Goal: Information Seeking & Learning: Understand process/instructions

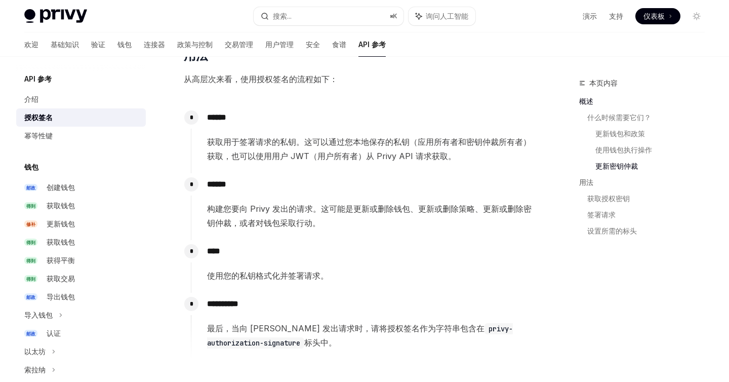
scroll to position [835, 0]
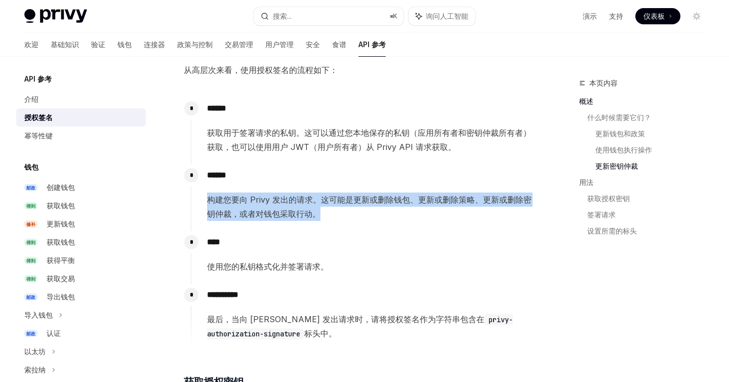
drag, startPoint x: 209, startPoint y: 201, endPoint x: 418, endPoint y: 222, distance: 209.7
click at [419, 223] on div "* ****** 构建您要向 Privy 发出的请求。这可能是更新或删除钱包、更新或删除策略、更新或删除密钥仲裁，或者对钱包采取行动。" at bounding box center [362, 197] width 342 height 67
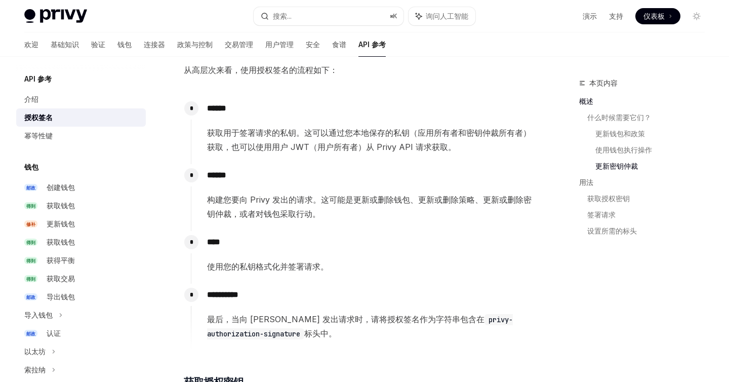
click at [285, 289] on p "**********" at bounding box center [369, 295] width 325 height 14
click at [259, 266] on font "使用您的私钥格式化并签署请求。" at bounding box center [268, 266] width 122 height 10
click at [232, 294] on font "**********" at bounding box center [222, 295] width 31 height 8
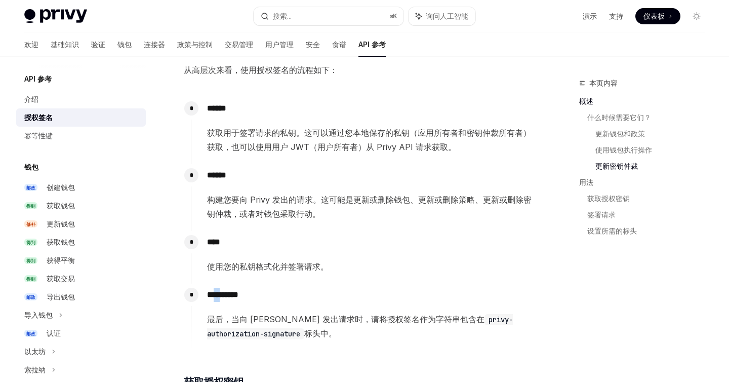
click at [232, 294] on font "**********" at bounding box center [222, 295] width 31 height 8
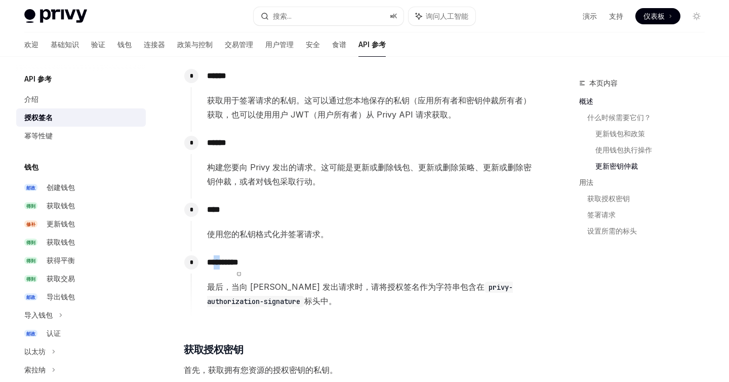
scroll to position [904, 0]
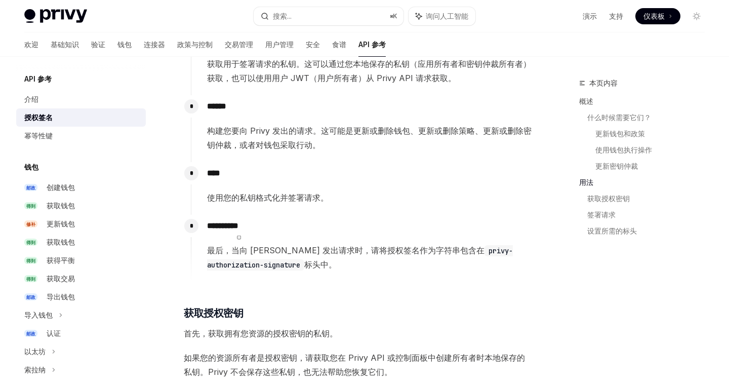
click at [359, 297] on div "​ 概述 所有者 为您应用的钱包操作提供了额外的安全保障。此原语有助于确保只有您的服务器明确授权的操作才会在用户钱包上执行。 当您指定资源的所有者时，所有更新…" at bounding box center [358, 52] width 349 height 1620
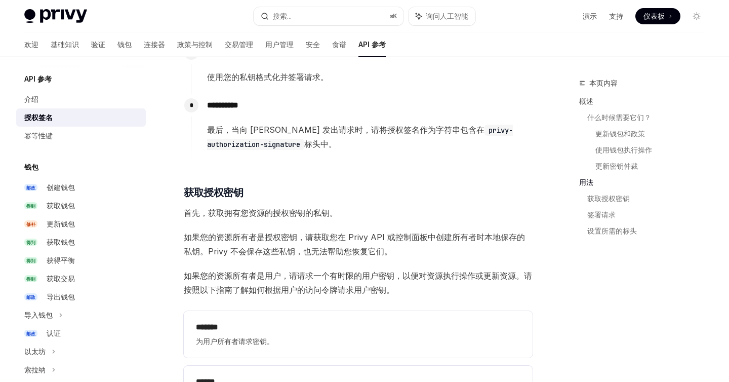
scroll to position [1025, 0]
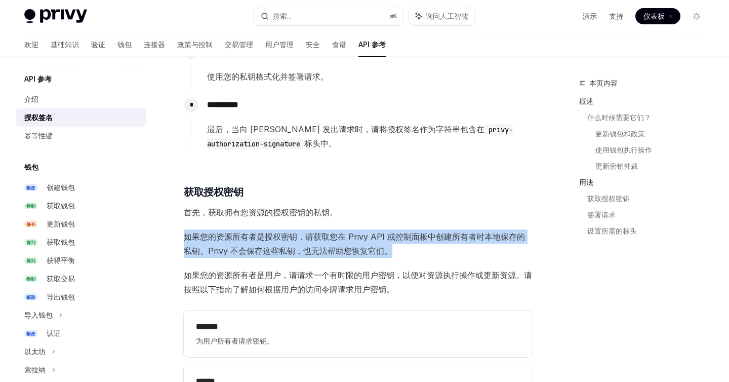
drag, startPoint x: 187, startPoint y: 236, endPoint x: 397, endPoint y: 252, distance: 210.7
click at [397, 252] on span "如果您的资源所有者是授权密钥，请获取您在 Privy API 或控制面板中创建所有者时本地保存的私钥。Privy 不会保存这些私钥，也无法帮助您恢复它们。" at bounding box center [358, 243] width 349 height 28
click at [249, 257] on span "如果您的资源所有者是授权密钥，请获取您在 Privy API 或控制面板中创建所有者时本地保存的私钥。Privy 不会保存这些私钥，也无法帮助您恢复它们。" at bounding box center [358, 243] width 349 height 28
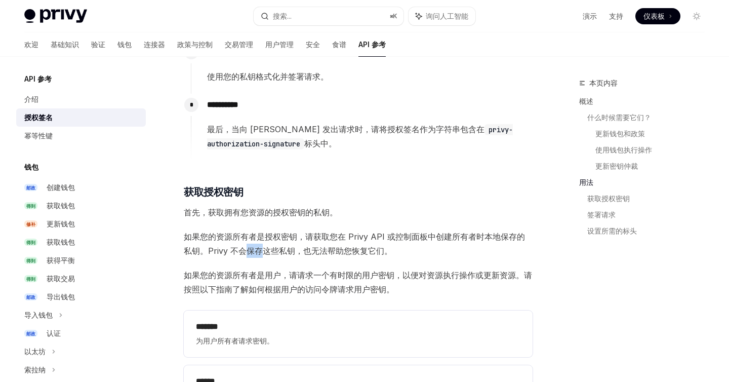
click at [249, 257] on span "如果您的资源所有者是授权密钥，请获取您在 Privy API 或控制面板中创建所有者时本地保存的私钥。Privy 不会保存这些私钥，也无法帮助您恢复它们。" at bounding box center [358, 243] width 349 height 28
click at [299, 257] on span "如果您的资源所有者是授权密钥，请获取您在 Privy API 或控制面板中创建所有者时本地保存的私钥。Privy 不会保存这些私钥，也无法帮助您恢复它们。" at bounding box center [358, 243] width 349 height 28
click at [327, 251] on font "如果您的资源所有者是授权密钥，请获取您在 Privy API 或控制面板中创建所有者时本地保存的私钥。Privy 不会保存这些私钥，也无法帮助您恢复它们。" at bounding box center [354, 243] width 341 height 24
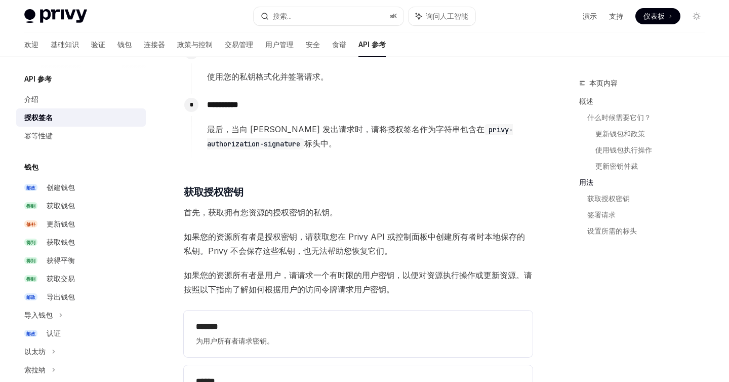
click at [270, 248] on font "如果您的资源所有者是授权密钥，请获取您在 Privy API 或控制面板中创建所有者时本地保存的私钥。Privy 不会保存这些私钥，也无法帮助您恢复它们。" at bounding box center [354, 243] width 341 height 24
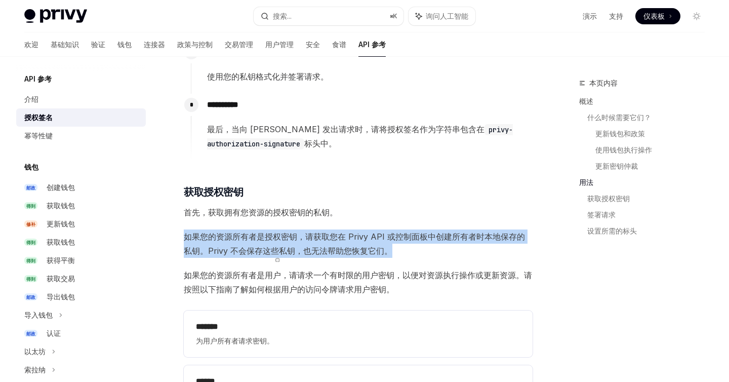
click at [270, 248] on font "如果您的资源所有者是授权密钥，请获取您在 Privy API 或控制面板中创建所有者时本地保存的私钥。Privy 不会保存这些私钥，也无法帮助您恢复它们。" at bounding box center [354, 243] width 341 height 24
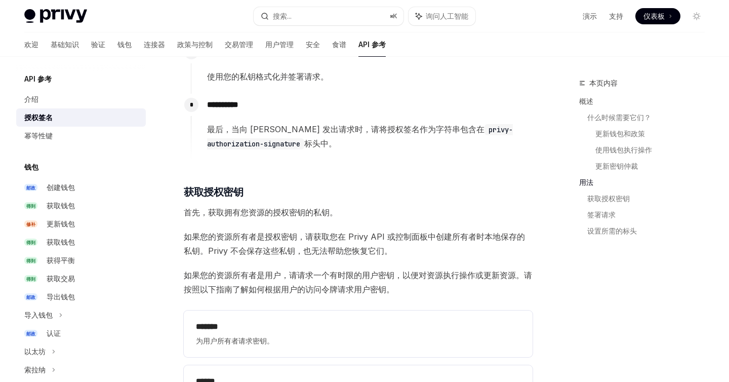
click at [375, 249] on font "如果您的资源所有者是授权密钥，请获取您在 Privy API 或控制面板中创建所有者时本地保存的私钥。Privy 不会保存这些私钥，也无法帮助您恢复它们。" at bounding box center [354, 243] width 341 height 24
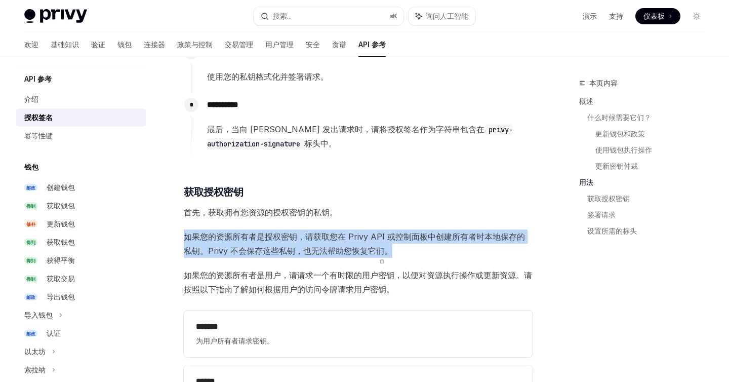
click at [375, 249] on font "如果您的资源所有者是授权密钥，请获取您在 Privy API 或控制面板中创建所有者时本地保存的私钥。Privy 不会保存这些私钥，也无法帮助您恢复它们。" at bounding box center [354, 243] width 341 height 24
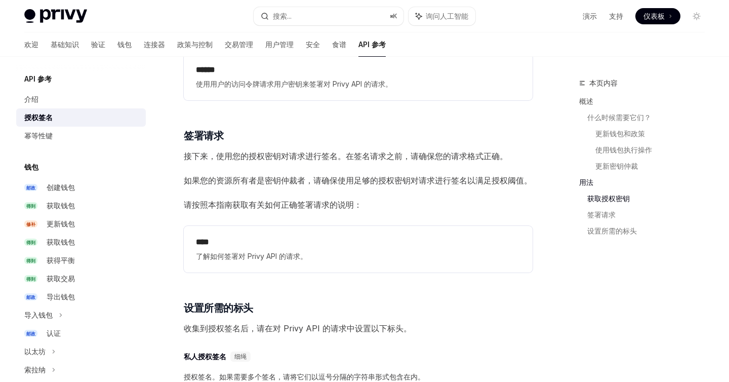
scroll to position [1333, 0]
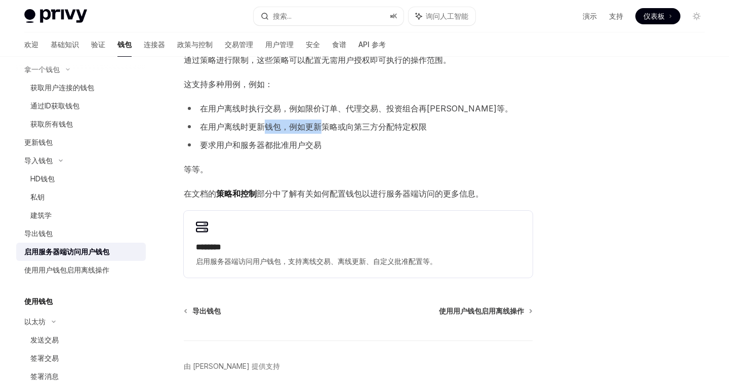
scroll to position [92, 0]
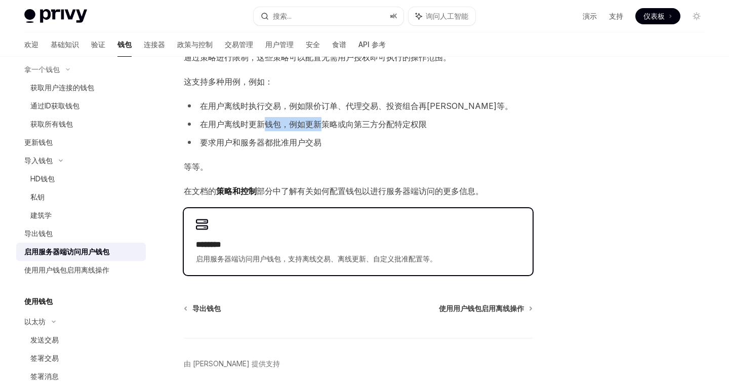
click at [372, 245] on h2 "********" at bounding box center [358, 244] width 325 height 12
type textarea "*"
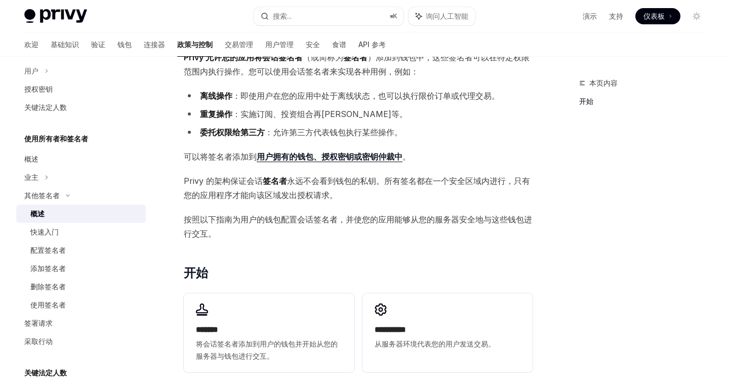
scroll to position [76, 0]
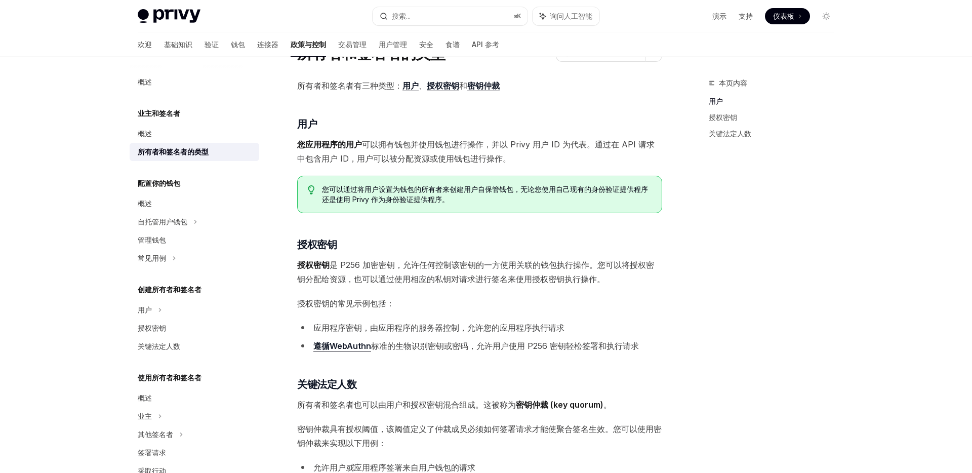
scroll to position [53, 0]
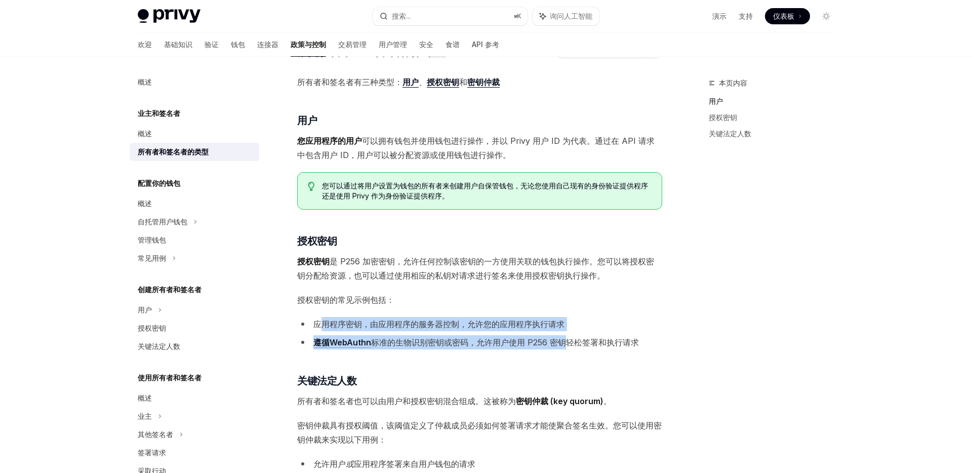
drag, startPoint x: 325, startPoint y: 324, endPoint x: 569, endPoint y: 335, distance: 244.3
click at [569, 335] on ul "应用程序密钥，由应用程序的服务器控制，允许您的应用程序执行请求 遵循WebAuthn 标准的生物识别密钥或密码， 允许用户使用 P256 密钥轻松签署和执行请求" at bounding box center [479, 333] width 365 height 32
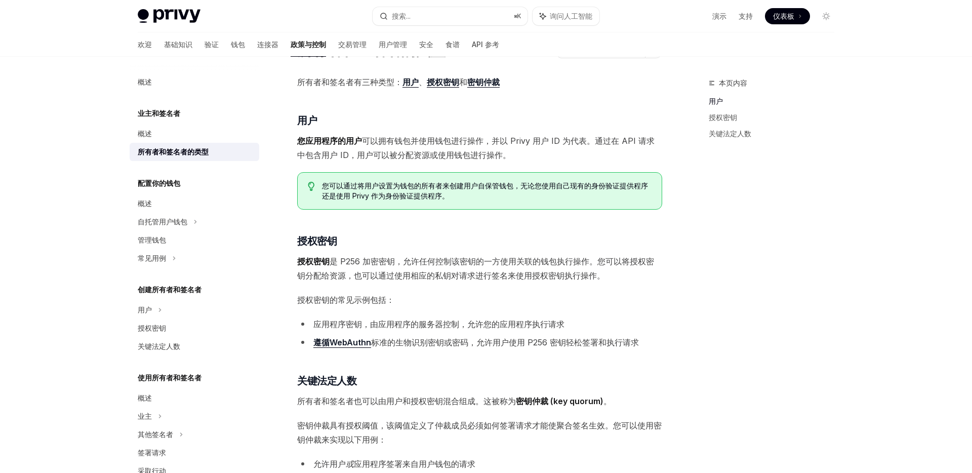
click at [482, 400] on font "所有者和签名者也可以由用户和授权密钥混合组成。这被称为" at bounding box center [406, 401] width 219 height 10
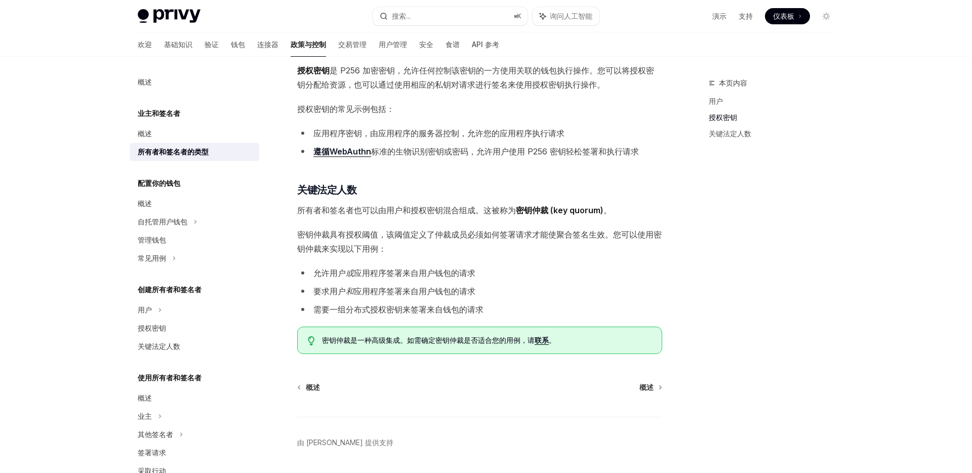
scroll to position [243, 0]
click at [150, 133] on font "概述" at bounding box center [145, 133] width 14 height 9
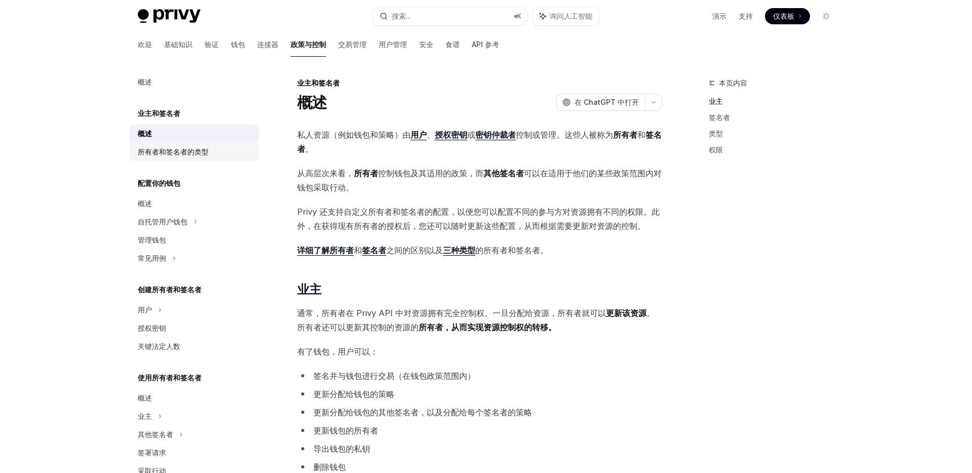
click at [157, 155] on font "所有者和签名者的类型" at bounding box center [173, 151] width 71 height 9
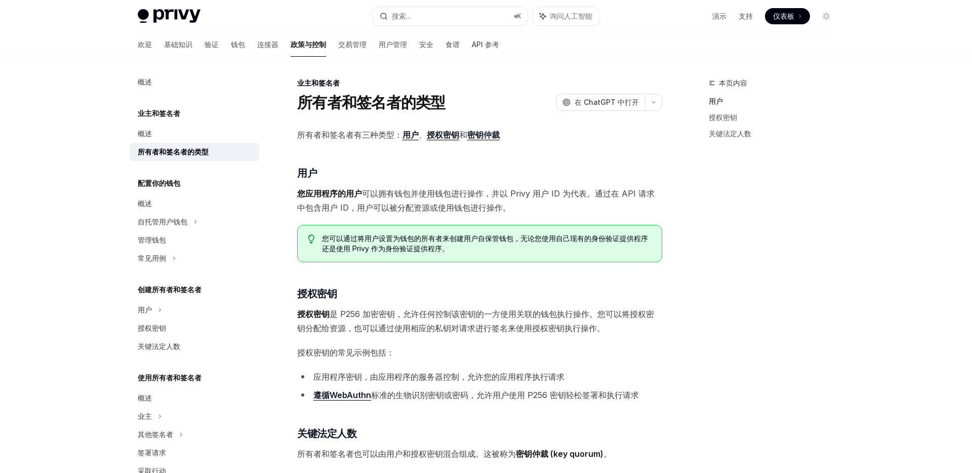
click at [364, 198] on span "您应用程序的用户 可以拥有钱包并使用钱包进行操作，并以 Privy 用户 ID 为代表。通过在 API 请求中包含用户 ID，用户可以被分配资源或使用钱包进行…" at bounding box center [479, 200] width 365 height 28
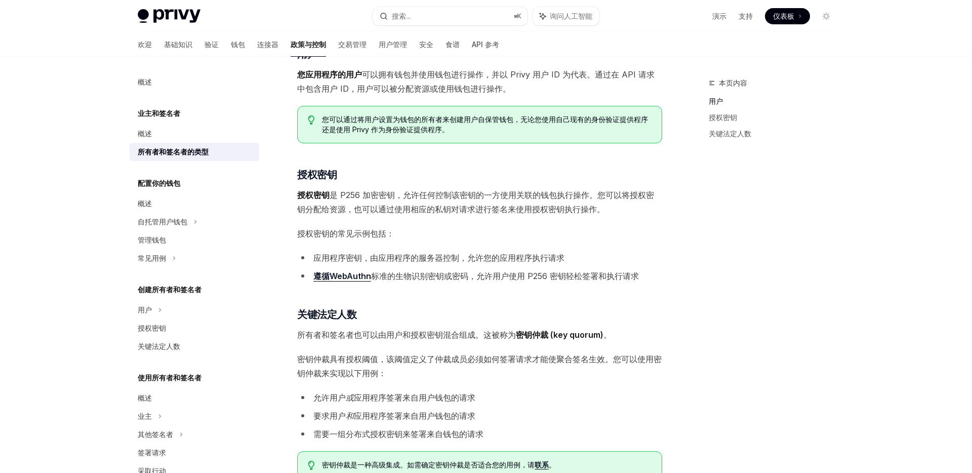
scroll to position [126, 0]
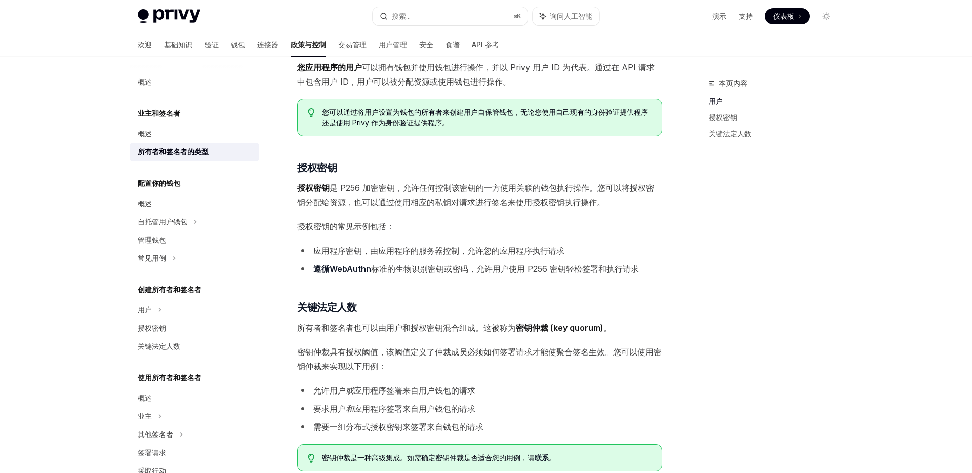
click at [422, 247] on font "应用程序密钥，由应用程序的服务器控制，允许您的应用程序执行请求" at bounding box center [438, 251] width 251 height 10
click at [376, 269] on font "标准的生物识别密钥或密码，" at bounding box center [423, 269] width 105 height 10
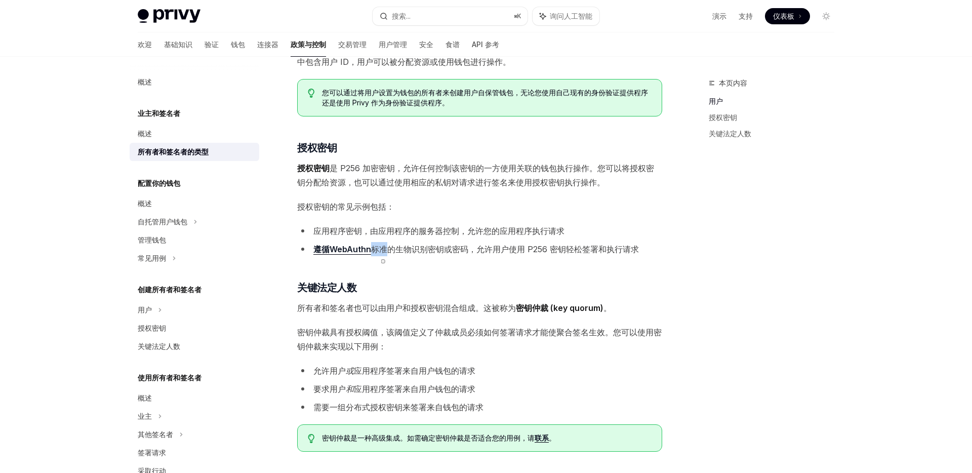
scroll to position [152, 0]
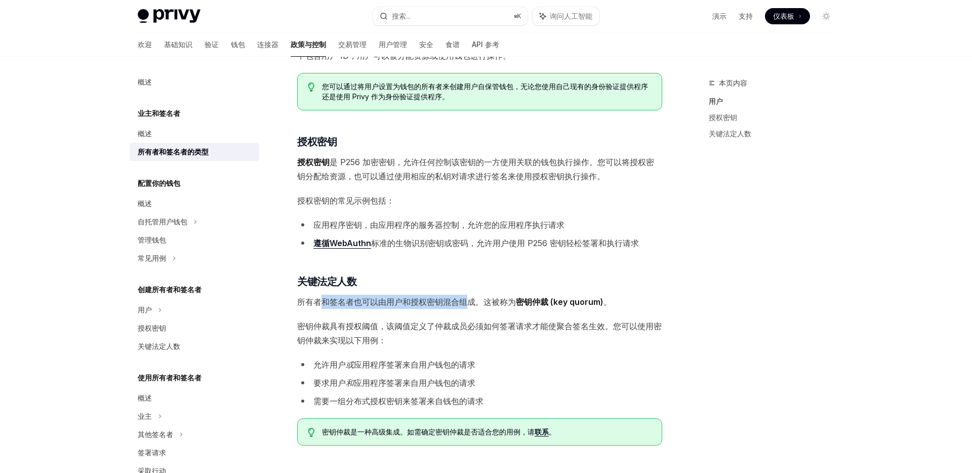
drag, startPoint x: 321, startPoint y: 304, endPoint x: 469, endPoint y: 300, distance: 147.9
click at [469, 301] on font "所有者和签名者也可以由用户和授权密钥混合组成。这被称为" at bounding box center [406, 302] width 219 height 10
click at [371, 328] on font "密钥仲裁具有授权阈值，该阈值定义了仲裁成员必须如何签署请求才能使聚合签名生效。您可以使用密钥仲裁来实现以下用例：" at bounding box center [479, 333] width 365 height 24
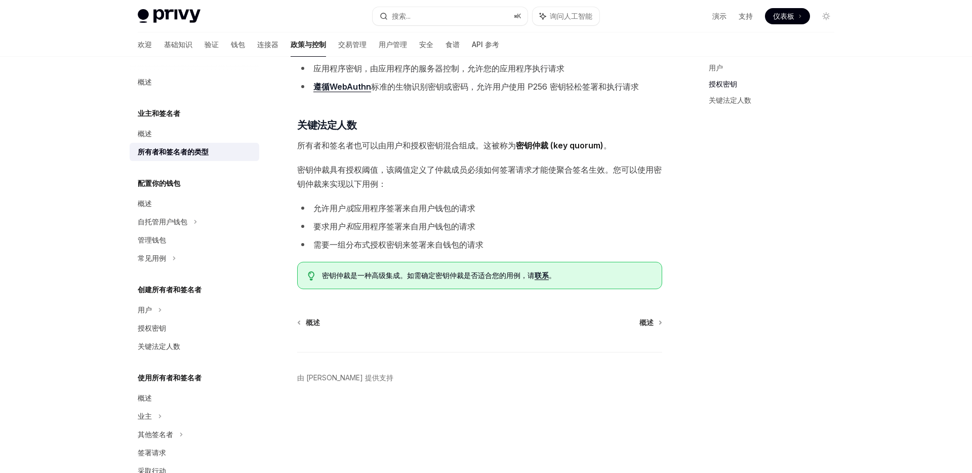
scroll to position [311, 0]
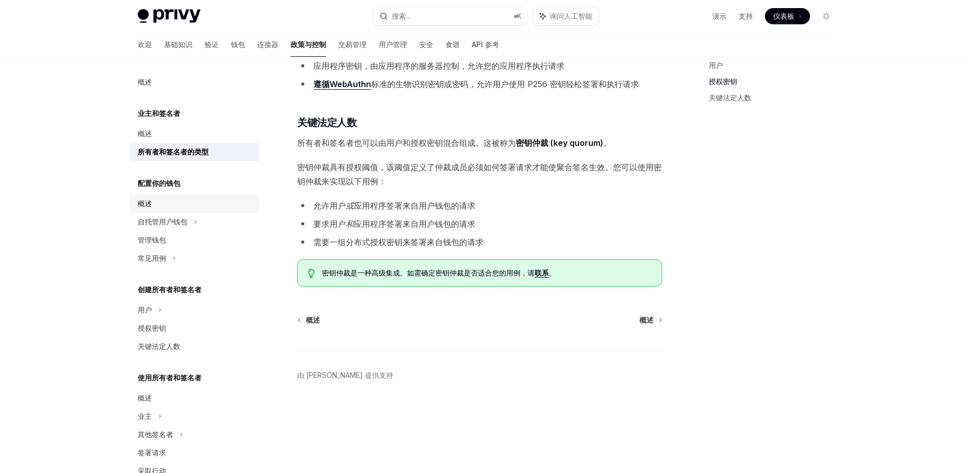
click at [155, 203] on div "概述" at bounding box center [195, 203] width 115 height 12
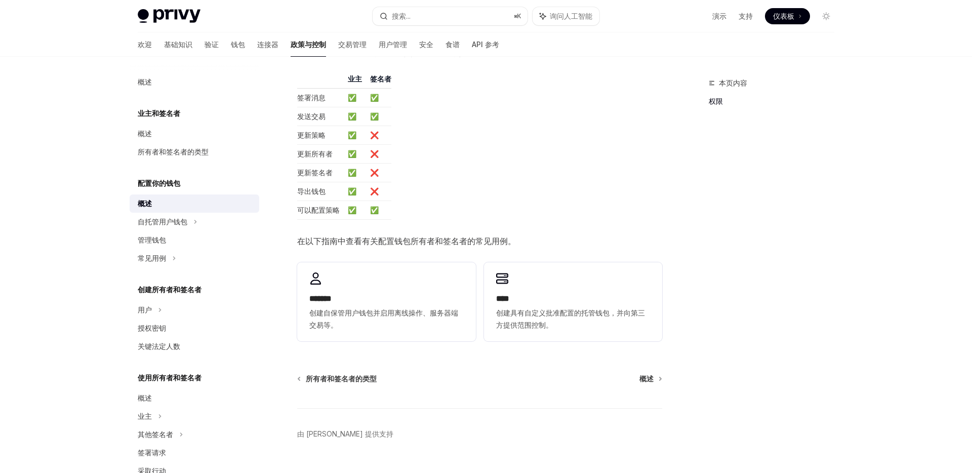
scroll to position [187, 0]
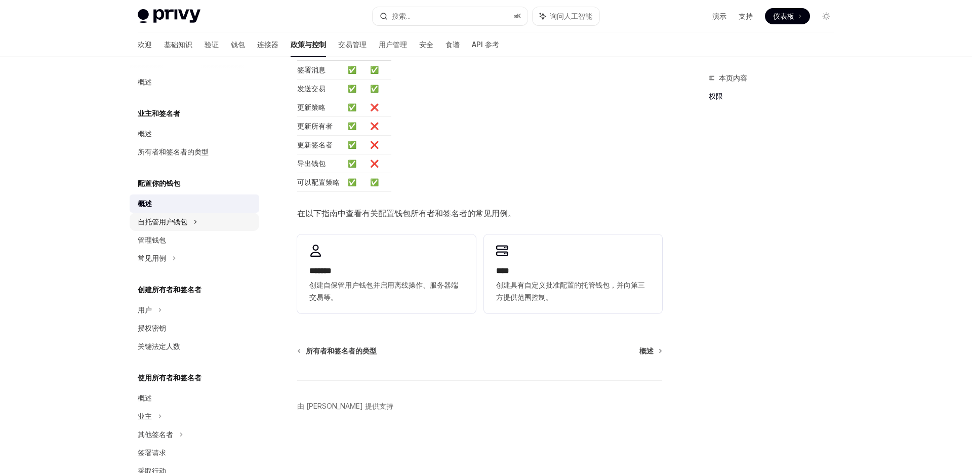
click at [153, 222] on font "自托管用户钱包" at bounding box center [163, 221] width 50 height 9
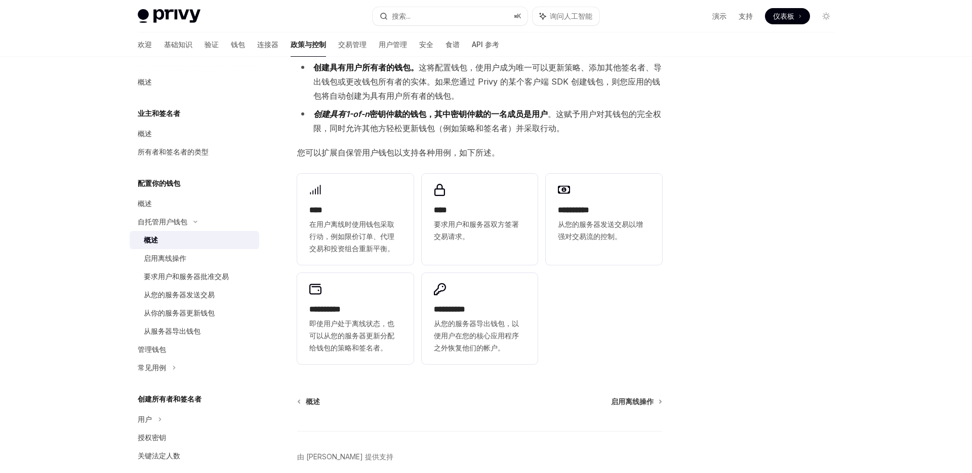
scroll to position [100, 0]
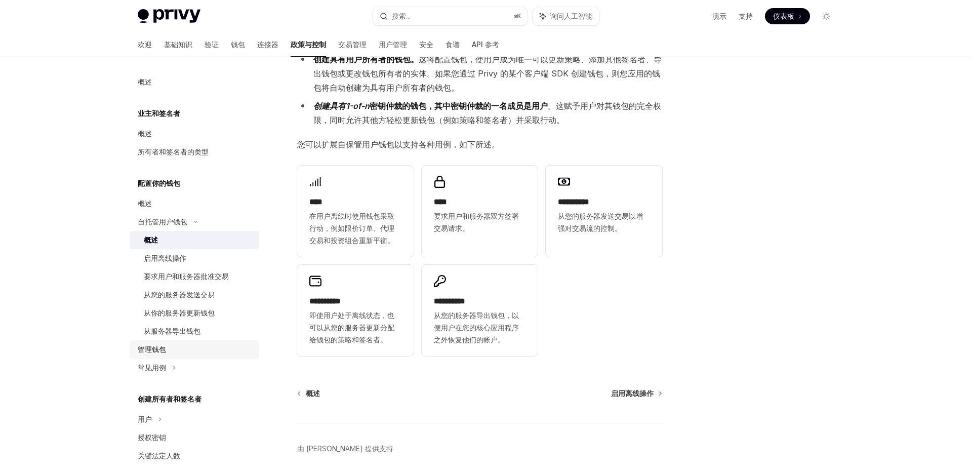
click at [194, 346] on div "管理钱包" at bounding box center [195, 349] width 115 height 12
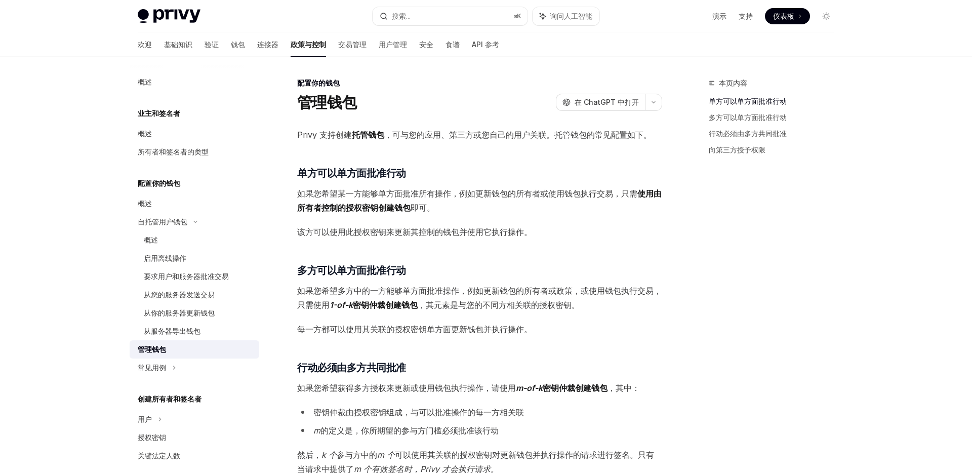
click at [476, 191] on font "如果您希望某一方能够单方面批准所有操作，例如更新钱包的所有者或使用钱包执行交易，只需" at bounding box center [467, 193] width 340 height 10
click at [515, 192] on font "如果您希望某一方能够单方面批准所有操作，例如更新钱包的所有者或使用钱包执行交易，只需" at bounding box center [467, 193] width 340 height 10
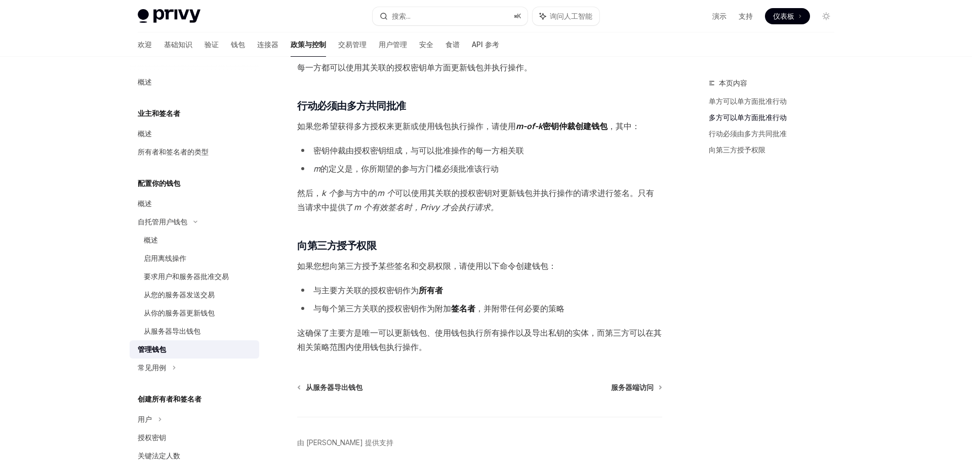
scroll to position [266, 0]
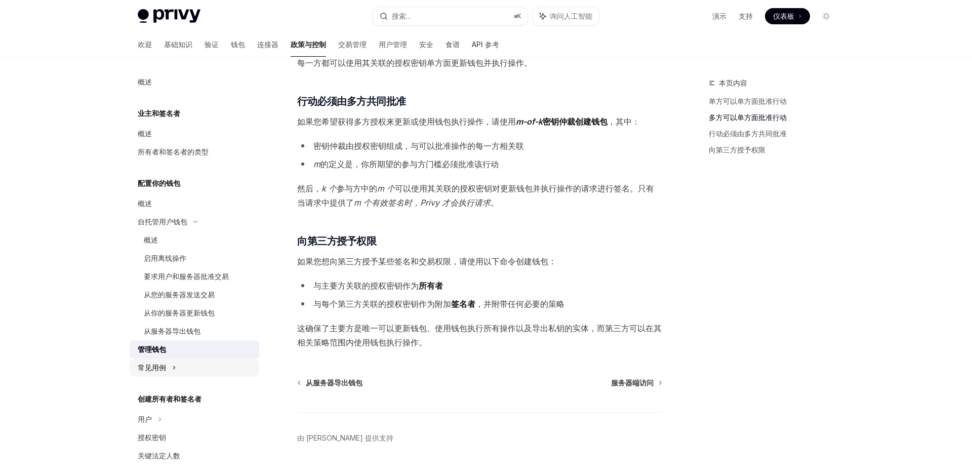
click at [165, 370] on font "常见用例" at bounding box center [152, 367] width 28 height 9
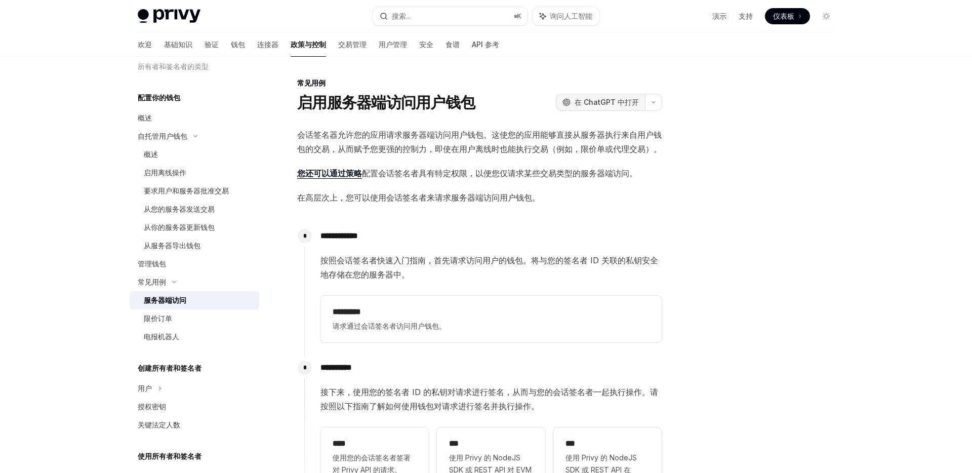
click at [629, 102] on font "在 ChatGPT 中打开" at bounding box center [607, 102] width 64 height 9
click at [176, 314] on div "限价订单" at bounding box center [198, 318] width 109 height 12
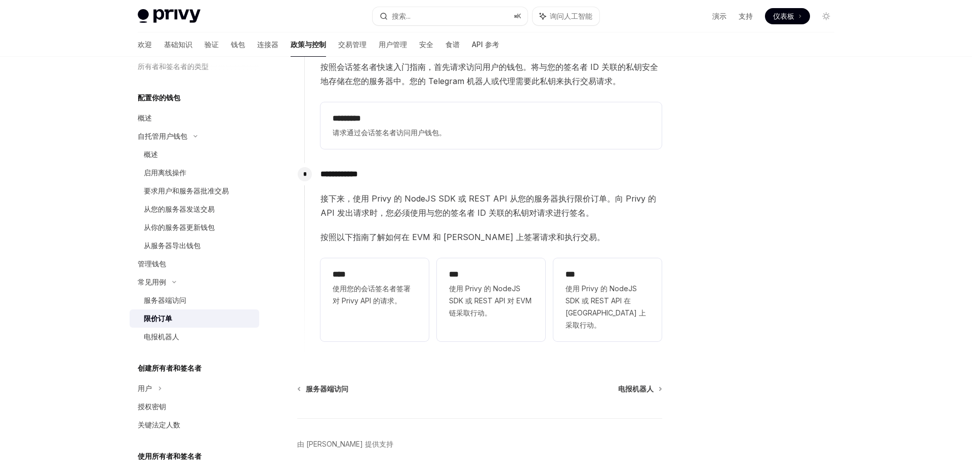
scroll to position [171, 0]
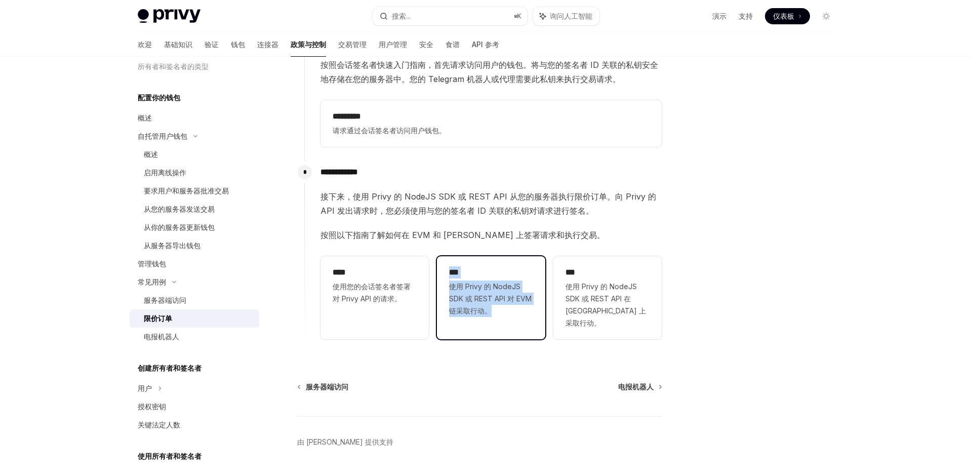
click at [467, 301] on font "使用 Privy 的 NodeJS SDK 或 REST API 对 EVM 链采取行动。" at bounding box center [490, 298] width 83 height 33
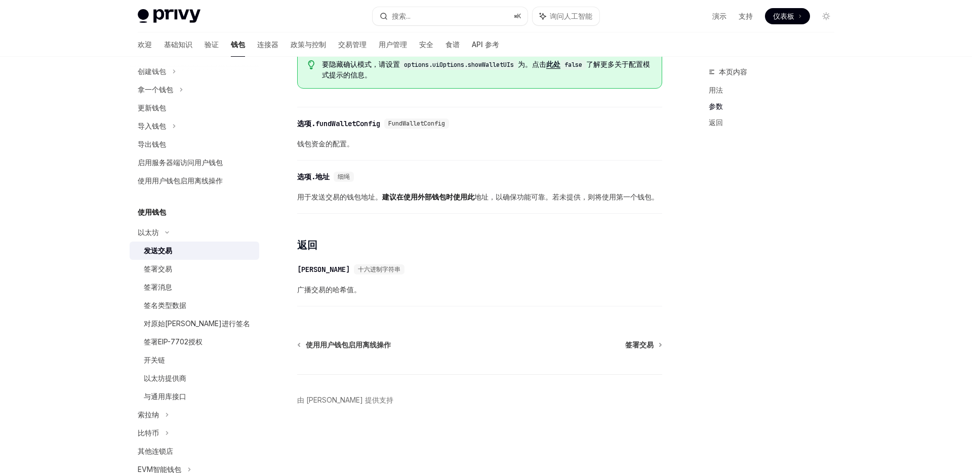
scroll to position [568, 0]
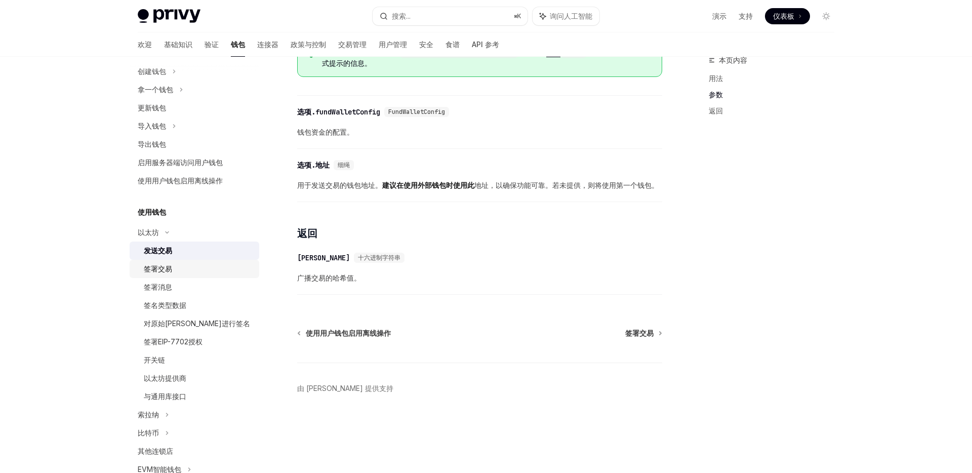
click at [180, 265] on div "签署交易" at bounding box center [198, 269] width 109 height 12
type textarea "*"
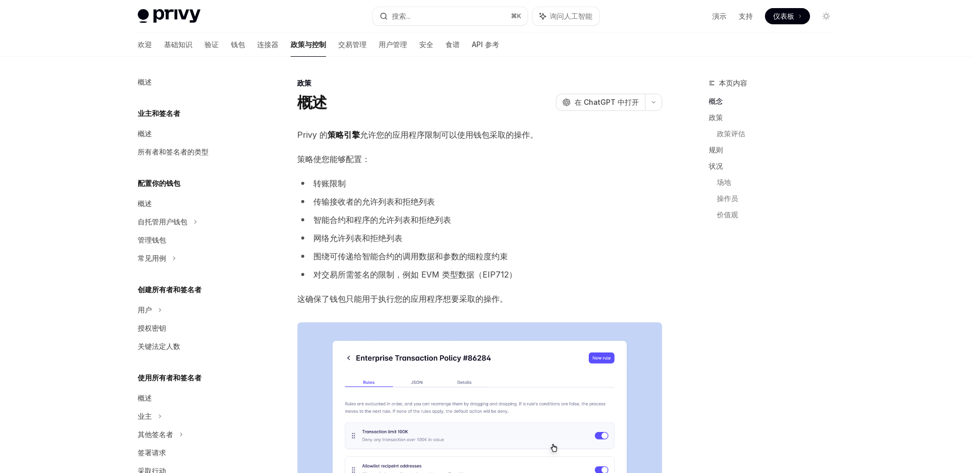
click at [428, 128] on span "Privy 的 策略引擎 允许您的应用程序限制可以使用钱包采取的操作。" at bounding box center [479, 135] width 365 height 14
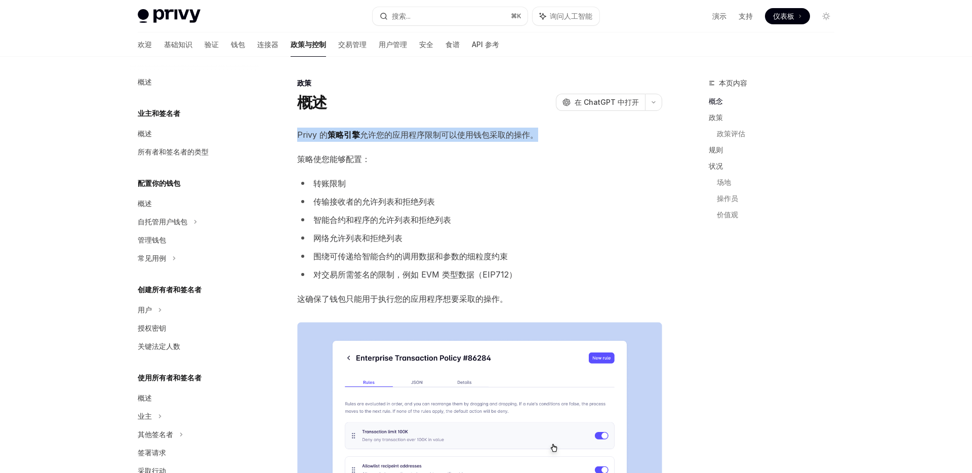
click at [428, 128] on span "Privy 的 策略引擎 允许您的应用程序限制可以使用钱包采取的操作。" at bounding box center [479, 135] width 365 height 14
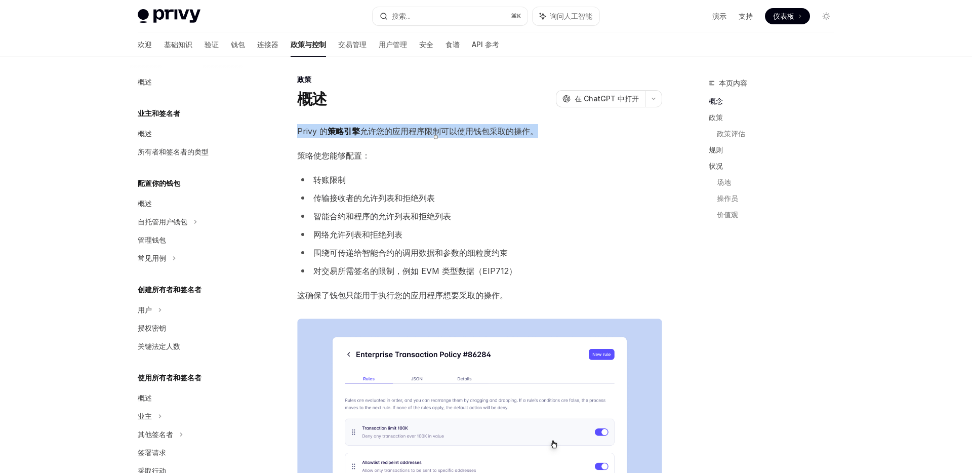
scroll to position [7, 0]
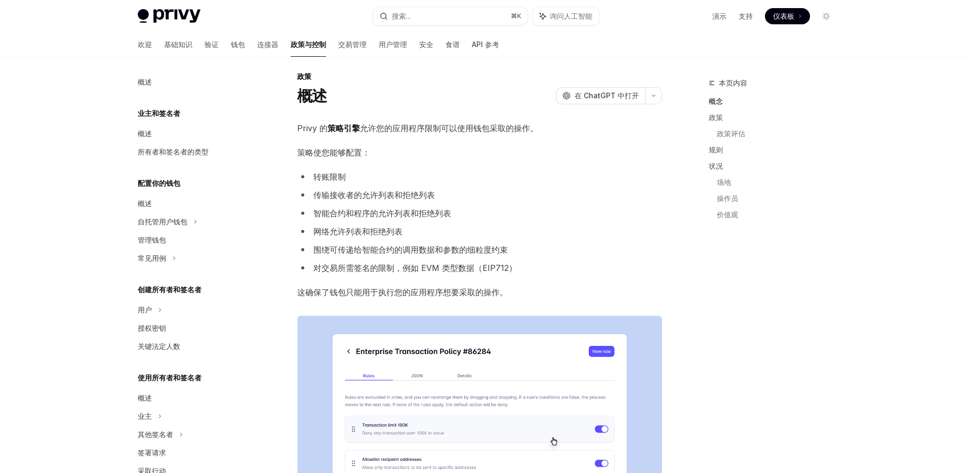
click at [388, 229] on font "网络允许列表和拒绝列表" at bounding box center [357, 231] width 89 height 10
click at [505, 259] on ul "转账限制 传输接收者的允许列表和拒绝列表 智能合约和程序的允许列表和拒绝列表 网络允许列表和拒绝列表 围绕可传递给智能合约的调用数据和参数的细粒度约束 对交易…" at bounding box center [479, 222] width 365 height 105
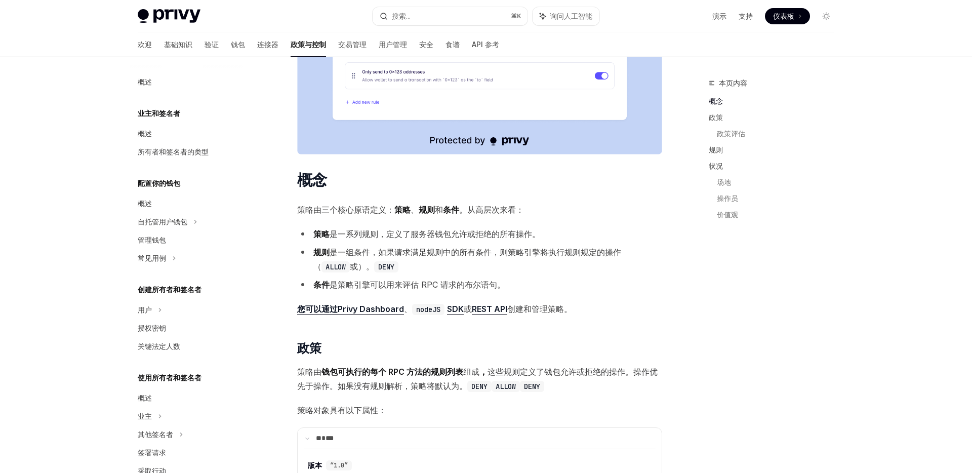
scroll to position [429, 0]
click at [452, 207] on font "条件" at bounding box center [451, 209] width 16 height 10
click at [436, 236] on font "是一系列规则，定义了服务器钱包允许或拒绝的所有操作。" at bounding box center [435, 233] width 211 height 10
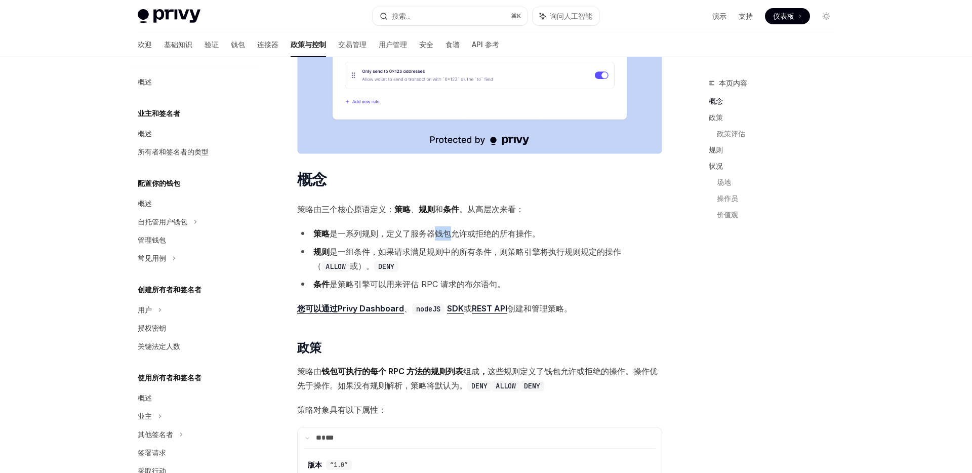
click at [436, 236] on font "是一系列规则，定义了服务器钱包允许或拒绝的所有操作。" at bounding box center [435, 233] width 211 height 10
click at [418, 229] on font "是一系列规则，定义了服务器钱包允许或拒绝的所有操作。" at bounding box center [435, 233] width 211 height 10
click at [410, 252] on font "是一组条件，如果请求满足规则中的所有条件，则策略引擎将执行" at bounding box center [447, 252] width 235 height 10
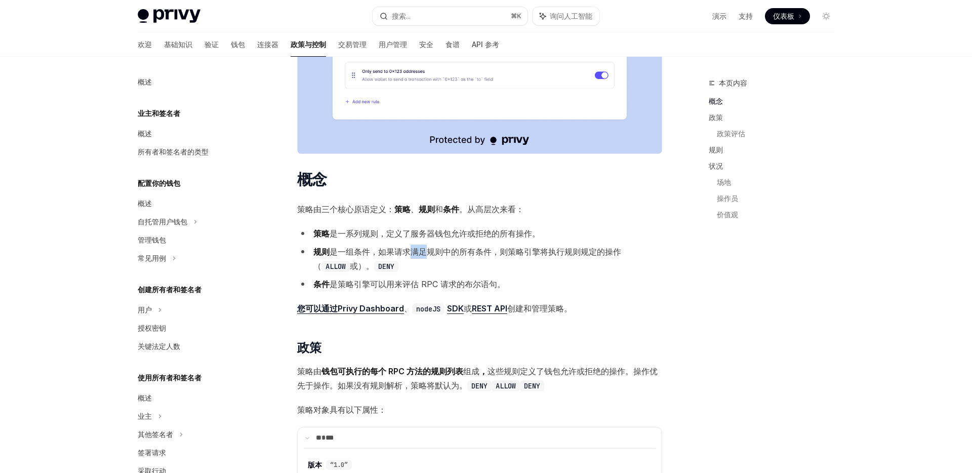
click at [410, 252] on font "是一组条件，如果请求满足规则中的所有条件，则策略引擎将执行" at bounding box center [447, 252] width 235 height 10
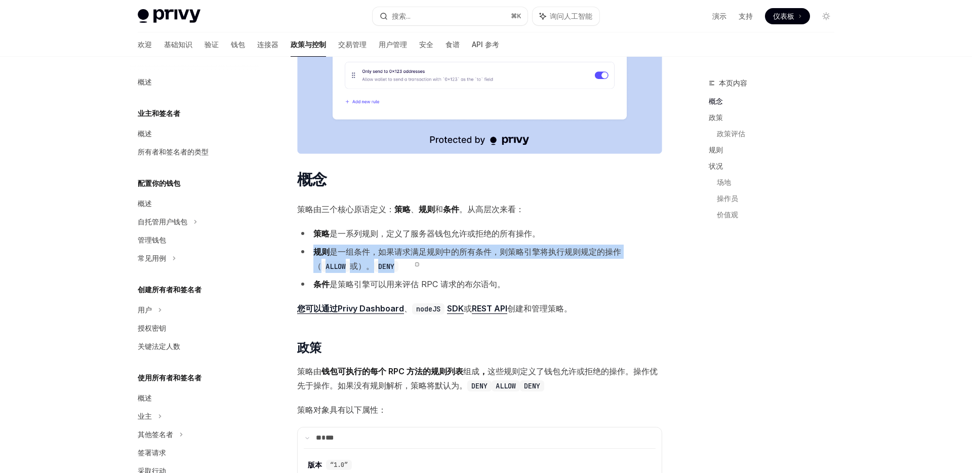
click at [410, 252] on font "是一组条件，如果请求满足规则中的所有条件，则策略引擎将执行" at bounding box center [447, 252] width 235 height 10
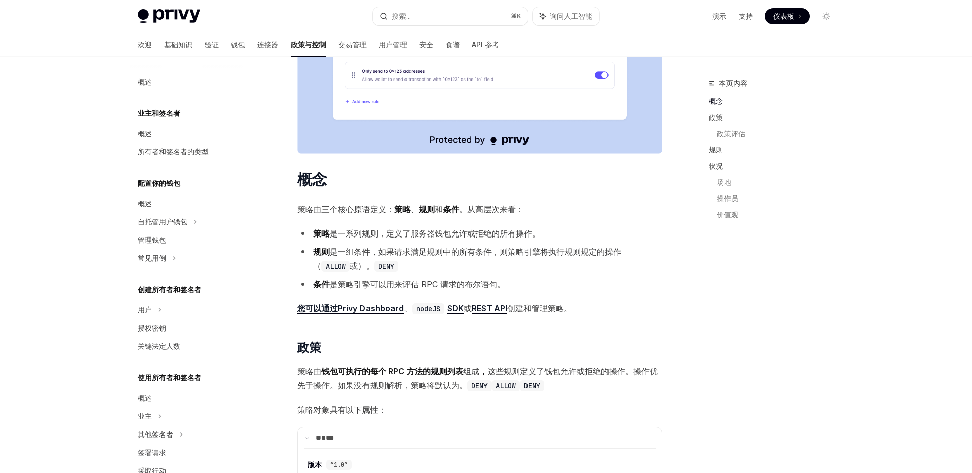
click at [429, 281] on font "是策略引擎可以用来评估 RPC 请求的布尔语句。" at bounding box center [418, 284] width 176 height 10
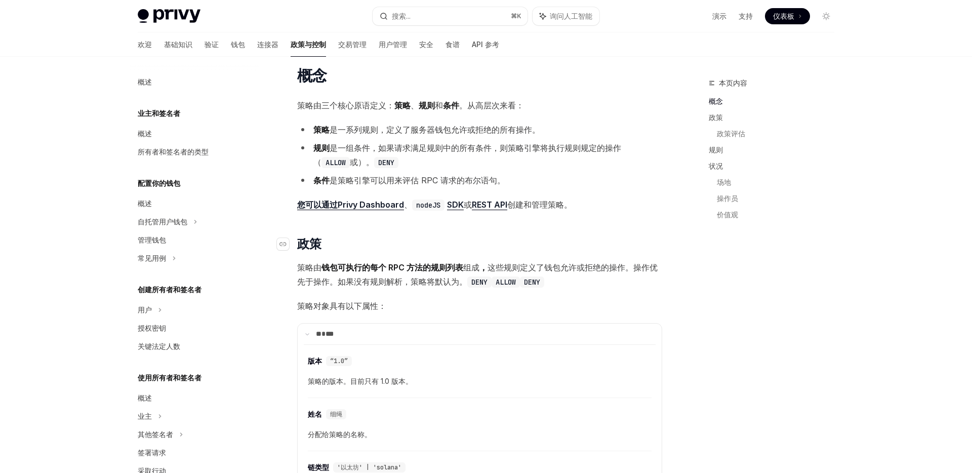
scroll to position [536, 0]
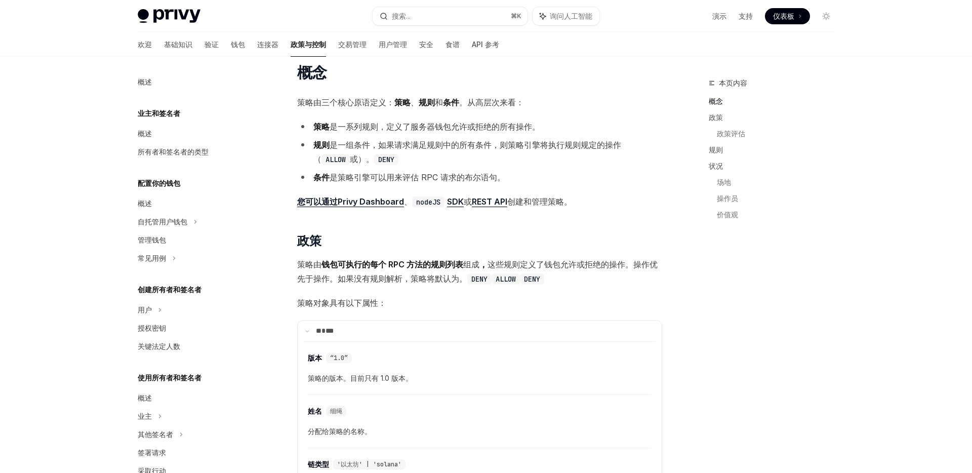
click at [389, 266] on font "钱包可执行的每个 RPC 方法的规则列表" at bounding box center [392, 264] width 142 height 10
click at [391, 136] on ul "策略 是一系列规则，定义了服务器钱包允许或拒绝的所有操作。 规则 是一组条件，如果请求满足规则中的所有条件，则策略引擎将执行 规则规定的操作（ ALLOW 或…" at bounding box center [479, 151] width 365 height 65
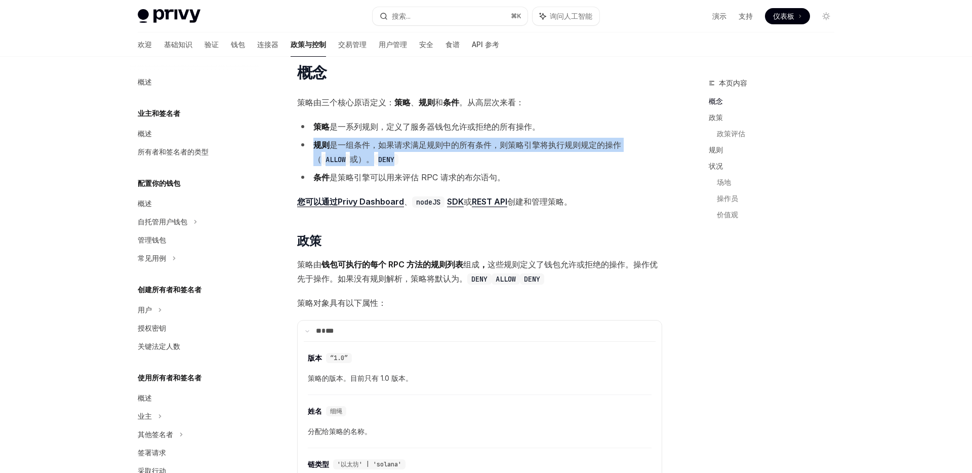
click at [391, 136] on ul "策略 是一系列规则，定义了服务器钱包允许或拒绝的所有操作。 规则 是一组条件，如果请求满足规则中的所有条件，则策略引擎将执行 规则规定的操作（ ALLOW 或…" at bounding box center [479, 151] width 365 height 65
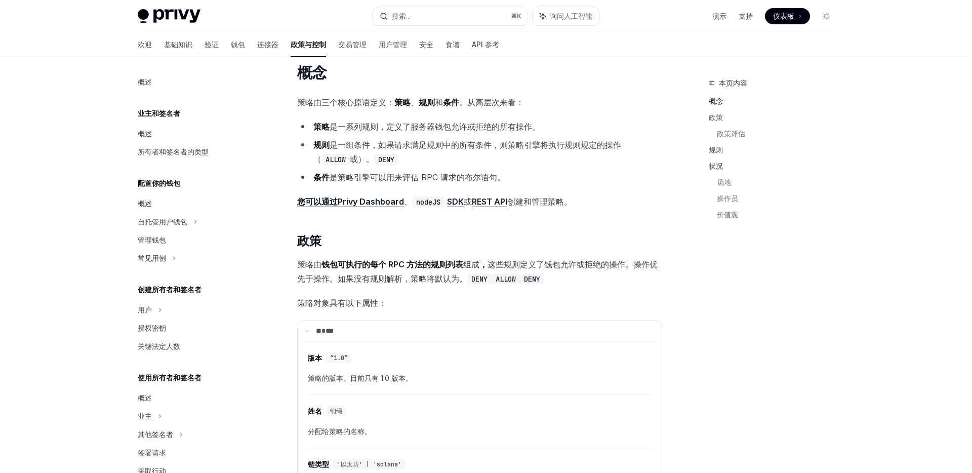
click at [463, 126] on font "是一系列规则，定义了服务器钱包允许或拒绝的所有操作。" at bounding box center [435, 127] width 211 height 10
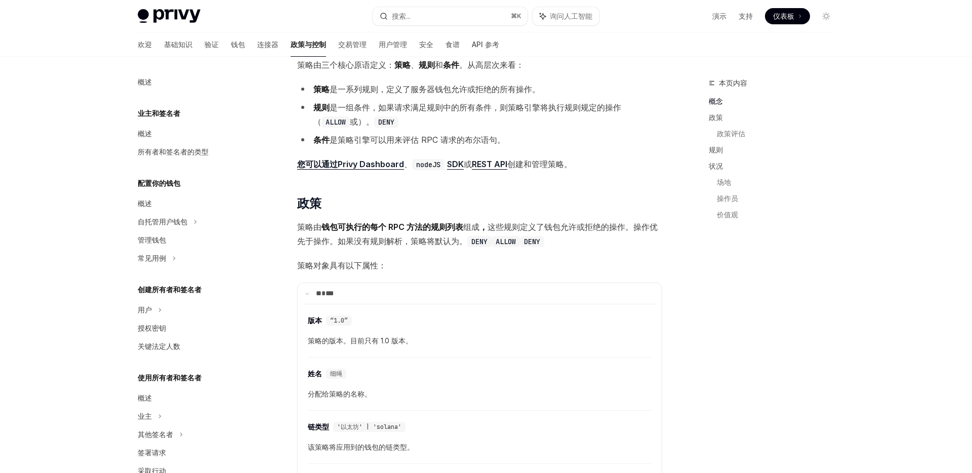
scroll to position [574, 0]
click at [432, 222] on font "钱包可执行的每个 RPC 方法的规则列表" at bounding box center [392, 226] width 142 height 10
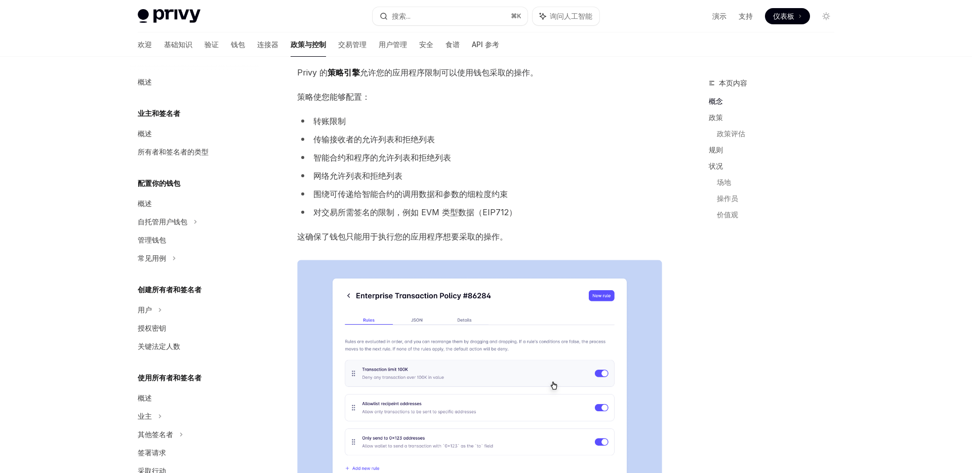
scroll to position [65, 0]
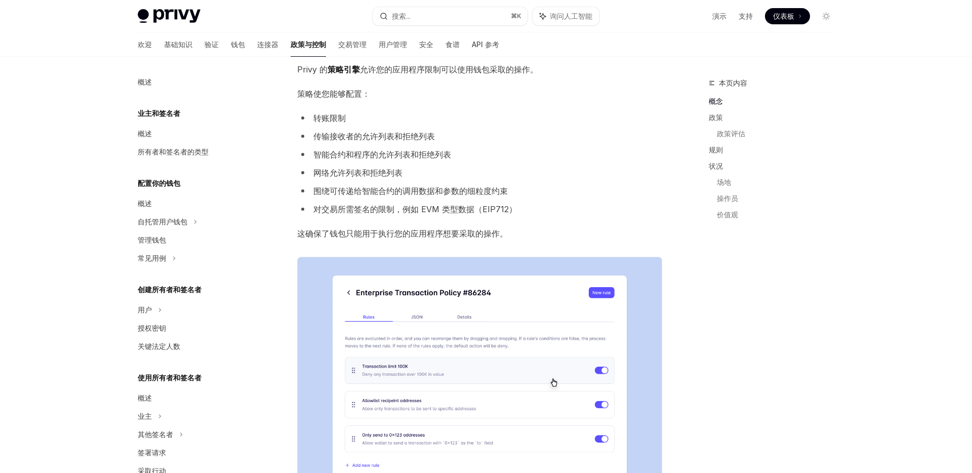
click at [386, 204] on font "对交易所需签名的限制，例如 EVM 类型数据（EIP712）" at bounding box center [415, 209] width 204 height 10
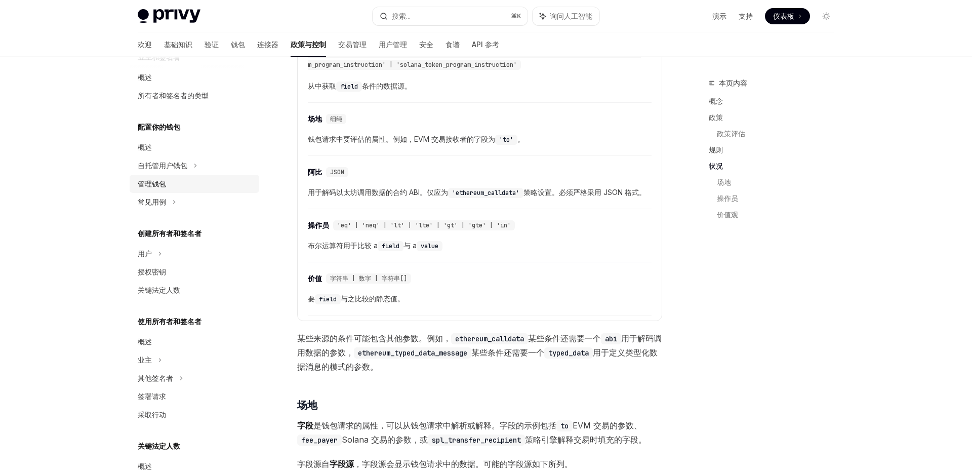
scroll to position [59, 0]
click at [167, 172] on link "管理钱包" at bounding box center [195, 181] width 130 height 18
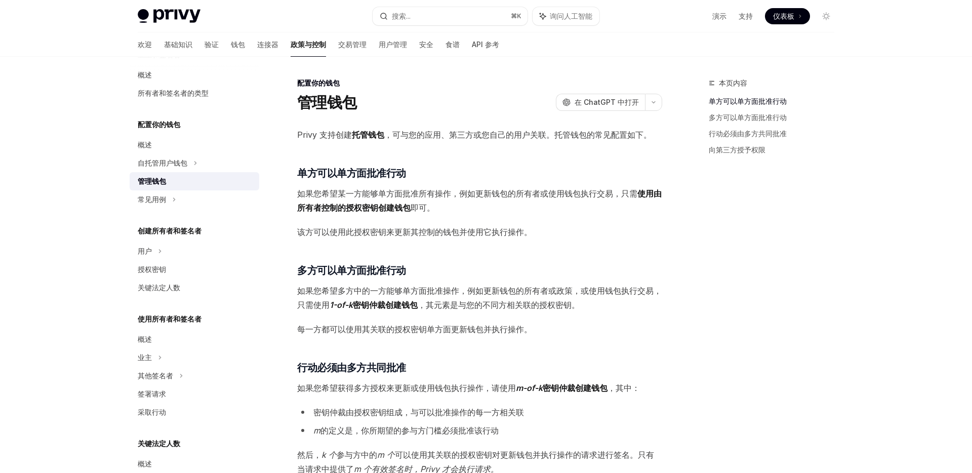
click at [364, 184] on div "Privy 支持创建 托管钱包 ，可与您的应用、第三方或您自己的用户关联。托管钱包的常见配置如下。 ​ 单方可以单方面批准行动 如果您希望某一方能够单方面批准…" at bounding box center [479, 372] width 365 height 488
click at [336, 168] on font "单方可以单方面批准行动" at bounding box center [351, 173] width 109 height 12
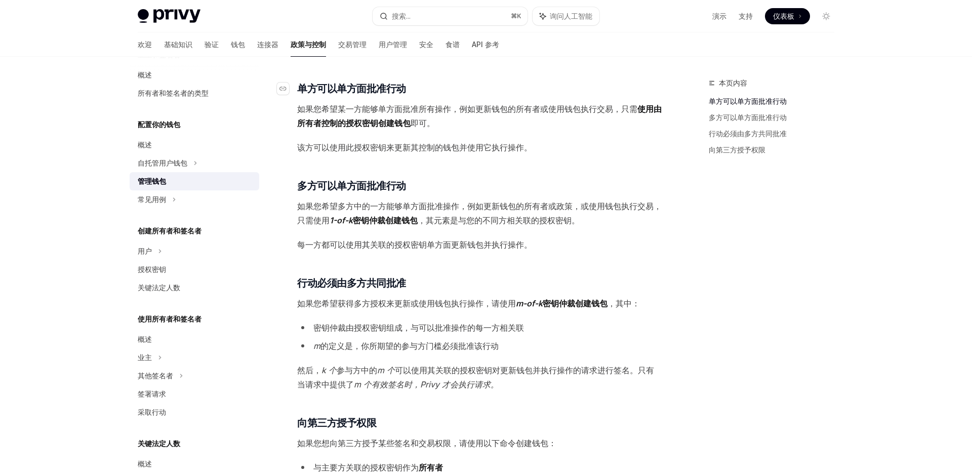
scroll to position [89, 0]
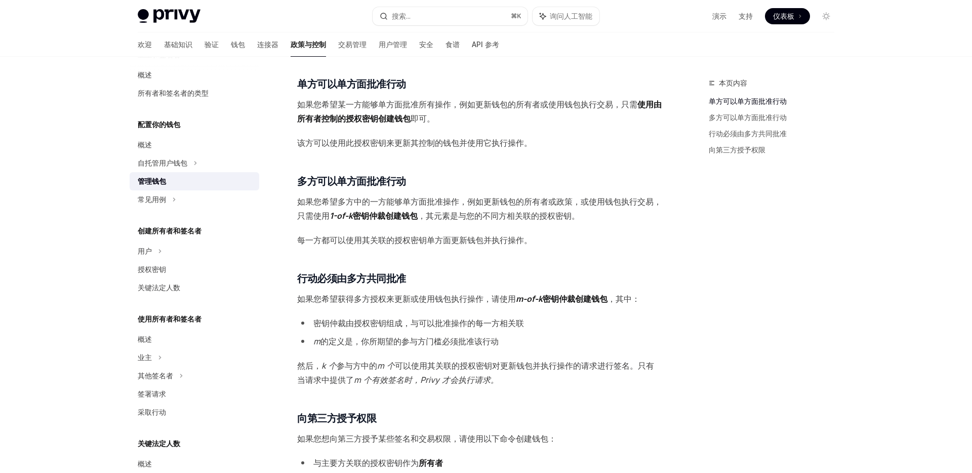
click at [333, 105] on font "如果您希望某一方能够单方面批准所有操作，例如更新钱包的所有者或使用钱包执行交易，只需" at bounding box center [467, 104] width 340 height 10
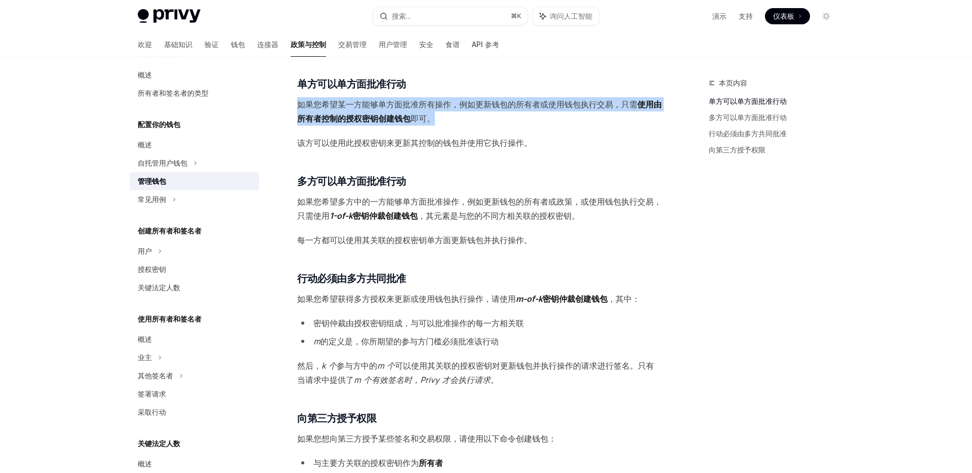
click at [333, 105] on font "如果您希望某一方能够单方面批准所有操作，例如更新钱包的所有者或使用钱包执行交易，只需" at bounding box center [467, 104] width 340 height 10
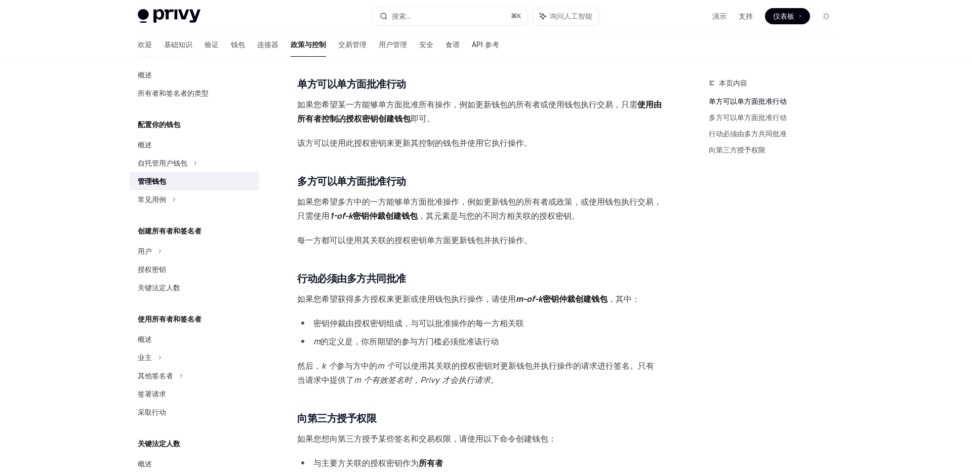
click at [571, 189] on div "Privy 支持创建 托管钱包 ，可与您的应用、第三方或您自己的用户关联。托管钱包的常见配置如下。 ​ 单方可以单方面批准行动 如果您希望某一方能够单方面批准…" at bounding box center [479, 282] width 365 height 488
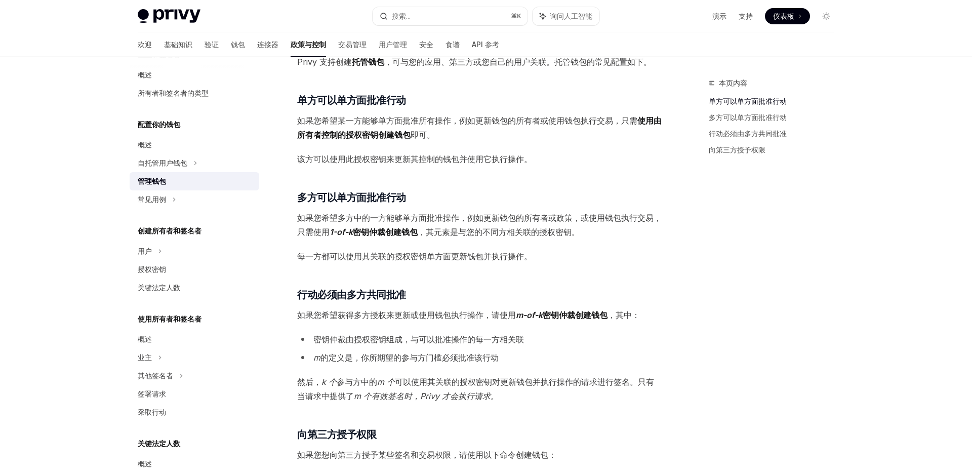
scroll to position [79, 0]
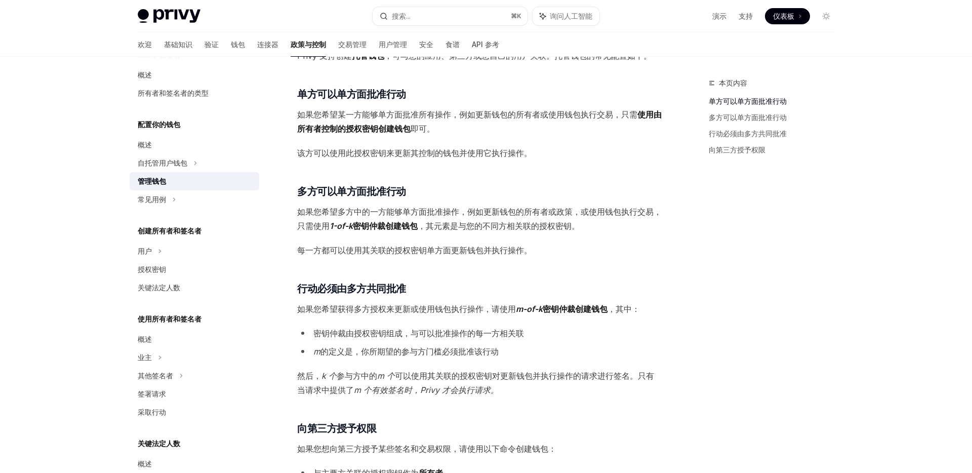
click at [479, 267] on div "Privy 支持创建 托管钱包 ，可与您的应用、第三方或您自己的用户关联。托管钱包的常见配置如下。 ​ 单方可以单方面批准行动 如果您希望某一方能够单方面批准…" at bounding box center [479, 293] width 365 height 488
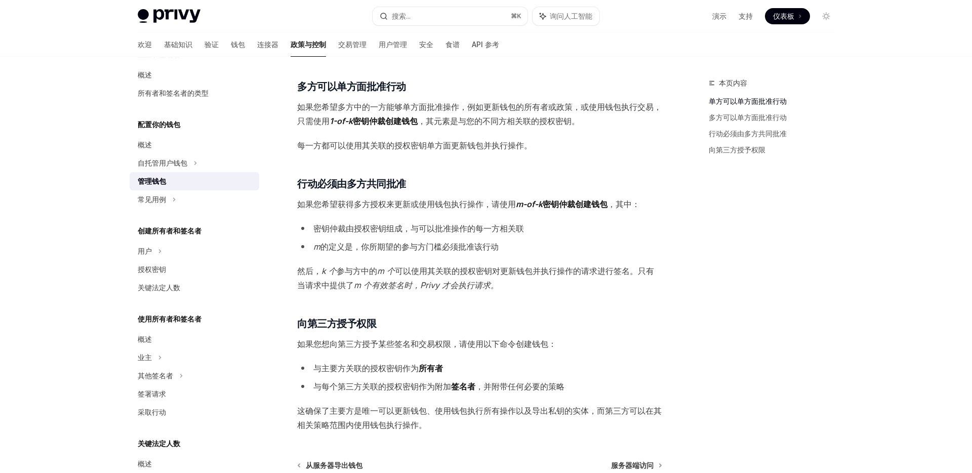
scroll to position [184, 0]
click at [451, 216] on div "Privy 支持创建 托管钱包 ，可与您的应用、第三方或您自己的用户关联。托管钱包的常见配置如下。 ​ 单方可以单方面批准行动 如果您希望某一方能够单方面批准…" at bounding box center [479, 187] width 365 height 488
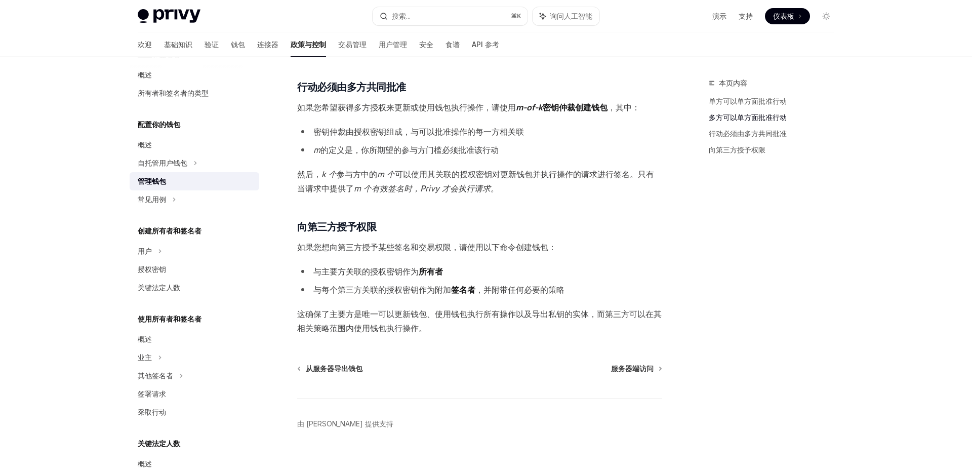
scroll to position [293, 0]
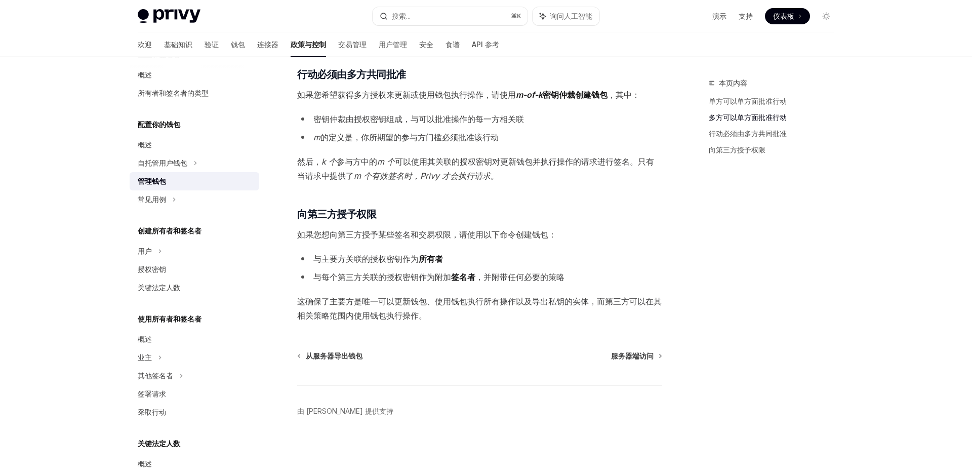
click at [431, 188] on div "Privy 支持创建 托管钱包 ，可与您的应用、第三方或您自己的用户关联。托管钱包的常见配置如下。 ​ 单方可以单方面批准行动 如果您希望某一方能够单方面批准…" at bounding box center [479, 78] width 365 height 488
click at [421, 171] on font "m 个有效签名时，Privy 才会执行请求。" at bounding box center [426, 176] width 145 height 10
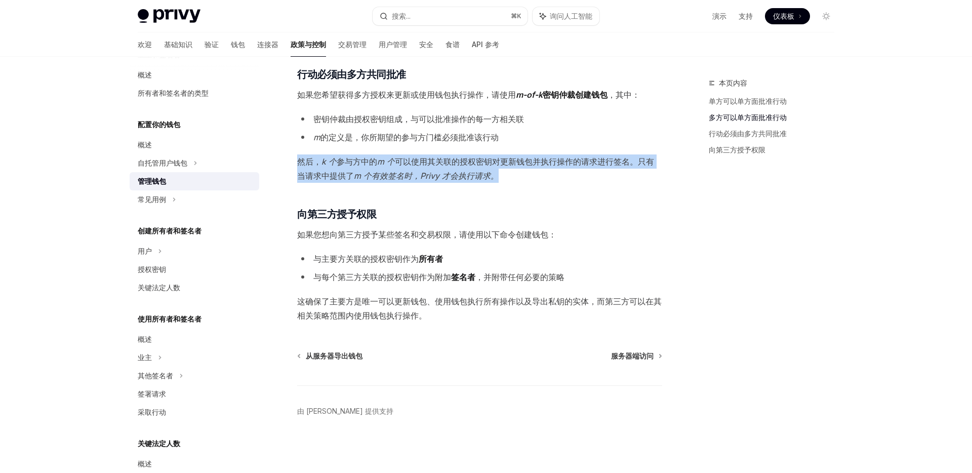
click at [421, 171] on font "m 个有效签名时，Privy 才会执行请求。" at bounding box center [426, 176] width 145 height 10
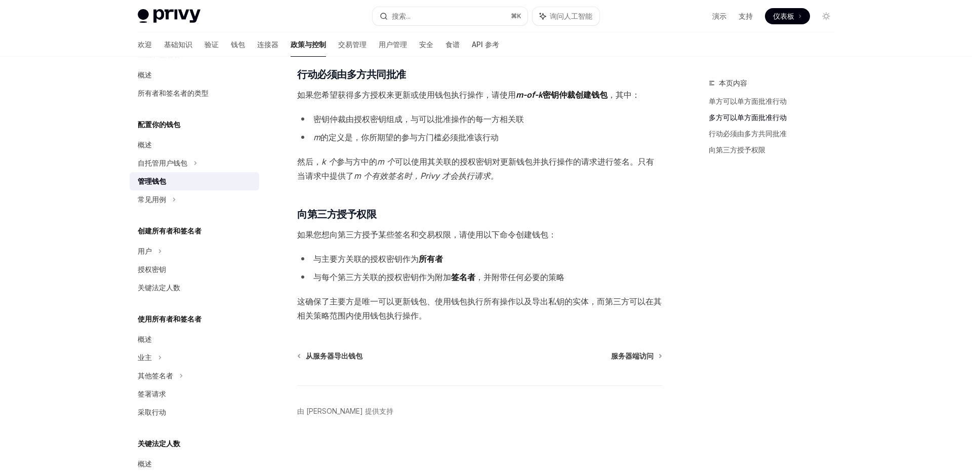
click at [425, 239] on span "如果您想向第三方授予某些签名和交易权限，请使用以下命令创建钱包：" at bounding box center [479, 234] width 365 height 14
click at [430, 228] on span "如果您想向第三方授予某些签名和交易权限，请使用以下命令创建钱包：" at bounding box center [479, 234] width 365 height 14
click at [432, 235] on font "如果您想向第三方授予某些签名和交易权限，请使用以下命令创建钱包：" at bounding box center [426, 234] width 259 height 10
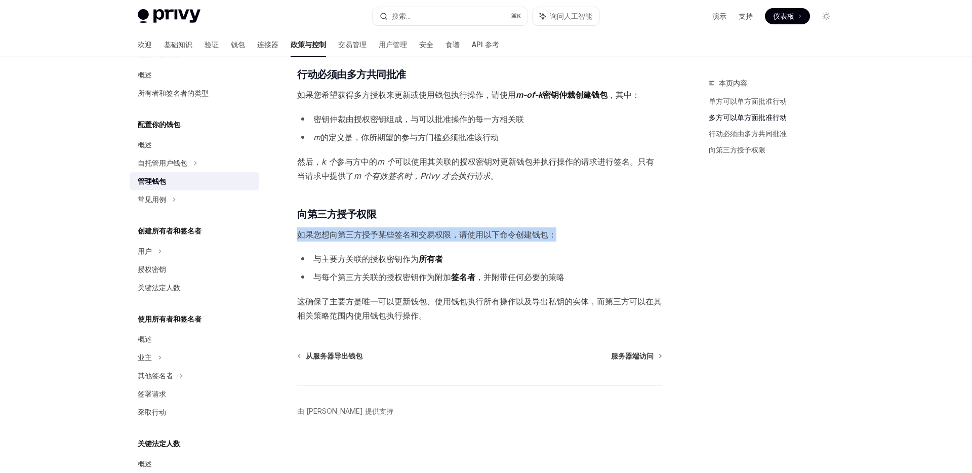
click at [432, 235] on font "如果您想向第三方授予某些签名和交易权限，请使用以下命令创建钱包：" at bounding box center [426, 234] width 259 height 10
click at [160, 268] on font "授权密钥" at bounding box center [152, 269] width 28 height 9
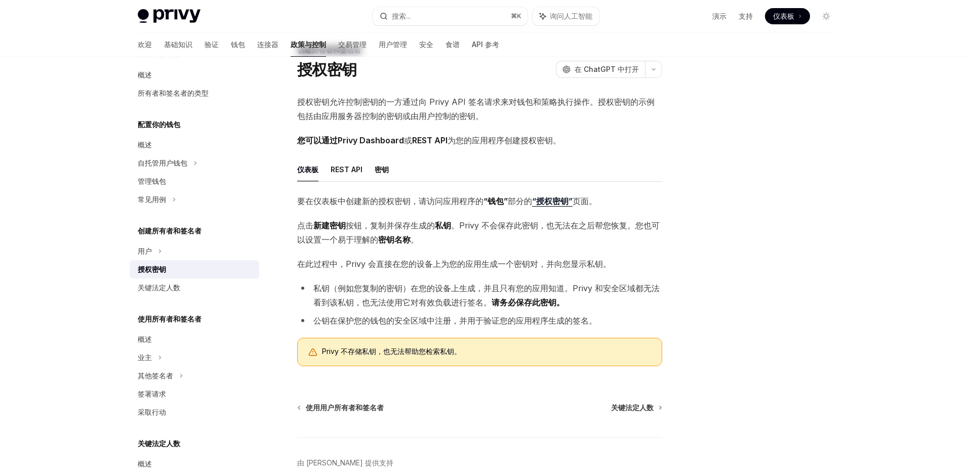
scroll to position [38, 0]
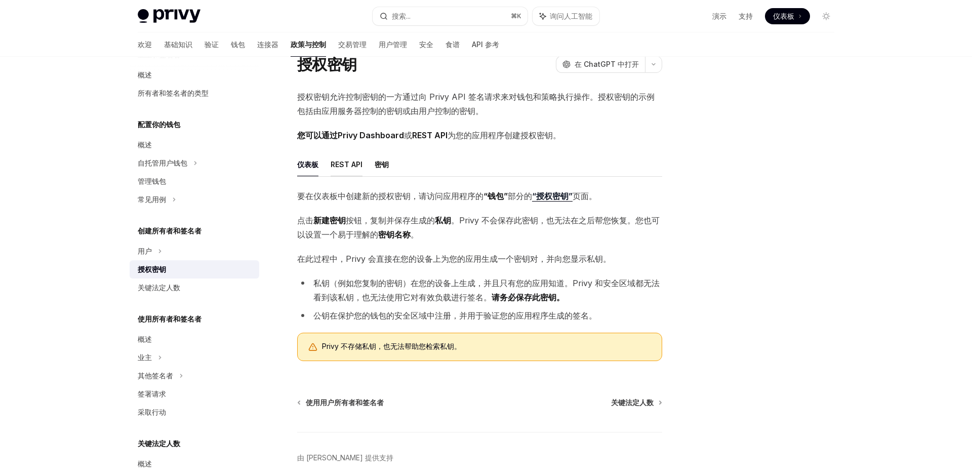
click at [341, 165] on font "REST API" at bounding box center [347, 164] width 32 height 9
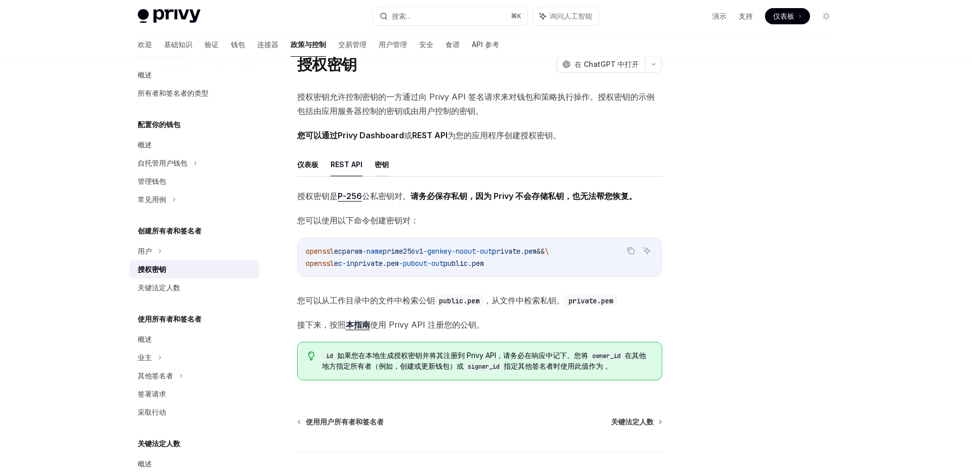
click at [376, 166] on font "密钥" at bounding box center [382, 164] width 14 height 9
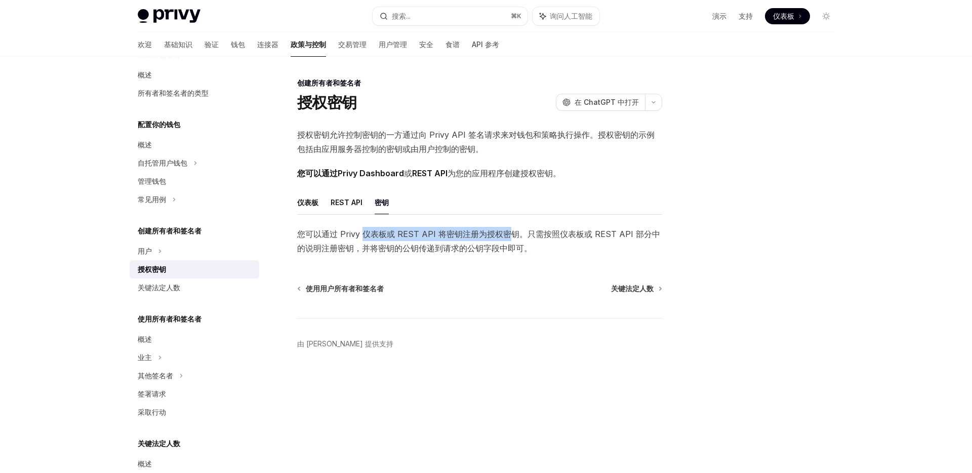
drag, startPoint x: 366, startPoint y: 234, endPoint x: 508, endPoint y: 238, distance: 141.8
click at [508, 238] on font "您可以通过 Privy 仪表板或 REST API 将密钥注册为授权密钥。只需按照仪表板或 REST API 部分中的说明注册密钥，并将密钥的公钥传递到请求的…" at bounding box center [478, 241] width 363 height 24
click at [536, 233] on font "您可以通过 Privy 仪表板或 REST API 将密钥注册为授权密钥。只需按照仪表板或 REST API 部分中的说明注册密钥，并将密钥的公钥传递到请求的…" at bounding box center [478, 241] width 363 height 24
click at [533, 248] on font "您可以通过 Privy 仪表板或 REST API 将密钥注册为授权密钥。只需按照仪表板或 REST API 部分中的说明注册密钥，并将密钥的公钥传递到请求的…" at bounding box center [478, 241] width 363 height 24
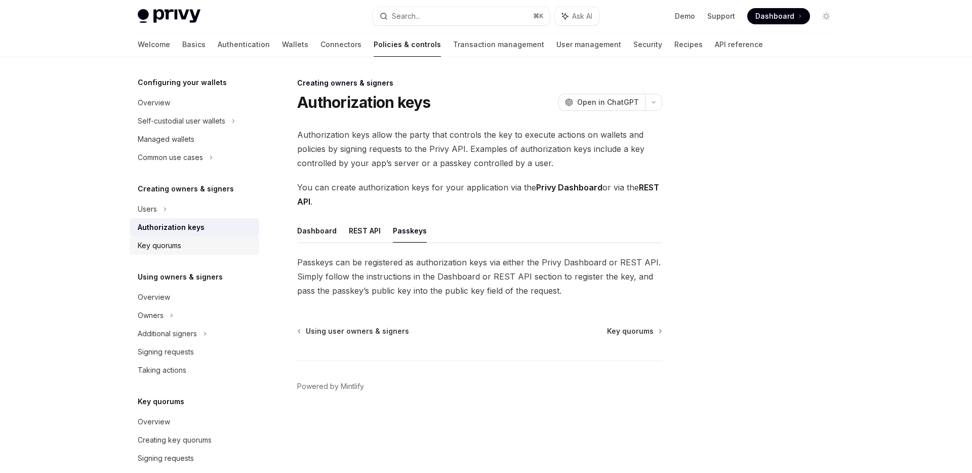
scroll to position [107, 0]
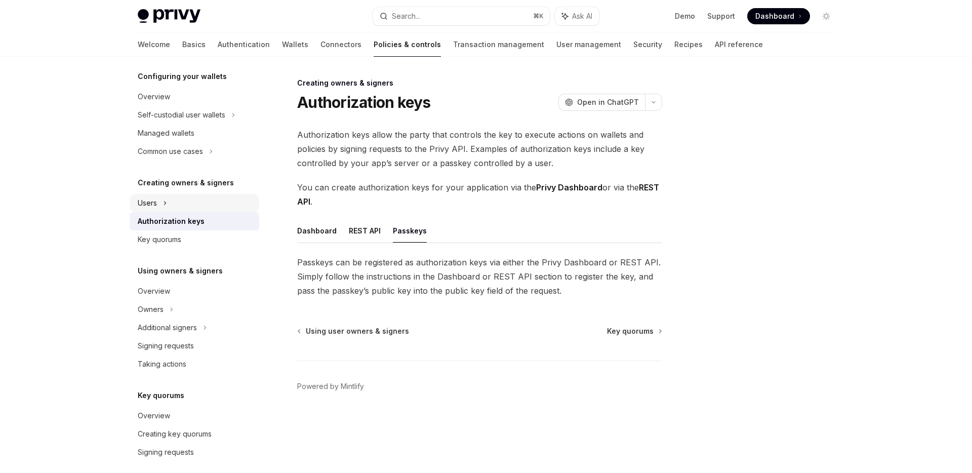
click at [192, 205] on div "Users" at bounding box center [195, 203] width 130 height 18
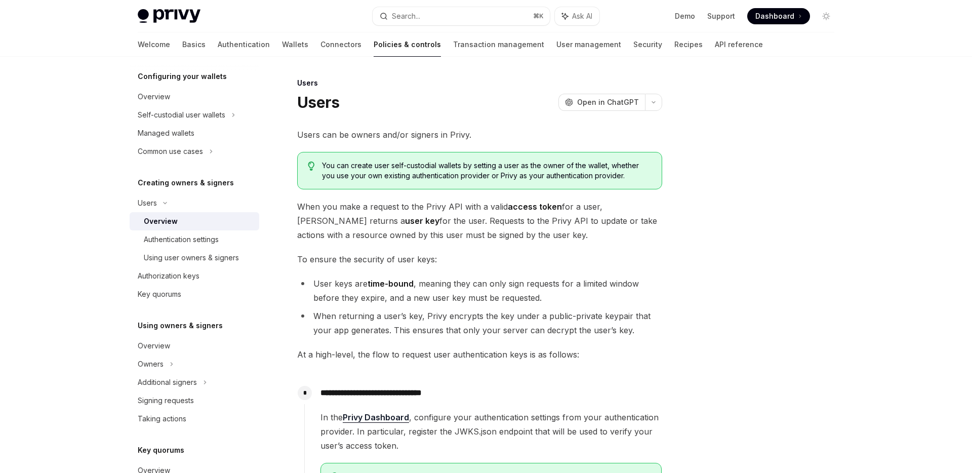
click at [934, 37] on div at bounding box center [486, 28] width 972 height 57
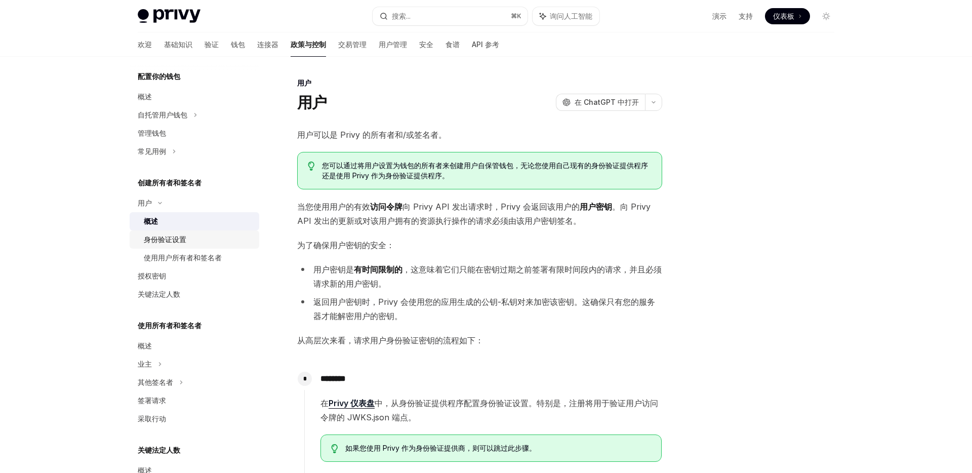
click at [195, 236] on div "身份验证设置" at bounding box center [198, 239] width 109 height 12
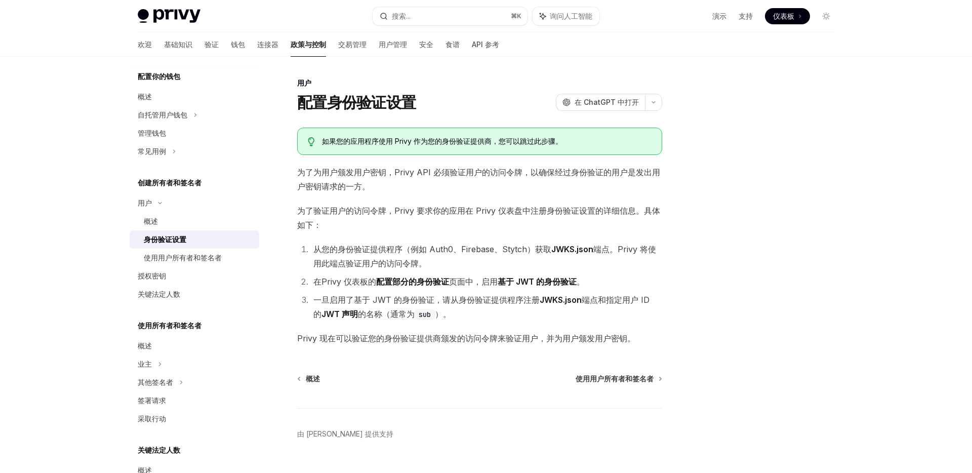
scroll to position [23, 0]
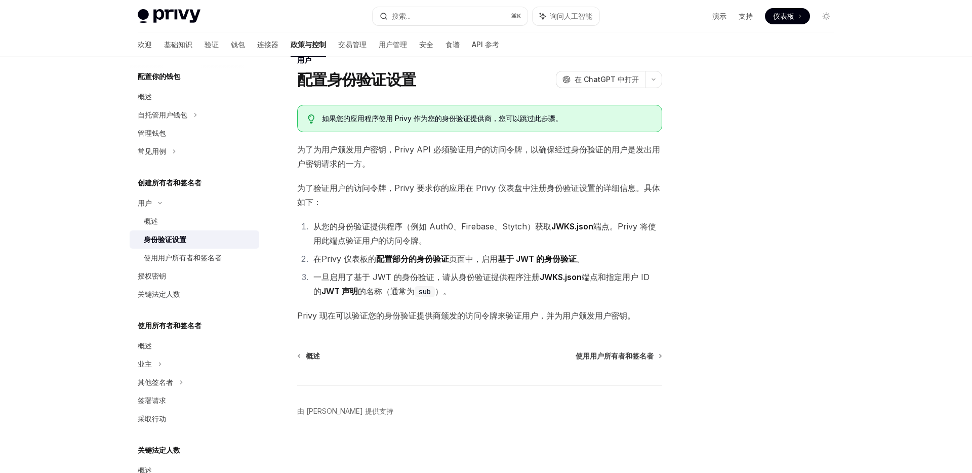
click at [467, 153] on font "为了为用户颁发用户密钥，Privy API 必须验证用户的访问令牌，以确保经过身份验证的用户是发出用户密钥请求的一方。" at bounding box center [478, 156] width 363 height 24
click at [434, 175] on div "如果您的应用程序使用 Privy 作为您的身份验证提供商，您可以跳过此步骤。 为了为用户颁发用户密钥，Privy API 必须验证用户的访问令牌，以确保经过身…" at bounding box center [479, 214] width 365 height 218
click at [366, 319] on font "Privy 现在可以验证您的身份验证提供商颁发的访问令牌来验证用户，并为用户颁发用户密钥。" at bounding box center [466, 315] width 338 height 10
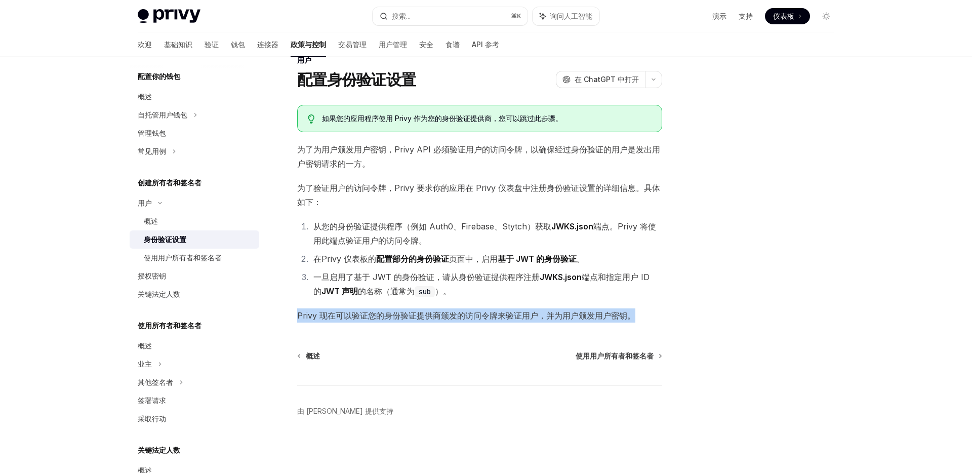
click at [366, 319] on font "Privy 现在可以验证您的身份验证提供商颁发的访问令牌来验证用户，并为用户颁发用户密钥。" at bounding box center [466, 315] width 338 height 10
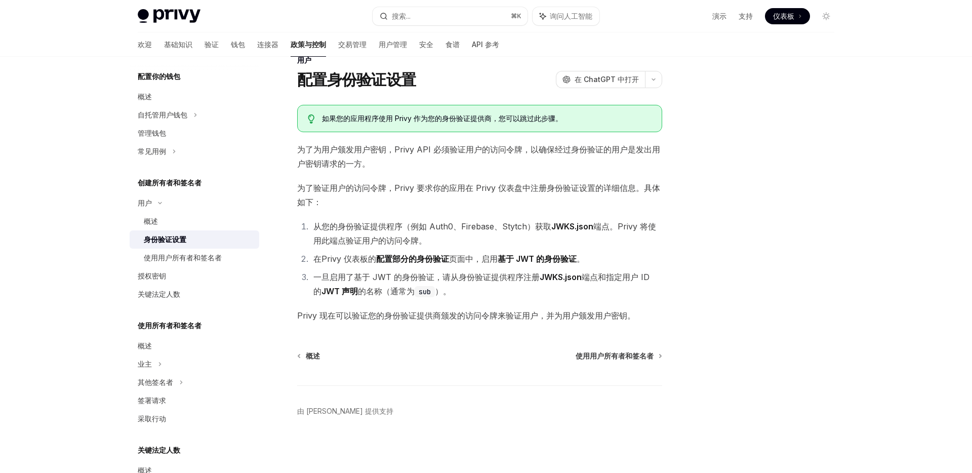
click at [549, 323] on div "用户 配置身份验证设置 OpenAI 在 ChatGPT 中打开 OpenAI 在 ChatGPT 中打开 如果您的应用程序使用 Privy 作为您的身份验证…" at bounding box center [384, 263] width 559 height 419
drag, startPoint x: 300, startPoint y: 187, endPoint x: 479, endPoint y: 191, distance: 179.3
click at [479, 192] on font "为了验证用户的访问令牌，Privy 要求你的应用在 Privy 仪表盘中注册身份验证设置的详细信息。具体如下：" at bounding box center [478, 195] width 363 height 24
click at [456, 189] on font "为了验证用户的访问令牌，Privy 要求你的应用在 Privy 仪表盘中注册身份验证设置的详细信息。具体如下：" at bounding box center [478, 195] width 363 height 24
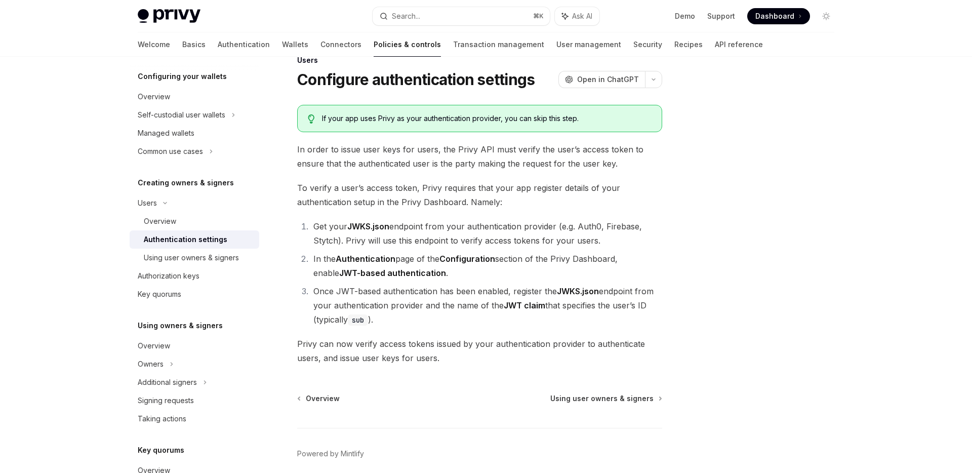
click at [316, 227] on li "Get your JWKS.json endpoint from your authentication provider (e.g. Auth0, Fire…" at bounding box center [486, 233] width 352 height 28
click at [456, 236] on li "Get your JWKS.json endpoint from your authentication provider (e.g. Auth0, Fire…" at bounding box center [486, 233] width 352 height 28
click at [420, 258] on li "In the Authentication page of the Configuration section of the Privy Dashboard,…" at bounding box center [486, 266] width 352 height 28
click at [367, 260] on strong "Authentication" at bounding box center [366, 259] width 60 height 10
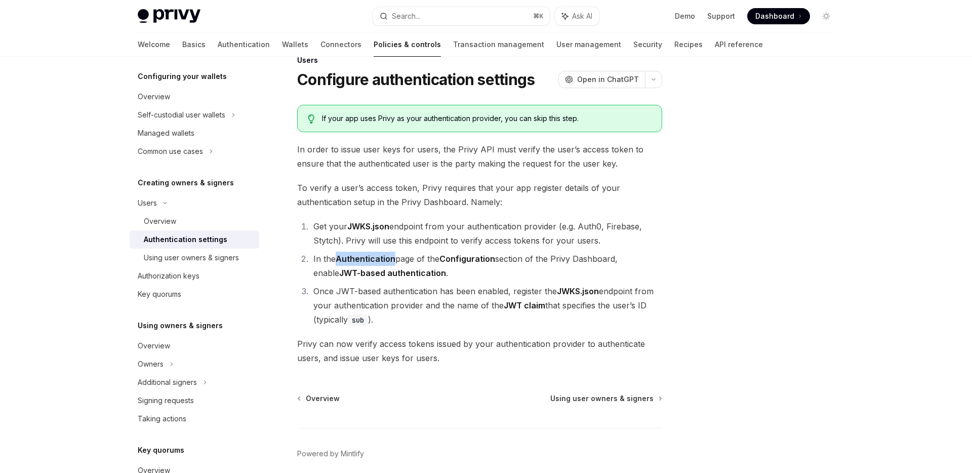
click at [367, 260] on strong "Authentication" at bounding box center [366, 259] width 60 height 10
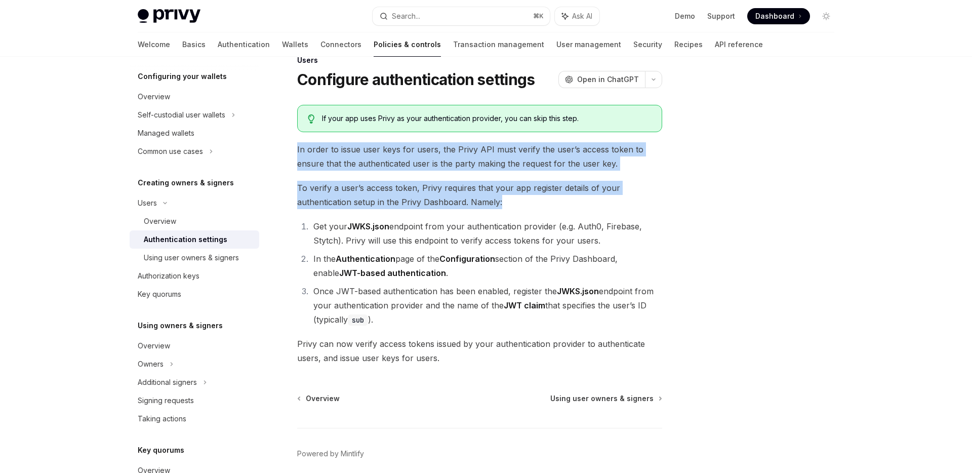
drag, startPoint x: 508, startPoint y: 204, endPoint x: 296, endPoint y: 153, distance: 218.5
click at [296, 153] on div "Users Configure authentication settings OpenAI Open in ChatGPT OpenAI Open in C…" at bounding box center [384, 284] width 559 height 461
click at [303, 166] on span "button" at bounding box center [303, 166] width 0 height 0
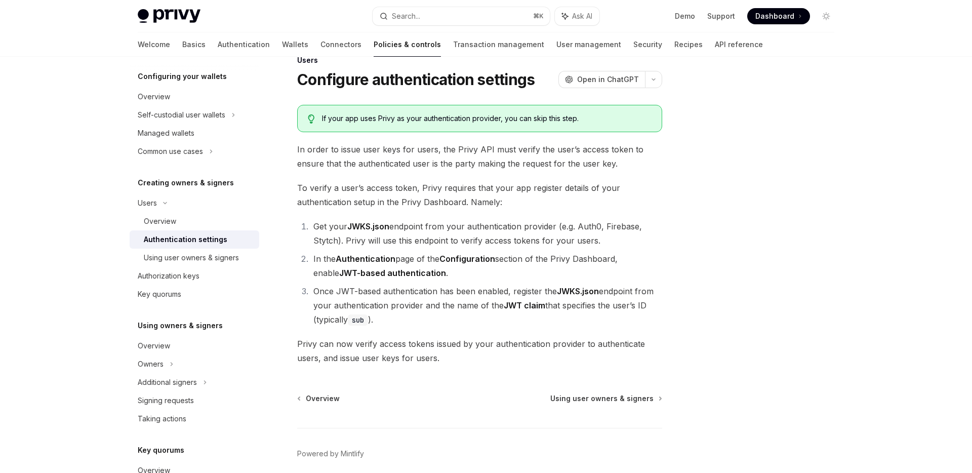
click at [666, 288] on div "Users Configure authentication settings OpenAI Open in ChatGPT OpenAI Open in C…" at bounding box center [486, 274] width 713 height 481
drag, startPoint x: 313, startPoint y: 226, endPoint x: 614, endPoint y: 247, distance: 301.5
click at [614, 247] on li "Get your JWKS.json endpoint from your authentication provider (e.g. Auth0, Fire…" at bounding box center [486, 233] width 352 height 28
click at [622, 260] on span "button" at bounding box center [622, 260] width 0 height 0
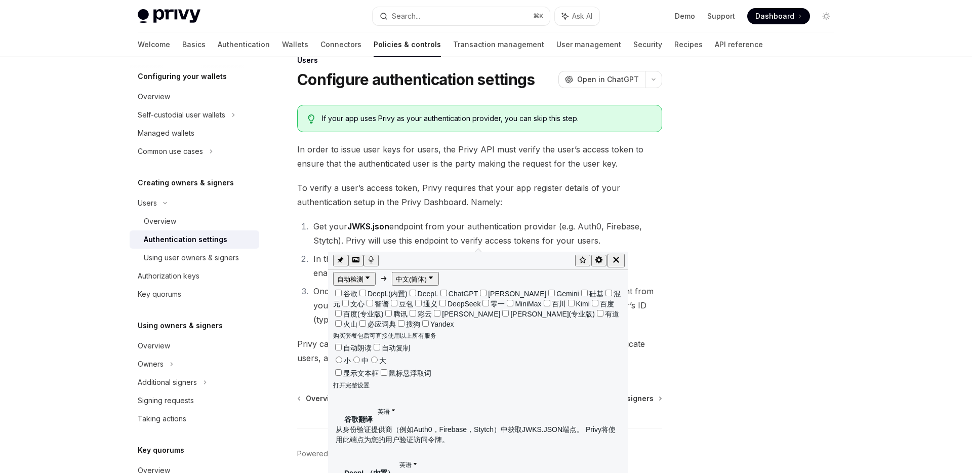
click at [508, 231] on li "Get your JWKS.json endpoint from your authentication provider (e.g. Auth0, Fire…" at bounding box center [486, 233] width 352 height 28
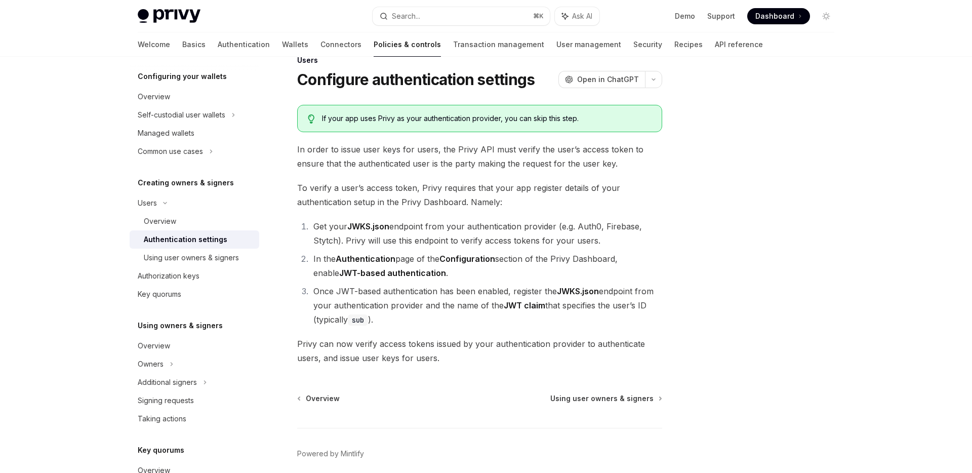
click at [387, 259] on strong "Authentication" at bounding box center [366, 259] width 60 height 10
click at [496, 316] on li "Once JWT-based authentication has been enabled, register the JWKS.json endpoint…" at bounding box center [486, 305] width 352 height 43
click at [438, 352] on span "Privy can now verify access tokens issued by your authentication provider to au…" at bounding box center [479, 351] width 365 height 28
click at [449, 362] on span "Privy can now verify access tokens issued by your authentication provider to au…" at bounding box center [479, 351] width 365 height 28
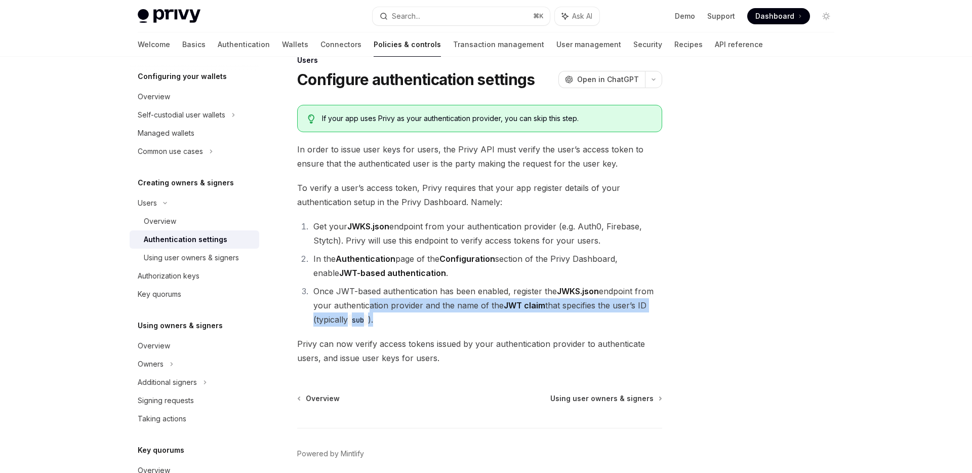
drag, startPoint x: 418, startPoint y: 326, endPoint x: 364, endPoint y: 308, distance: 57.2
click at [364, 308] on li "Once JWT-based authentication has been enabled, register the JWKS.json endpoint…" at bounding box center [486, 305] width 352 height 43
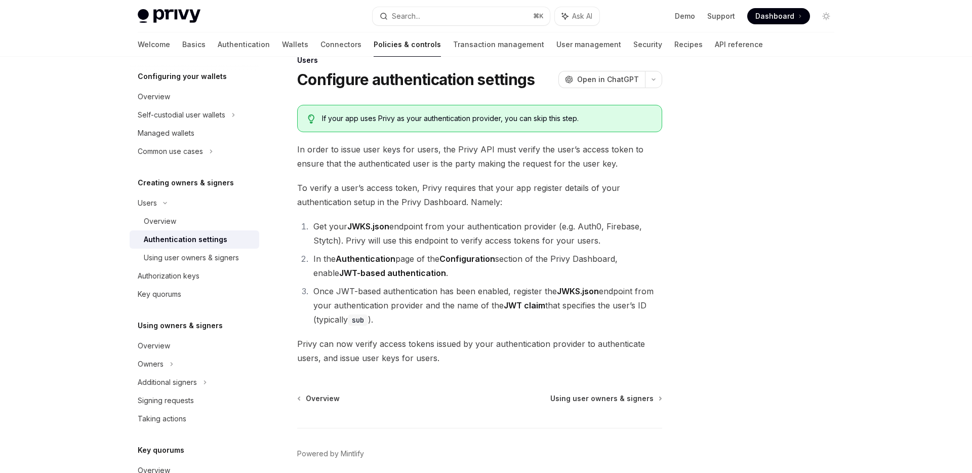
click at [516, 235] on li "Get your JWKS.json endpoint from your authentication provider (e.g. Auth0, Fire…" at bounding box center [486, 233] width 352 height 28
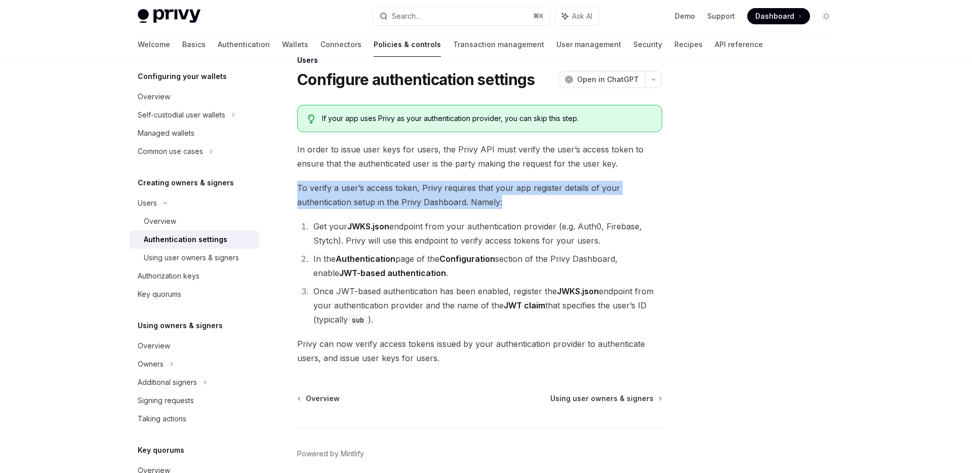
drag, startPoint x: 296, startPoint y: 187, endPoint x: 513, endPoint y: 200, distance: 218.1
click at [513, 201] on div "Users Configure authentication settings OpenAI Open in ChatGPT OpenAI Open in C…" at bounding box center [384, 284] width 559 height 461
click at [520, 213] on span "button" at bounding box center [520, 213] width 0 height 0
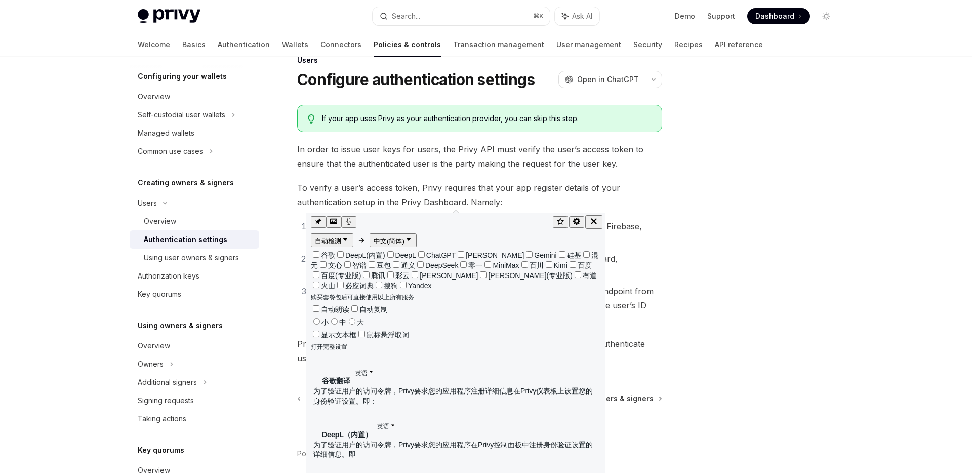
click at [657, 170] on span "In order to issue user keys for users, the Privy API must verify the user’s acc…" at bounding box center [479, 156] width 365 height 28
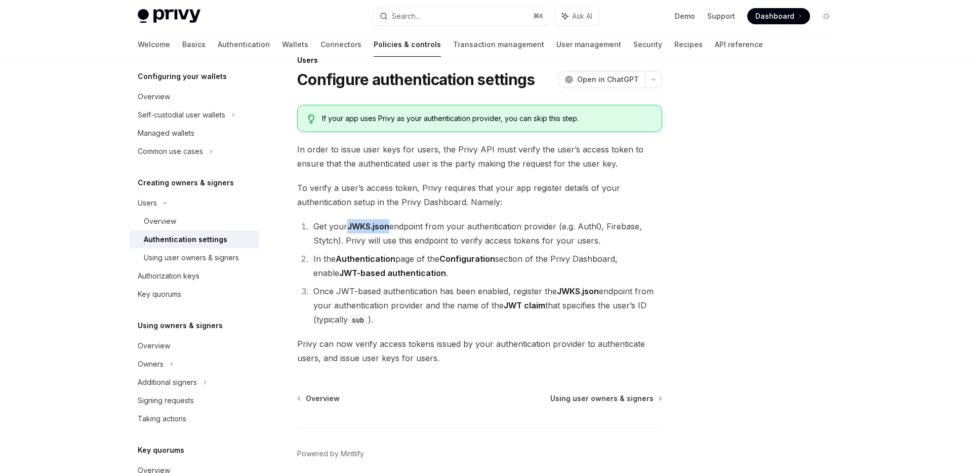
drag, startPoint x: 349, startPoint y: 226, endPoint x: 391, endPoint y: 228, distance: 42.1
click at [391, 228] on li "Get your JWKS.json endpoint from your authentication provider (e.g. Auth0, Fire…" at bounding box center [486, 233] width 352 height 28
copy strong "JWKS.json"
click at [495, 229] on li "Get your JWKS.json endpoint from your authentication provider (e.g. Auth0, Fire…" at bounding box center [486, 233] width 352 height 28
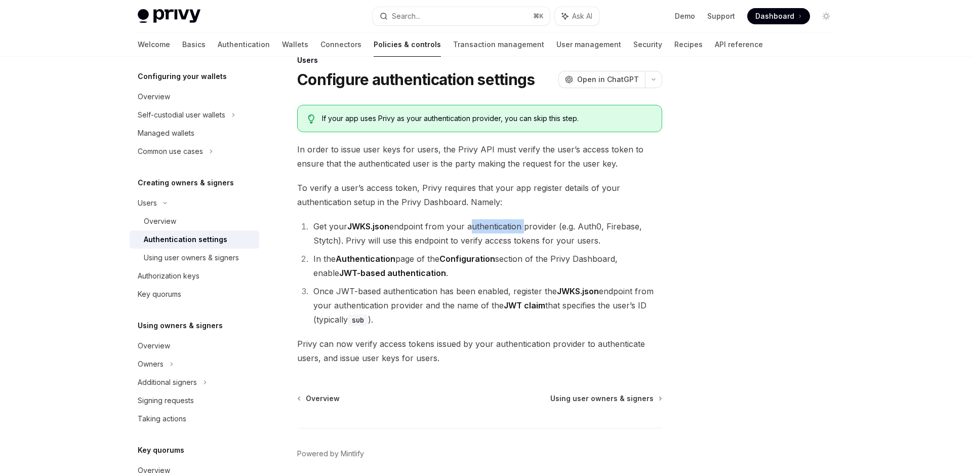
click at [503, 241] on span "button" at bounding box center [503, 241] width 0 height 0
click at [519, 220] on li "Get your JWKS.json endpoint from your authentication provider (e.g. Auth0, Fire…" at bounding box center [486, 233] width 352 height 28
drag, startPoint x: 315, startPoint y: 226, endPoint x: 644, endPoint y: 246, distance: 329.2
click at [644, 246] on li "Get your JWKS.json endpoint from your authentication provider (e.g. Auth0, Fire…" at bounding box center [486, 233] width 352 height 28
click at [582, 286] on strong "JWKS.json" at bounding box center [578, 291] width 42 height 10
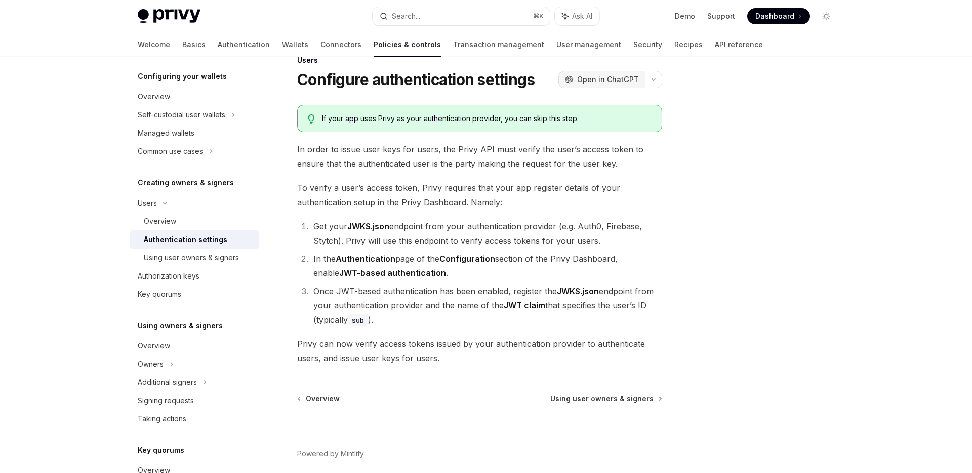
click at [604, 80] on span "Open in ChatGPT" at bounding box center [608, 79] width 62 height 10
click at [213, 263] on div "Using user owners & signers" at bounding box center [191, 258] width 95 height 12
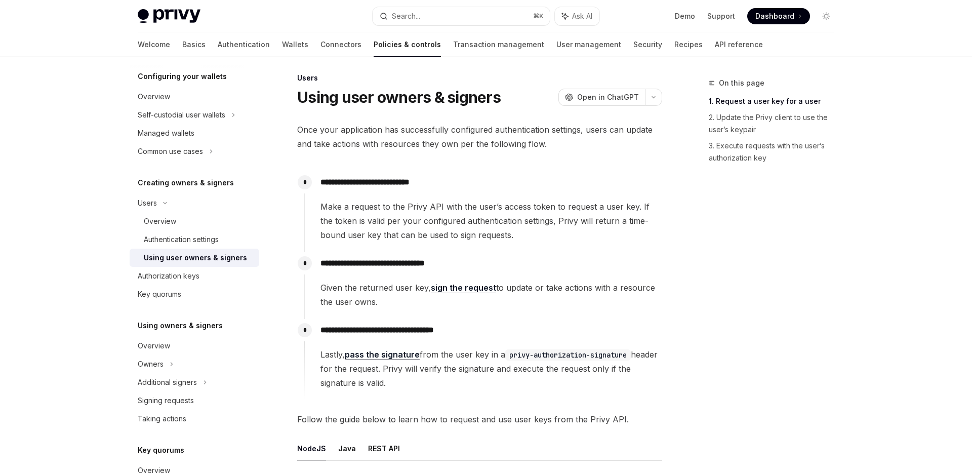
scroll to position [3, 0]
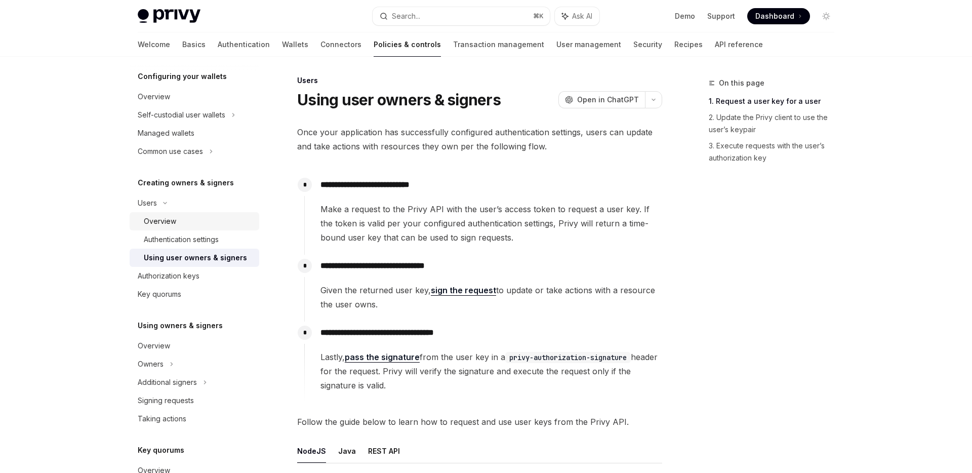
click at [198, 227] on div "Overview" at bounding box center [198, 221] width 109 height 12
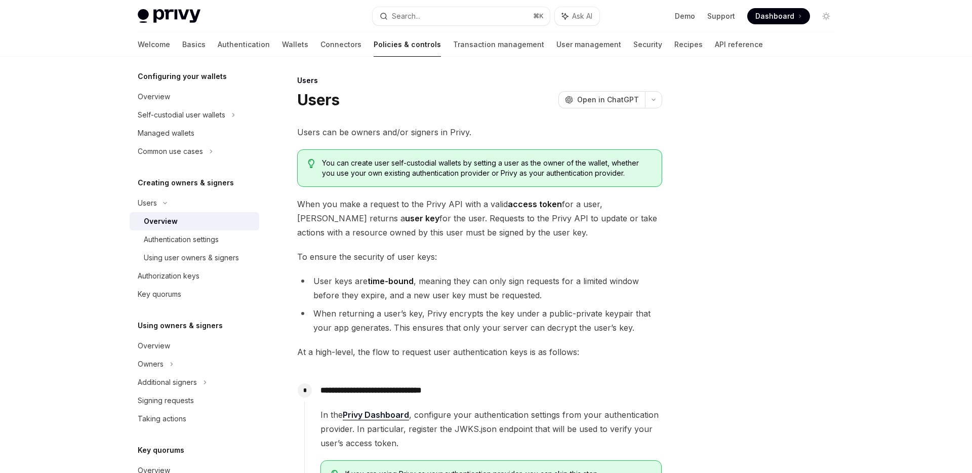
click at [196, 225] on div "Overview" at bounding box center [198, 221] width 109 height 12
click at [427, 164] on span "You can create user self-custodial wallets by setting a user as the owner of th…" at bounding box center [487, 168] width 330 height 20
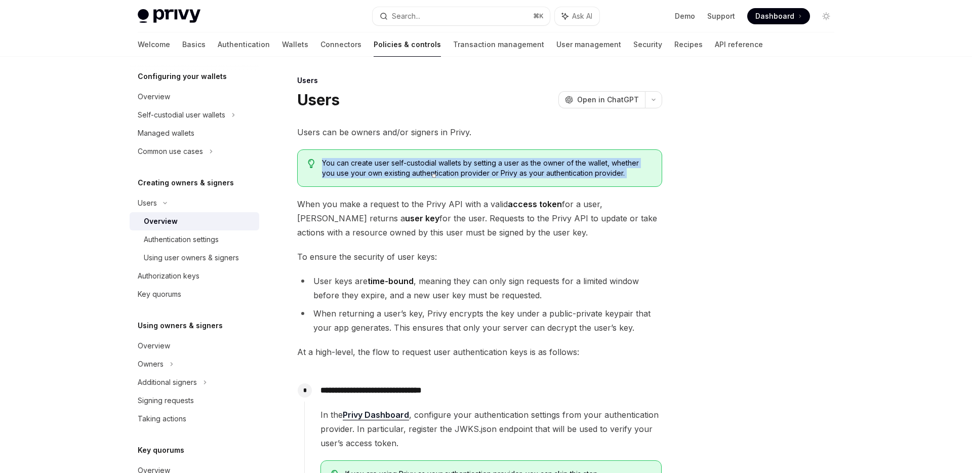
click at [427, 164] on span "You can create user self-custodial wallets by setting a user as the owner of th…" at bounding box center [487, 168] width 330 height 20
click at [434, 176] on span "button" at bounding box center [434, 176] width 0 height 0
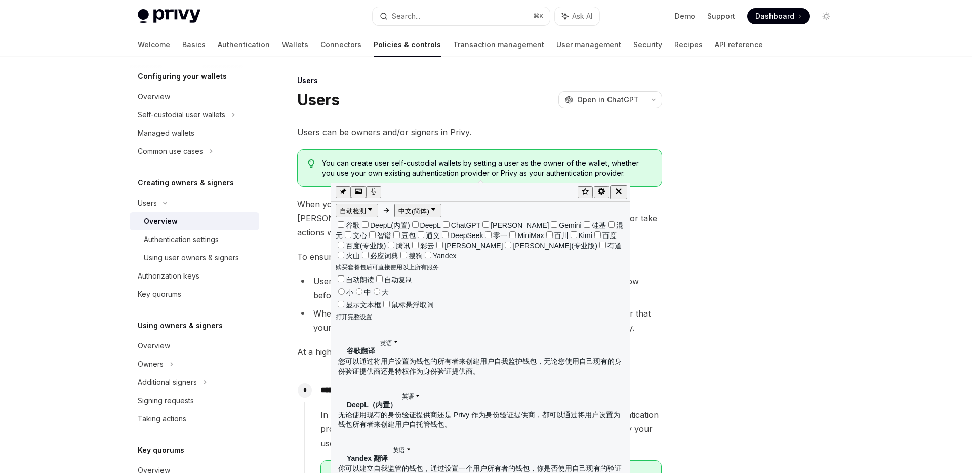
click at [433, 146] on div "**********" at bounding box center [479, 389] width 365 height 529
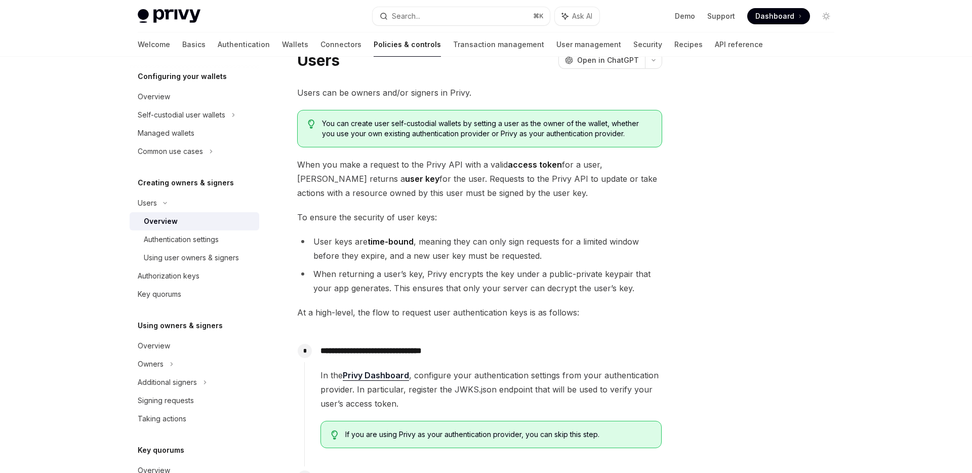
scroll to position [53, 0]
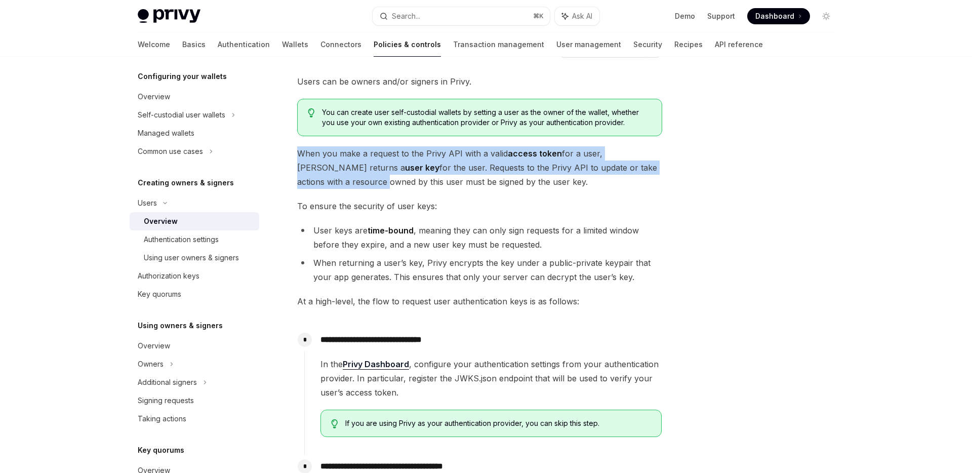
drag, startPoint x: 292, startPoint y: 150, endPoint x: 656, endPoint y: 181, distance: 365.8
click at [656, 175] on div "**********" at bounding box center [384, 389] width 559 height 730
click at [521, 177] on span "When you make a request to the Privy API with a valid access token for a user, …" at bounding box center [479, 167] width 365 height 43
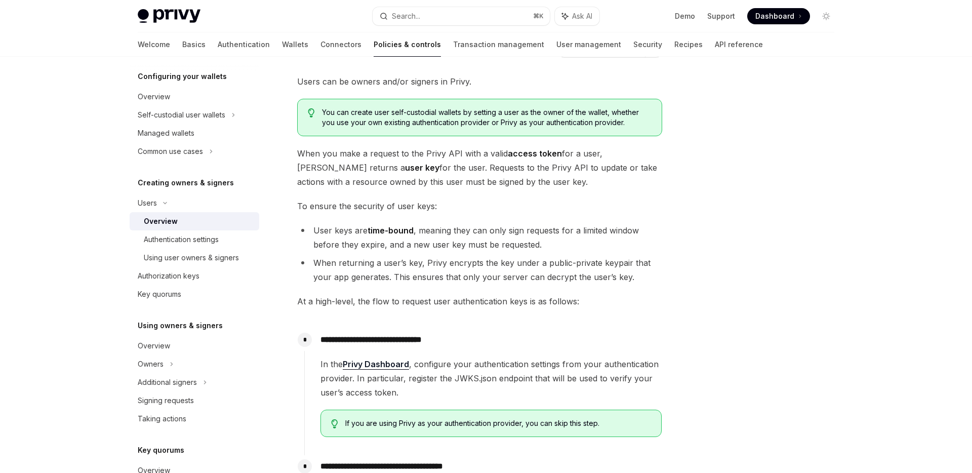
drag, startPoint x: 334, startPoint y: 169, endPoint x: 372, endPoint y: 169, distance: 37.5
click at [372, 169] on span "When you make a request to the Privy API with a valid access token for a user, …" at bounding box center [479, 167] width 365 height 43
click at [417, 170] on span "When you make a request to the Privy API with a valid access token for a user, …" at bounding box center [479, 167] width 365 height 43
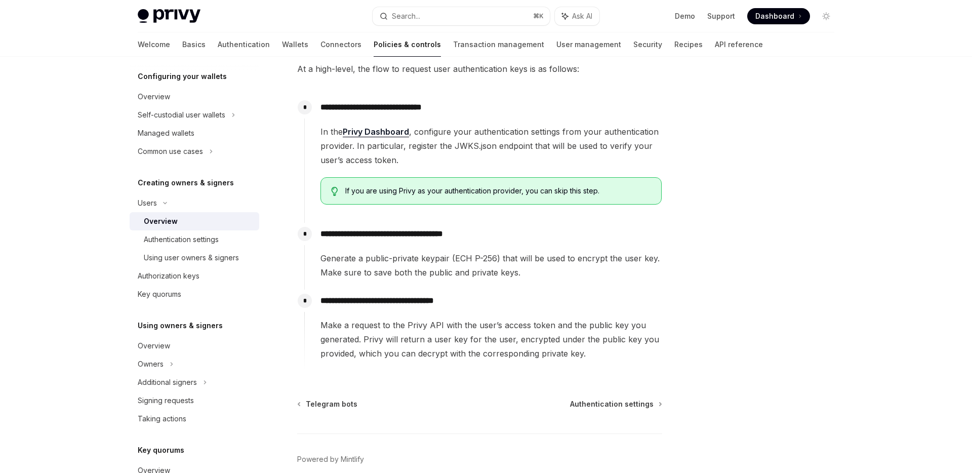
scroll to position [255, 0]
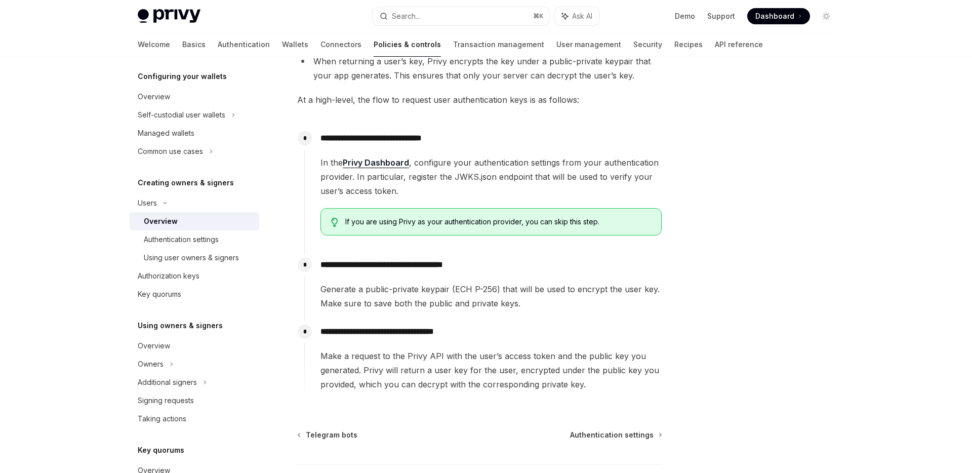
click at [385, 157] on link "Privy Dashboard" at bounding box center [376, 162] width 66 height 11
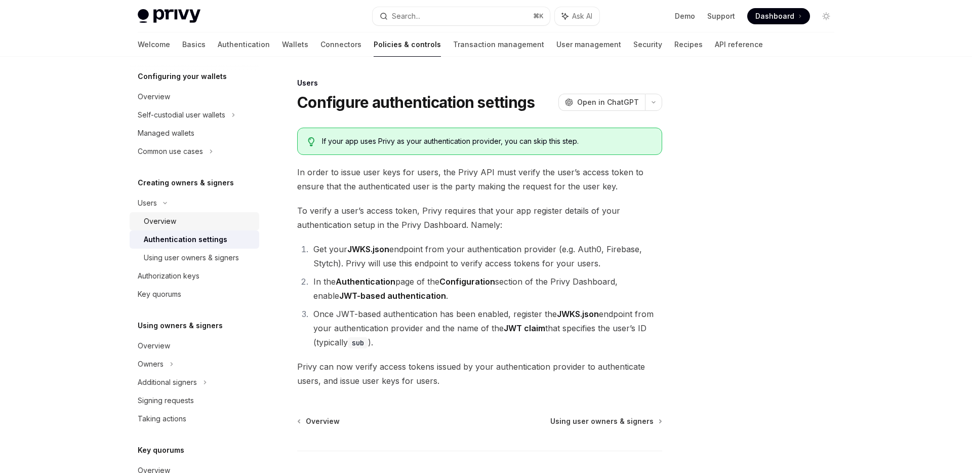
click at [188, 224] on div "Overview" at bounding box center [198, 221] width 109 height 12
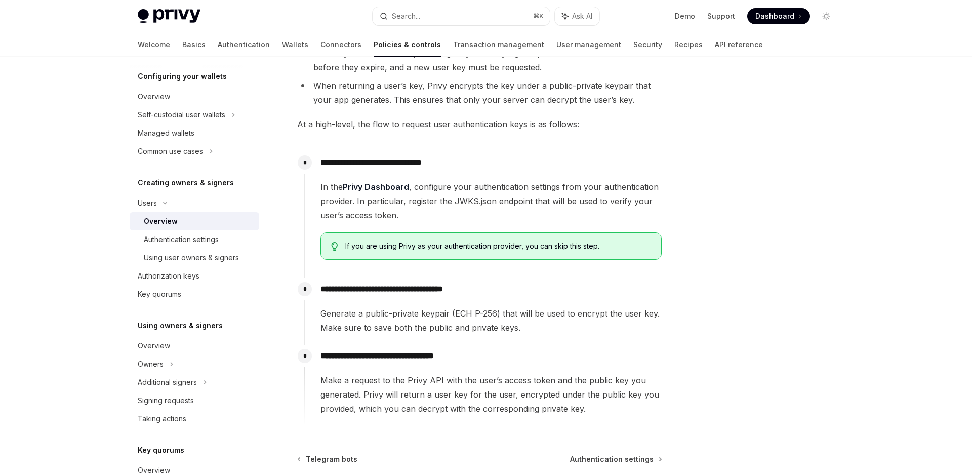
scroll to position [231, 0]
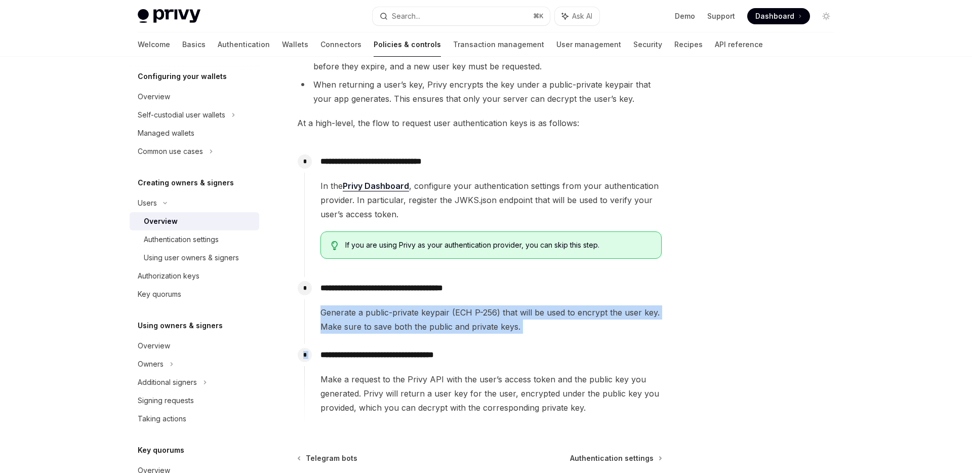
drag, startPoint x: 320, startPoint y: 311, endPoint x: 637, endPoint y: 344, distance: 319.1
click at [637, 344] on div "**********" at bounding box center [483, 287] width 358 height 274
click at [645, 357] on span "button" at bounding box center [645, 357] width 0 height 0
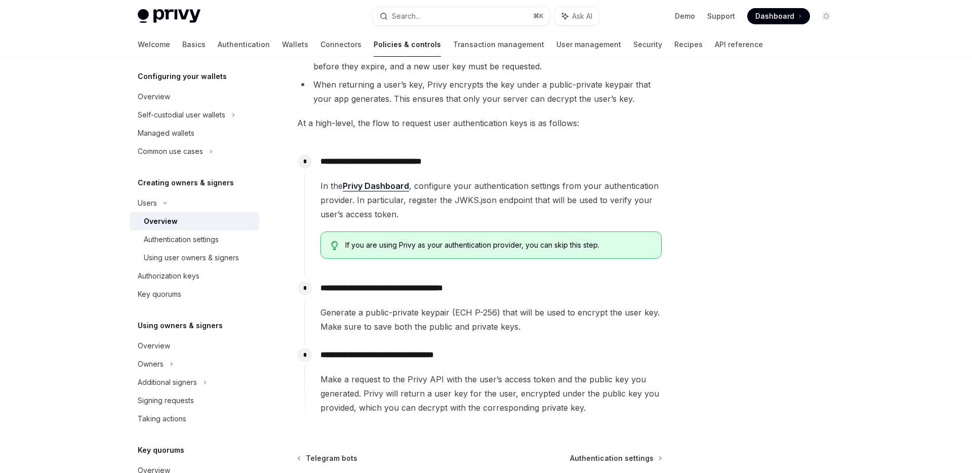
click at [708, 295] on div at bounding box center [766, 275] width 154 height 396
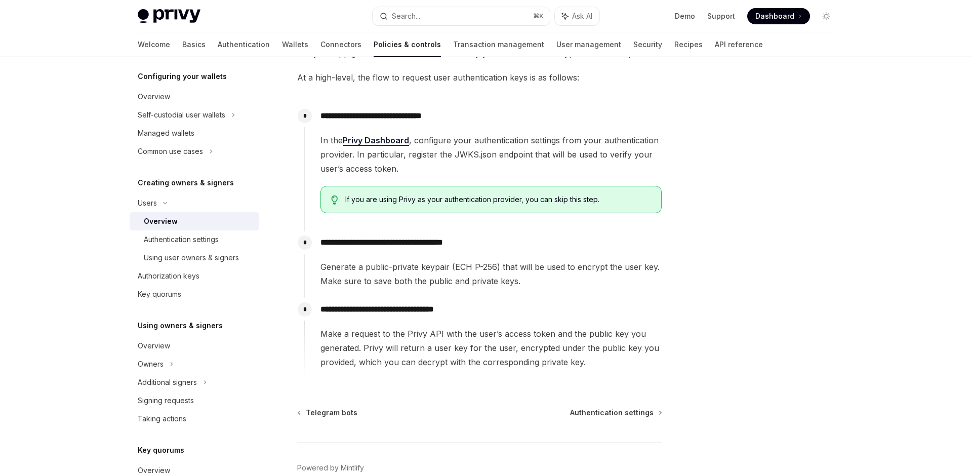
scroll to position [278, 0]
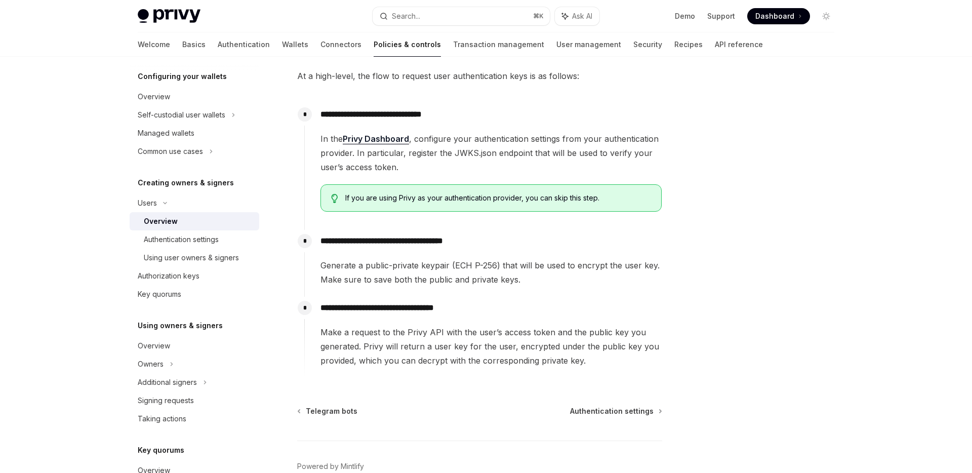
click at [451, 352] on span "Make a request to the Privy API with the user’s access token and the public key…" at bounding box center [490, 346] width 341 height 43
click at [444, 350] on span "Make a request to the Privy API with the user’s access token and the public key…" at bounding box center [490, 346] width 341 height 43
click at [588, 356] on span "Make a request to the Privy API with the user’s access token and the public key…" at bounding box center [490, 346] width 341 height 43
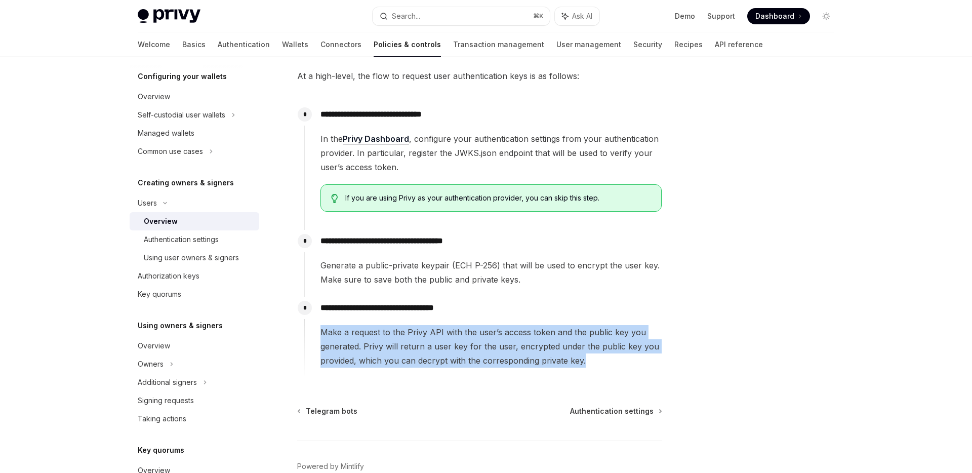
drag, startPoint x: 587, startPoint y: 358, endPoint x: 312, endPoint y: 324, distance: 277.5
click at [312, 324] on div "**********" at bounding box center [483, 332] width 358 height 71
click at [321, 345] on span "Make a request to the Privy API with the user’s access token and the public key…" at bounding box center [490, 346] width 341 height 43
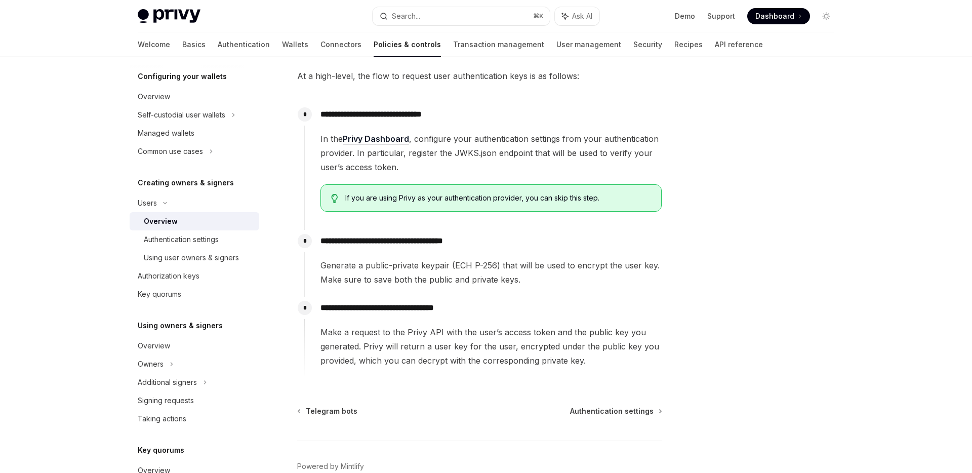
click at [329, 331] on span "Make a request to the Privy API with the user’s access token and the public key…" at bounding box center [490, 346] width 341 height 43
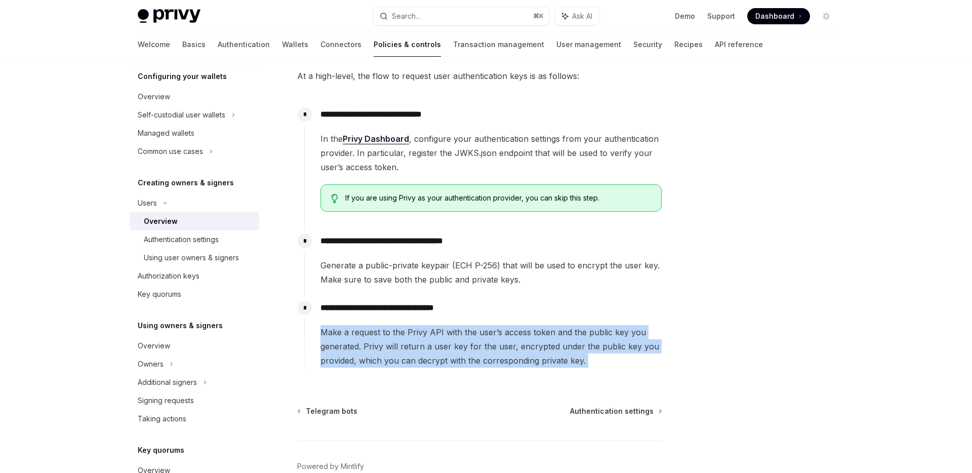
click at [329, 331] on span "Make a request to the Privy API with the user’s access token and the public key…" at bounding box center [490, 346] width 341 height 43
click at [337, 343] on span "button" at bounding box center [337, 343] width 0 height 0
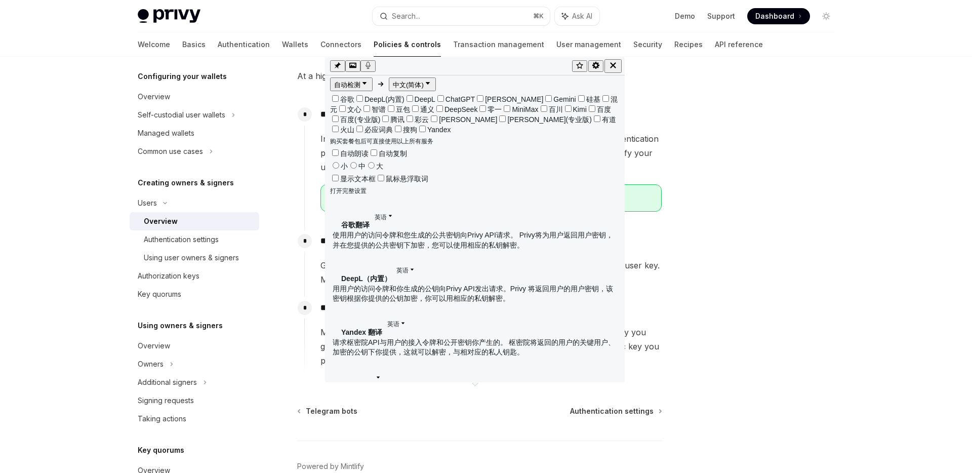
click at [769, 225] on div at bounding box center [766, 275] width 154 height 396
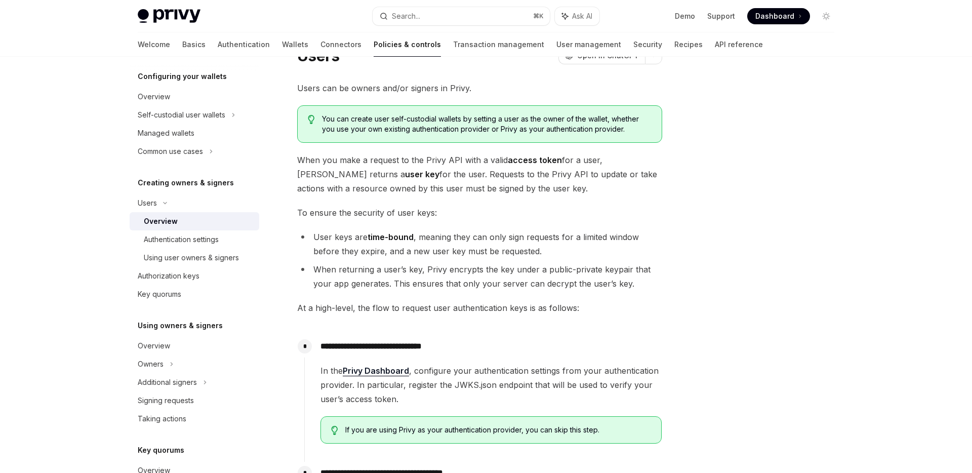
scroll to position [0, 0]
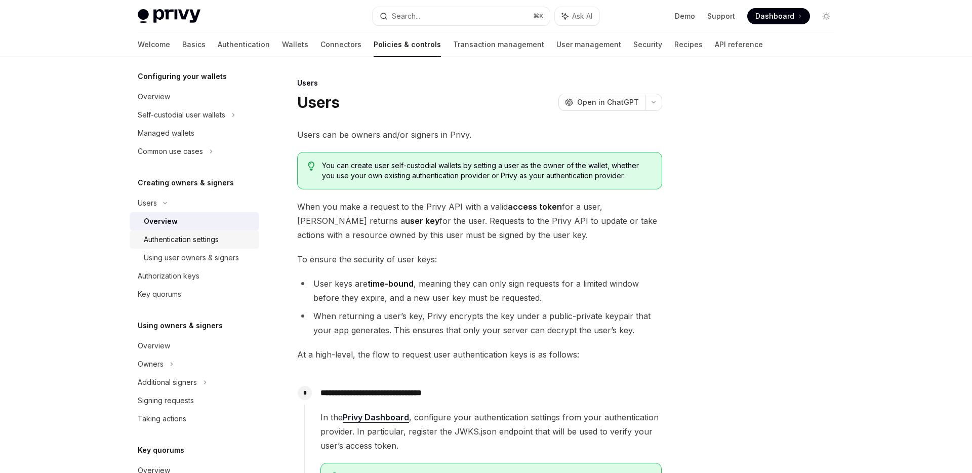
click at [204, 241] on div "Authentication settings" at bounding box center [181, 239] width 75 height 12
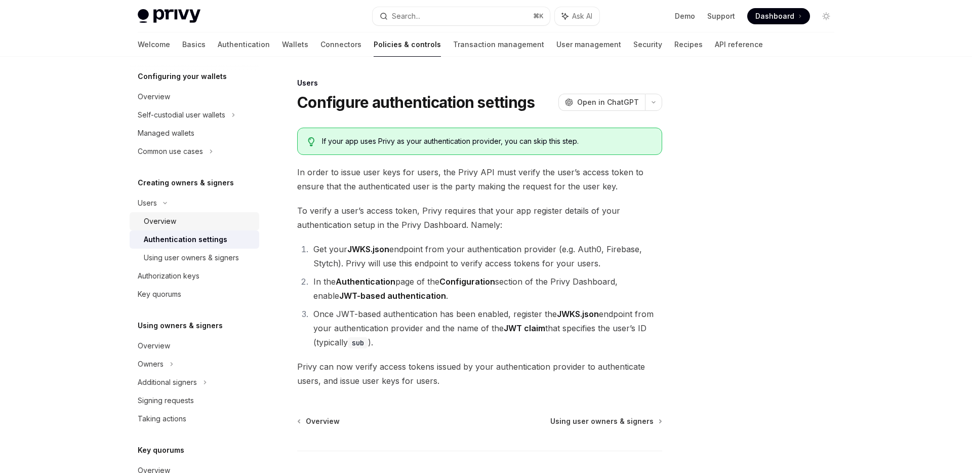
click at [176, 224] on div "Overview" at bounding box center [198, 221] width 109 height 12
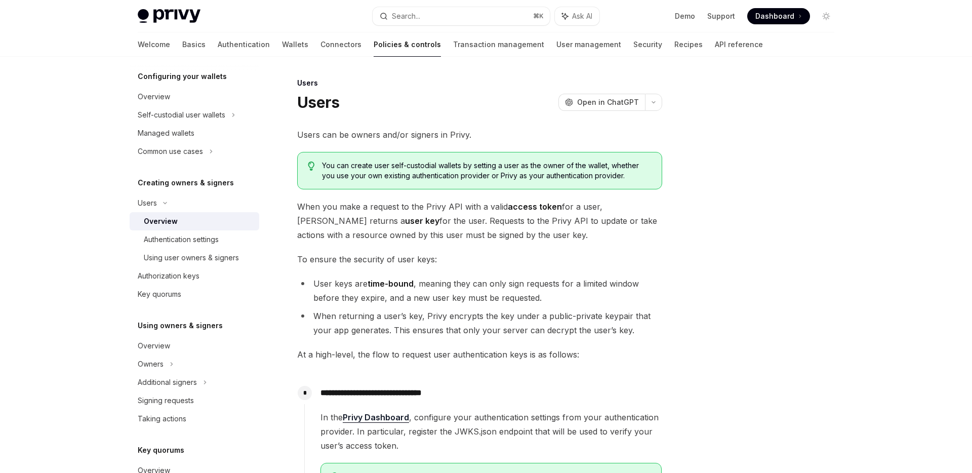
click at [523, 212] on span "When you make a request to the Privy API with a valid access token for a user, …" at bounding box center [479, 220] width 365 height 43
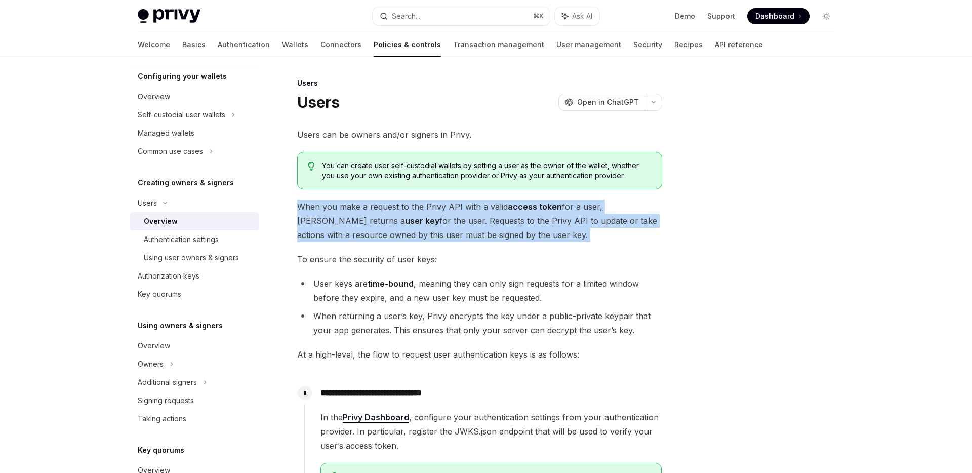
click at [523, 212] on span "When you make a request to the Privy API with a valid access token for a user, …" at bounding box center [479, 220] width 365 height 43
click at [533, 223] on button "button" at bounding box center [531, 225] width 4 height 4
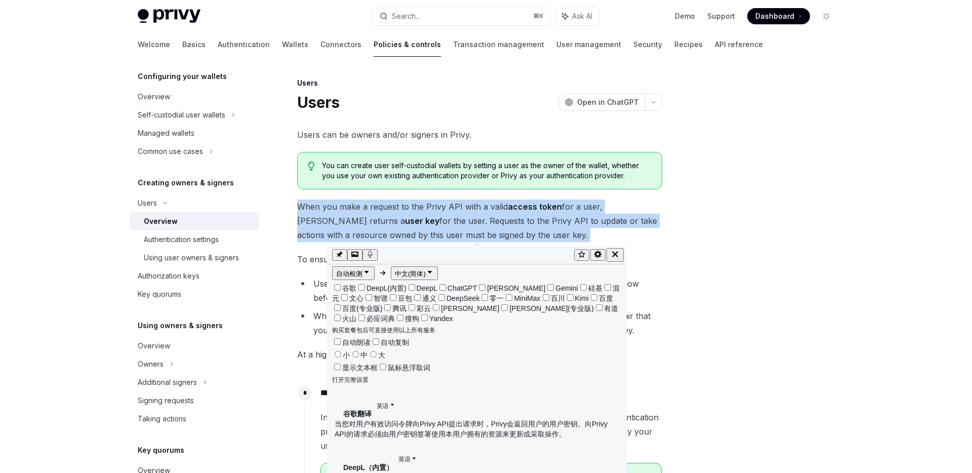
click at [539, 224] on span "When you make a request to the Privy API with a valid access token for a user, …" at bounding box center [479, 220] width 365 height 43
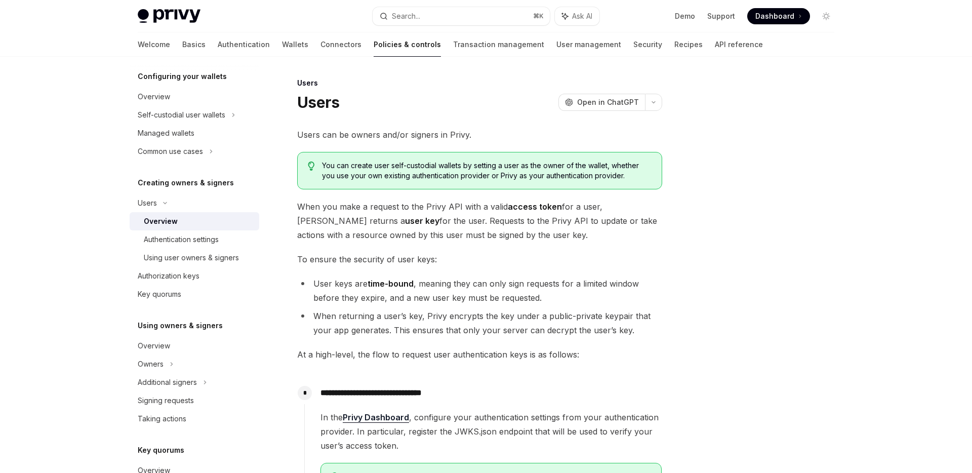
click at [512, 205] on strong "access token" at bounding box center [535, 207] width 54 height 10
click at [484, 230] on span "When you make a request to the Privy API with a valid access token for a user, …" at bounding box center [479, 220] width 365 height 43
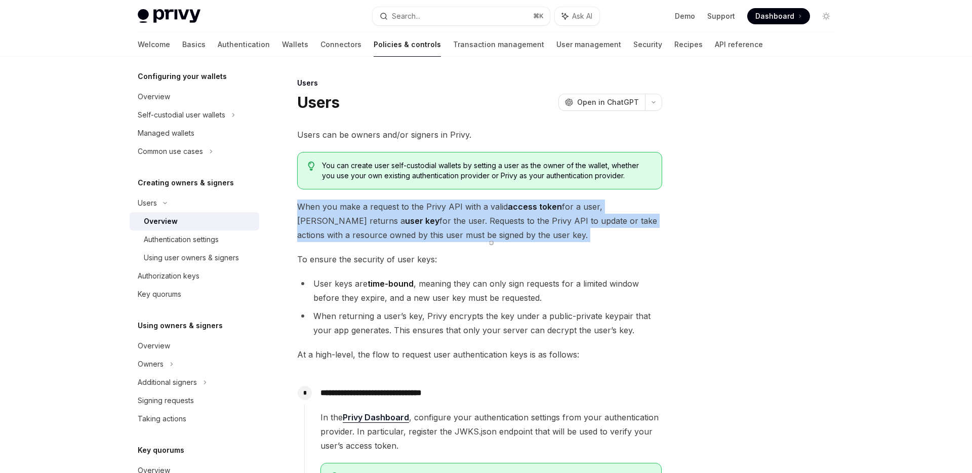
click at [484, 230] on span "When you make a request to the Privy API with a valid access token for a user, …" at bounding box center [479, 220] width 365 height 43
click at [492, 243] on span "button" at bounding box center [492, 243] width 0 height 0
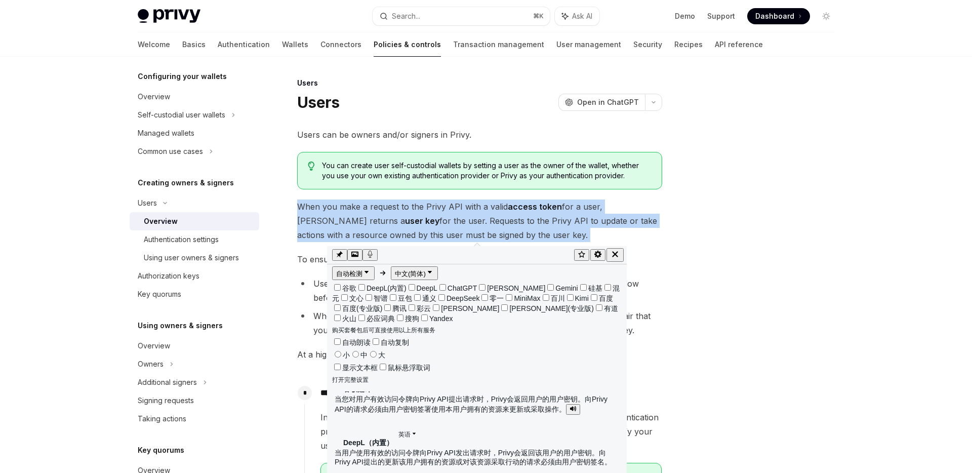
scroll to position [31, 0]
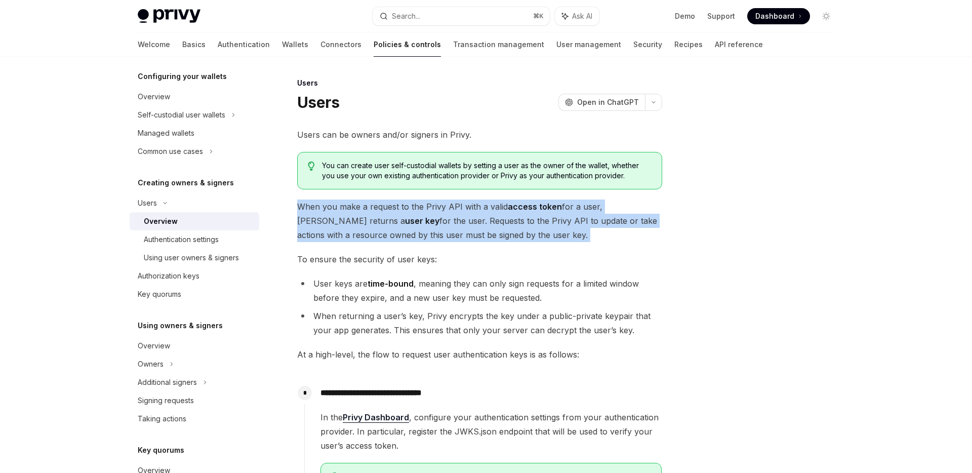
click at [478, 211] on span "When you make a request to the Privy API with a valid access token for a user, …" at bounding box center [479, 220] width 365 height 43
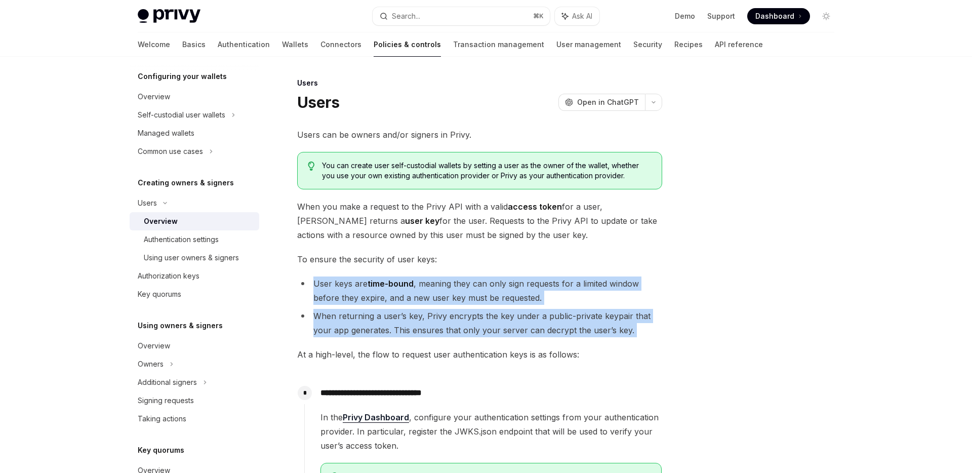
drag, startPoint x: 311, startPoint y: 282, endPoint x: 647, endPoint y: 339, distance: 340.4
click at [648, 339] on div "**********" at bounding box center [479, 392] width 365 height 529
click at [655, 352] on span "button" at bounding box center [655, 352] width 0 height 0
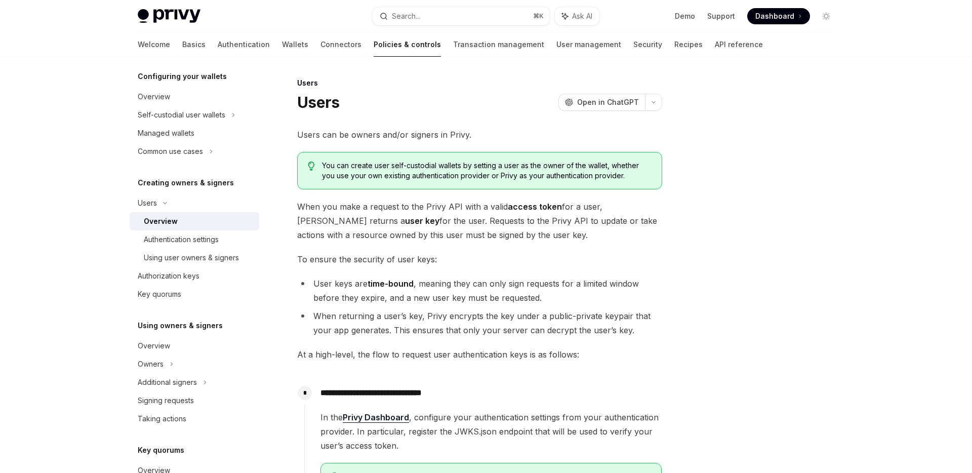
click at [706, 215] on div at bounding box center [766, 275] width 154 height 396
drag, startPoint x: 298, startPoint y: 355, endPoint x: 654, endPoint y: 358, distance: 356.4
click at [654, 358] on span "At a high-level, the flow to request user authentication keys is as follows:" at bounding box center [479, 354] width 365 height 14
click at [662, 370] on span "button" at bounding box center [662, 370] width 0 height 0
click at [404, 324] on li "When returning a user’s key, Privy encrypts the key under a public-private keyp…" at bounding box center [479, 323] width 365 height 28
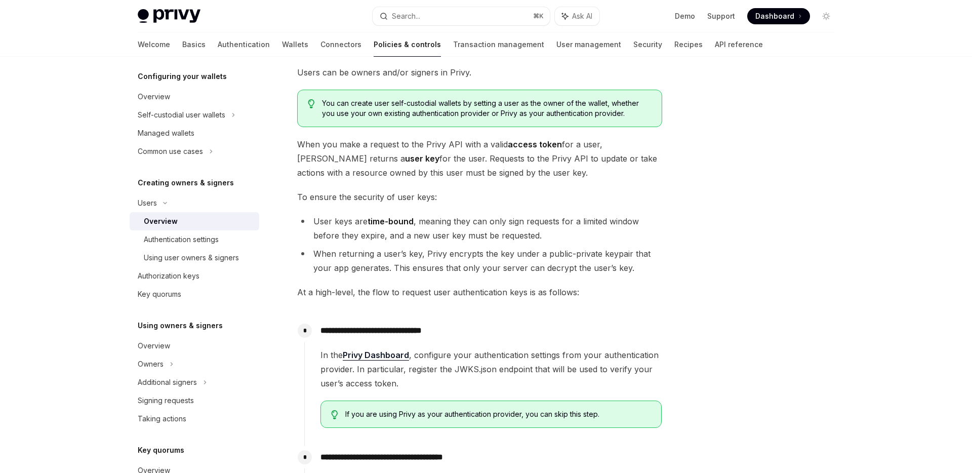
scroll to position [65, 0]
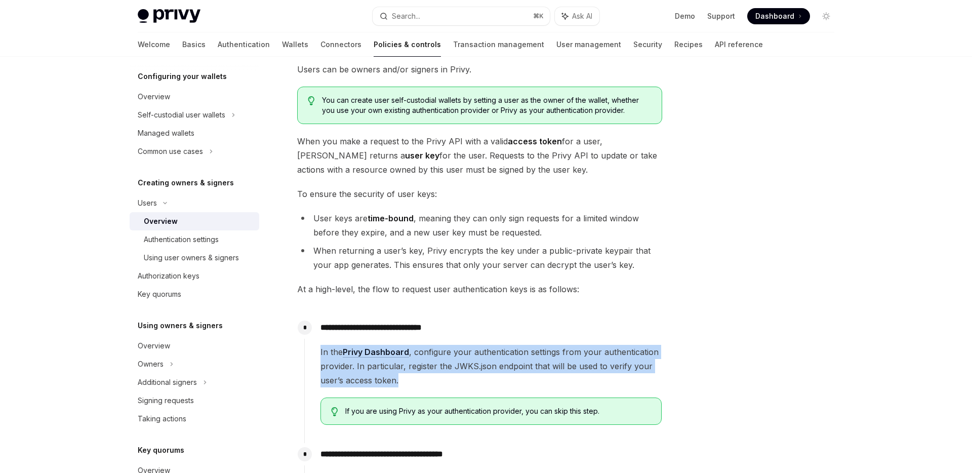
drag, startPoint x: 320, startPoint y: 348, endPoint x: 417, endPoint y: 377, distance: 101.5
click at [424, 377] on div "**********" at bounding box center [483, 374] width 358 height 116
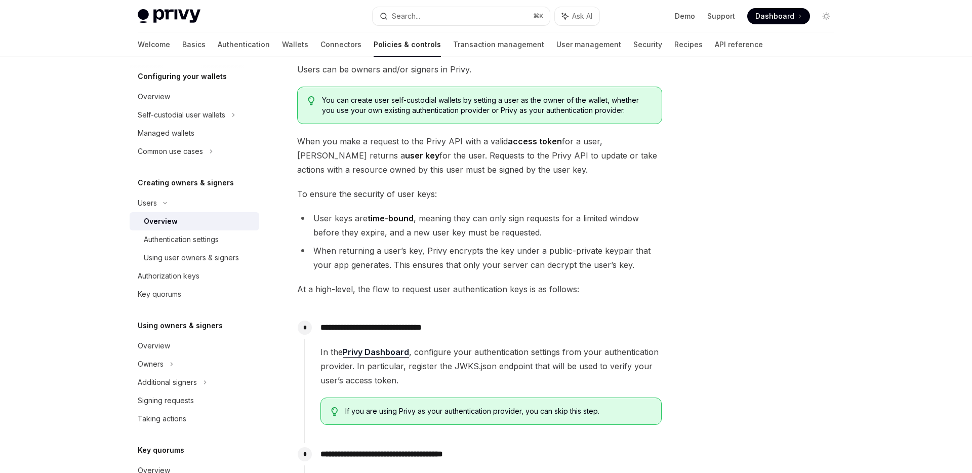
click at [438, 394] on div "In the Privy Dashboard , configure your authentication settings from your authe…" at bounding box center [490, 385] width 341 height 80
click at [448, 415] on span "If you are using Privy as your authentication provider, you can skip this step." at bounding box center [498, 411] width 306 height 10
click at [455, 428] on span "button" at bounding box center [455, 428] width 0 height 0
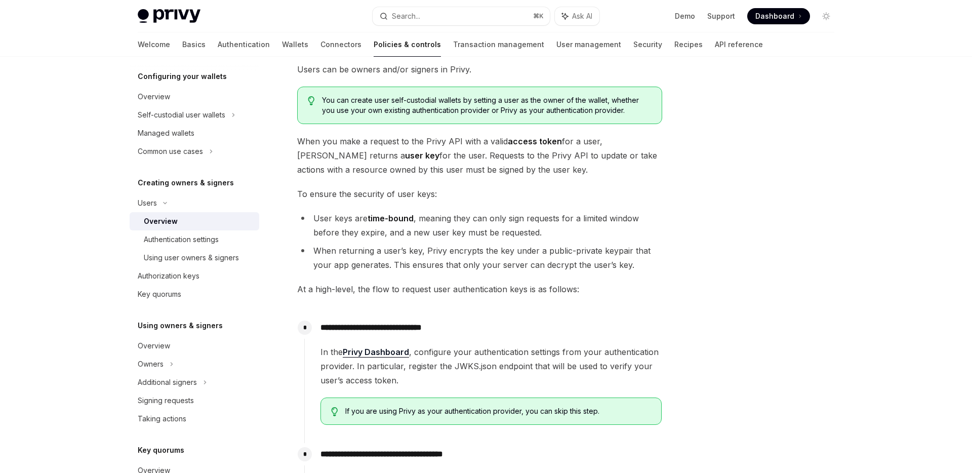
click at [716, 262] on div at bounding box center [766, 275] width 154 height 396
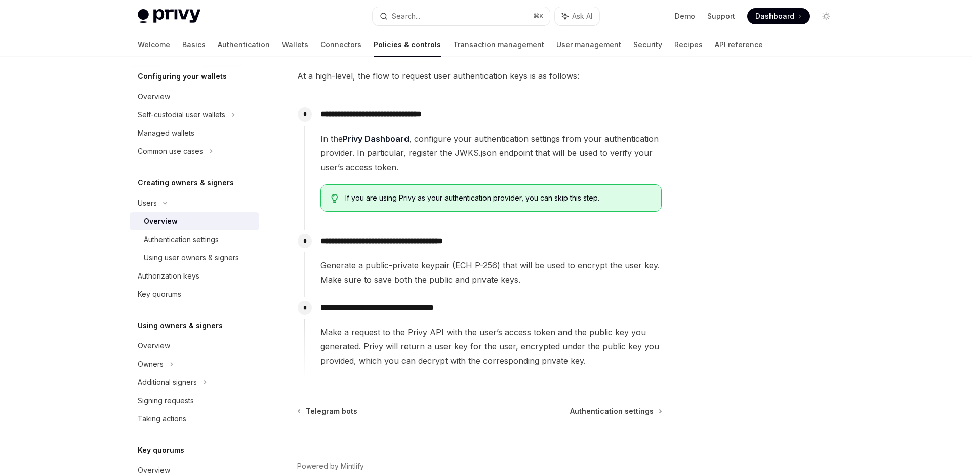
scroll to position [279, 0]
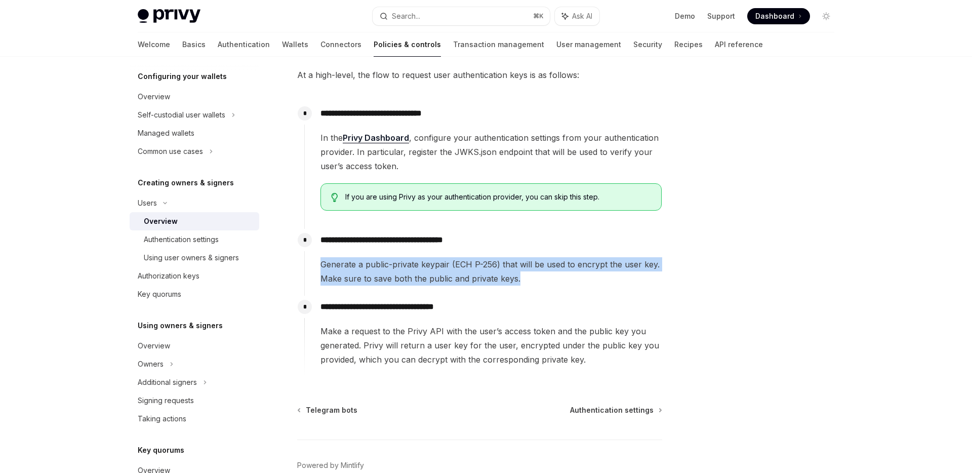
drag, startPoint x: 321, startPoint y: 266, endPoint x: 545, endPoint y: 279, distance: 223.6
click at [545, 279] on span "Generate a public-private keypair (ECH P-256) that will be used to encrypt the …" at bounding box center [490, 271] width 341 height 28
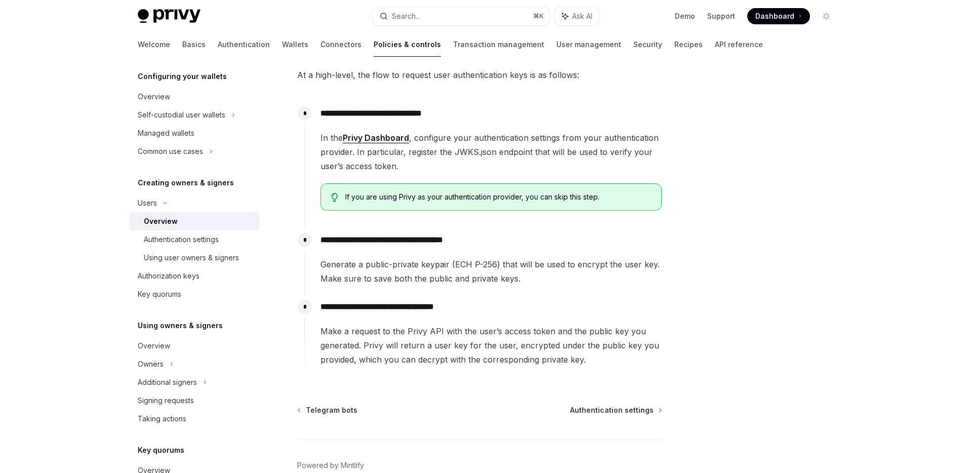
click at [478, 212] on div "**********" at bounding box center [483, 160] width 358 height 116
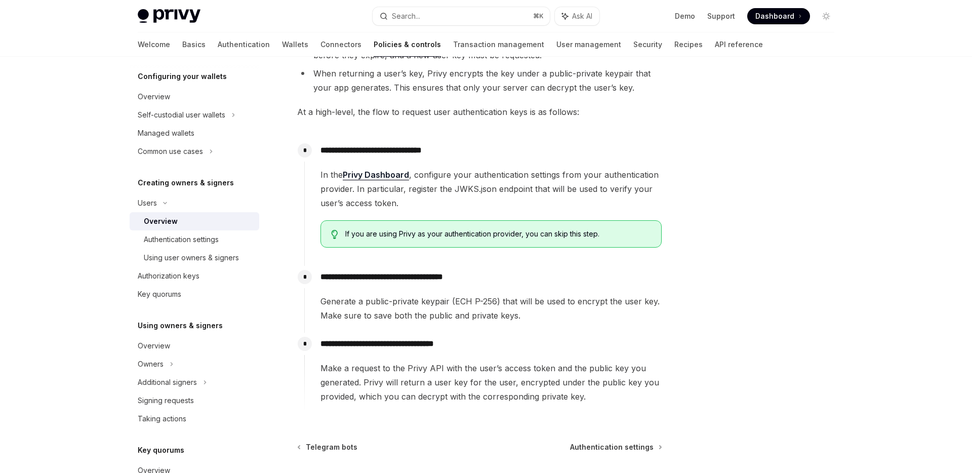
scroll to position [233, 0]
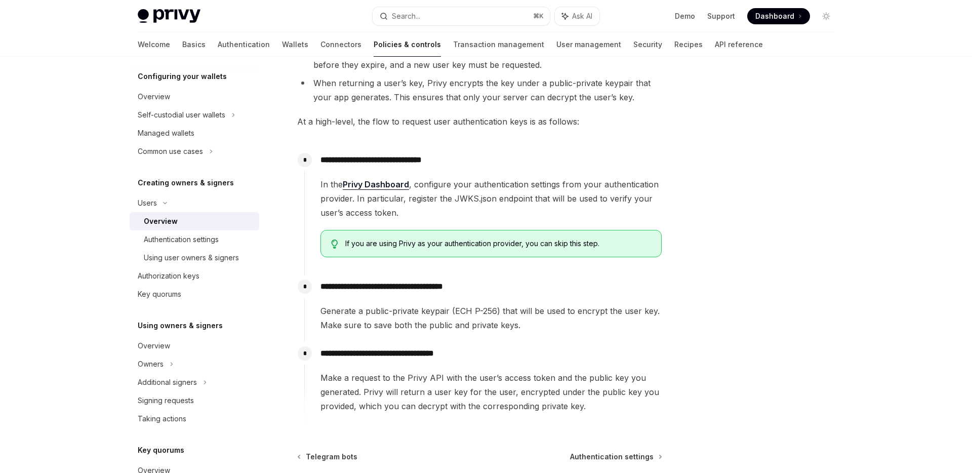
click at [463, 185] on span "In the Privy Dashboard , configure your authentication settings from your authe…" at bounding box center [490, 198] width 341 height 43
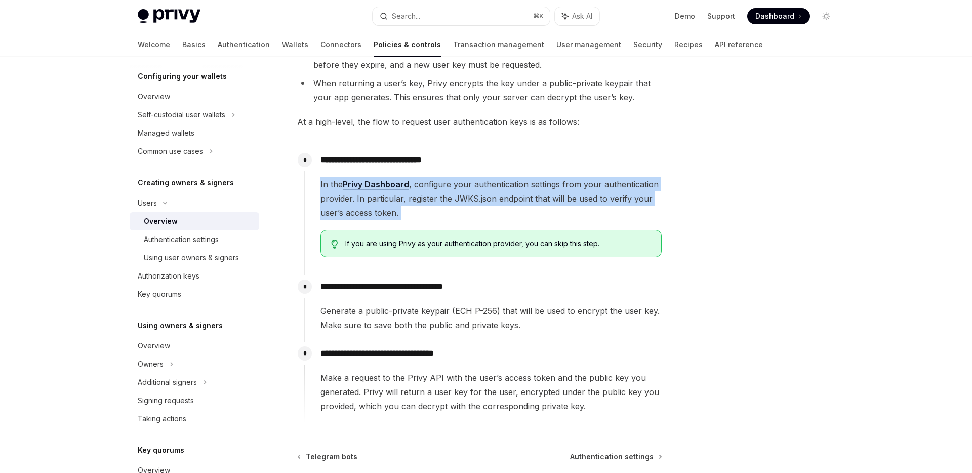
click at [463, 185] on span "In the Privy Dashboard , configure your authentication settings from your authe…" at bounding box center [490, 198] width 341 height 43
click at [470, 197] on span "button" at bounding box center [470, 197] width 0 height 0
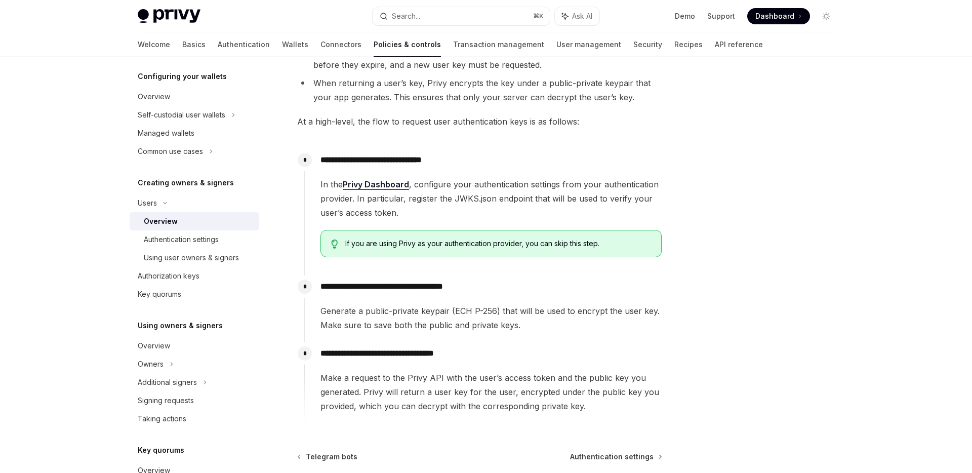
click at [545, 196] on span "In the Privy Dashboard , configure your authentication settings from your authe…" at bounding box center [490, 198] width 341 height 43
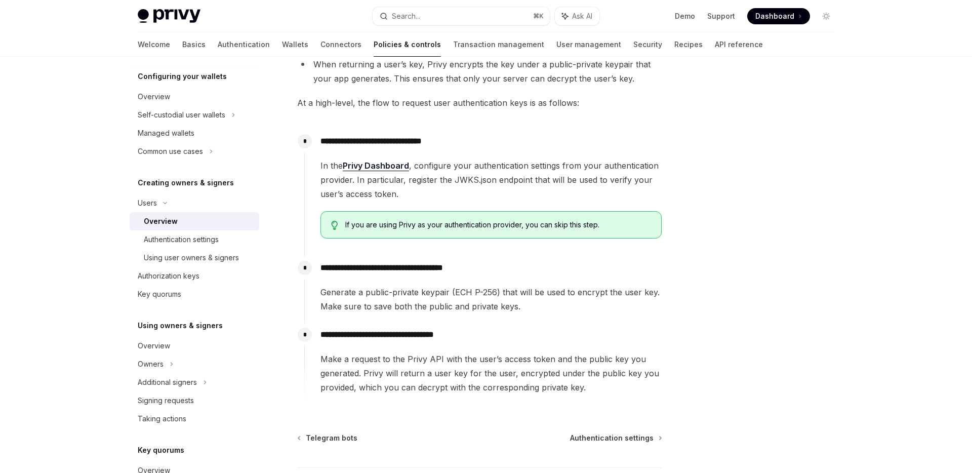
scroll to position [252, 0]
click at [436, 289] on span "Generate a public-private keypair (ECH P-256) that will be used to encrypt the …" at bounding box center [490, 299] width 341 height 28
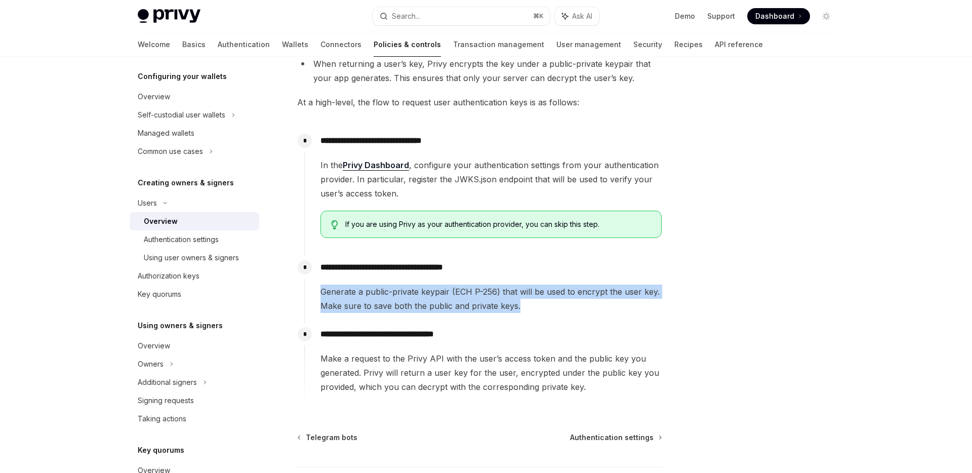
click at [436, 289] on span "Generate a public-private keypair (ECH P-256) that will be used to encrypt the …" at bounding box center [490, 299] width 341 height 28
click at [444, 302] on span "button" at bounding box center [444, 302] width 0 height 0
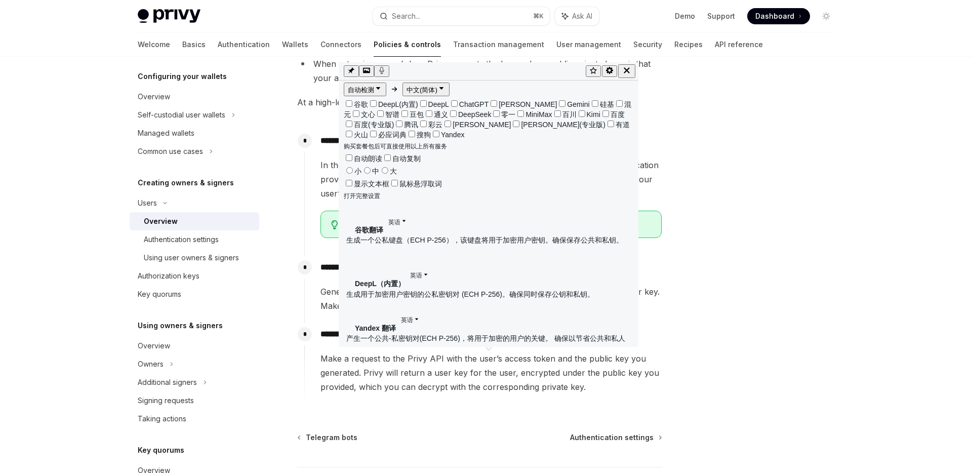
click at [457, 367] on span "Make a request to the Privy API with the user’s access token and the public key…" at bounding box center [490, 372] width 341 height 43
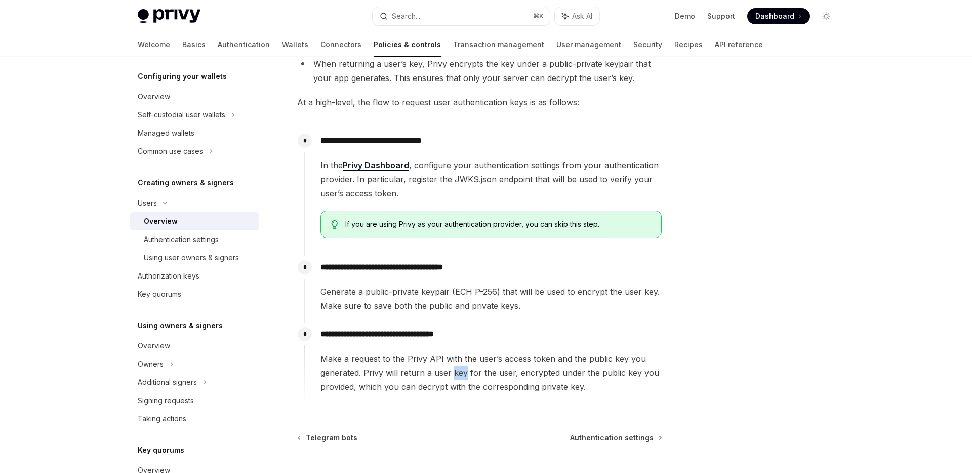
click at [457, 367] on span "Make a request to the Privy API with the user’s access token and the public key…" at bounding box center [490, 372] width 341 height 43
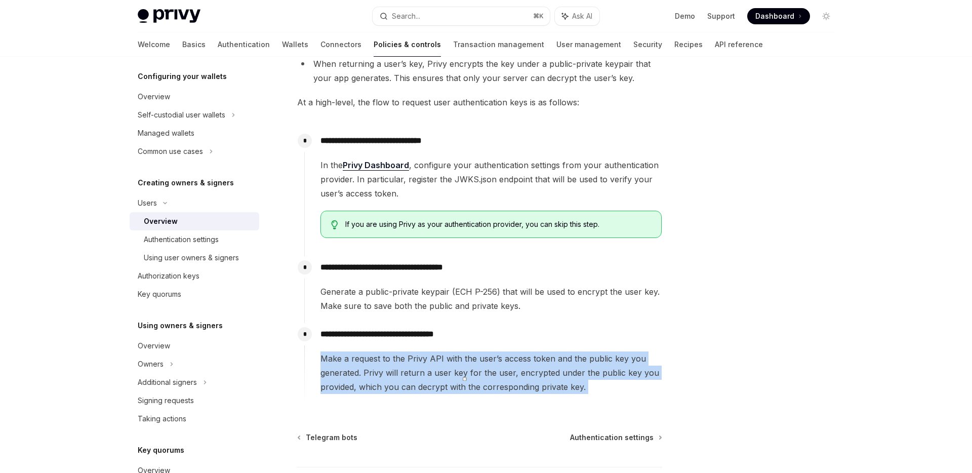
click at [457, 367] on span "Make a request to the Privy API with the user’s access token and the public key…" at bounding box center [490, 372] width 341 height 43
click at [467, 377] on button "button" at bounding box center [465, 379] width 4 height 4
click at [443, 396] on div "**********" at bounding box center [483, 363] width 358 height 81
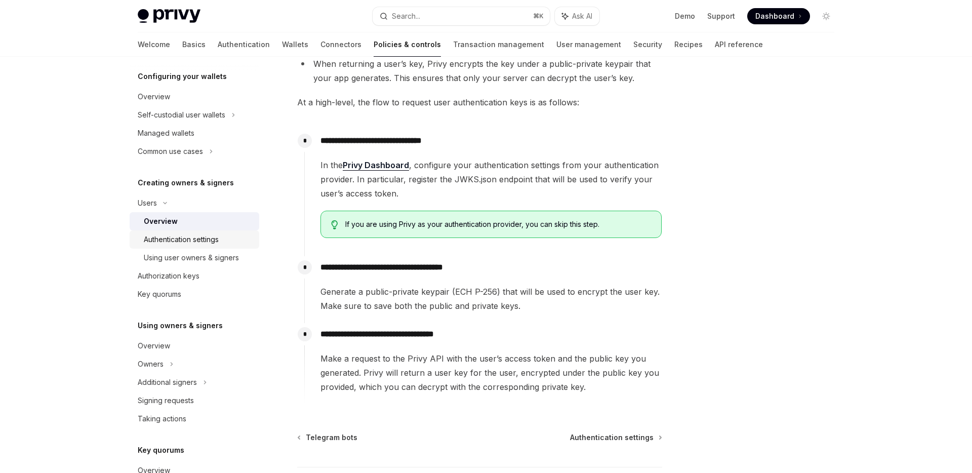
click at [184, 244] on div "Authentication settings" at bounding box center [181, 239] width 75 height 12
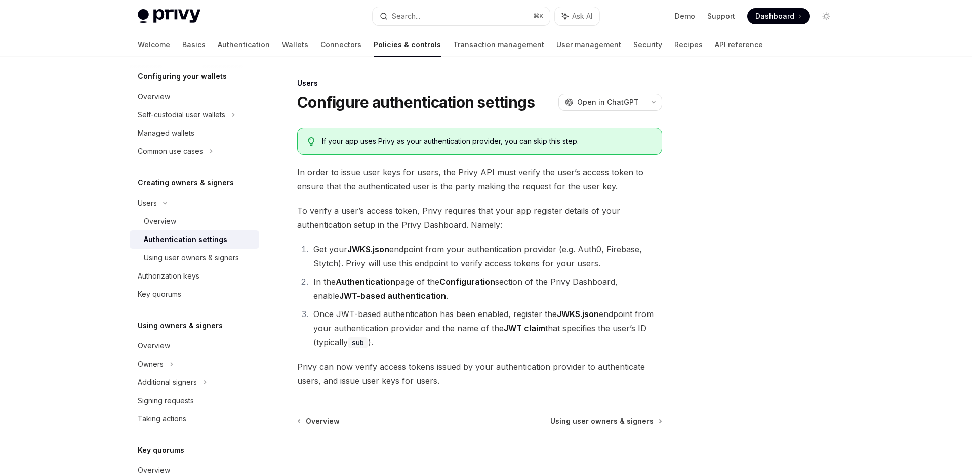
click at [416, 142] on div "If your app uses Privy as your authentication provider, you can skip this step." at bounding box center [487, 141] width 330 height 10
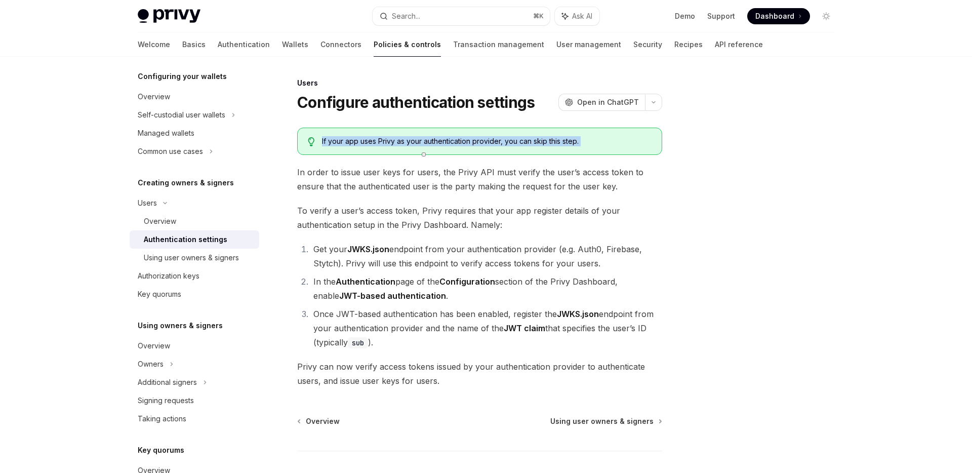
click at [422, 152] on button "button" at bounding box center [424, 154] width 4 height 4
click at [517, 120] on div "Users Configure authentication settings OpenAI Open in ChatGPT OpenAI Open in C…" at bounding box center [384, 307] width 559 height 461
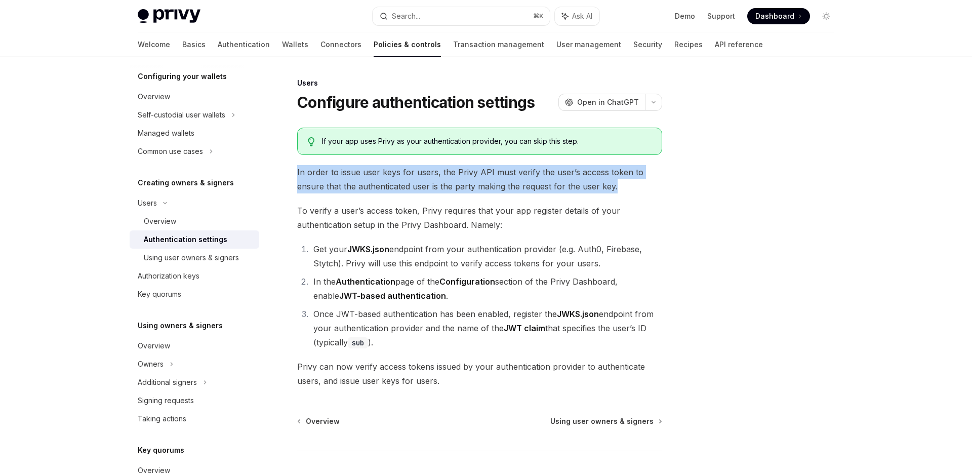
drag, startPoint x: 298, startPoint y: 171, endPoint x: 630, endPoint y: 191, distance: 332.7
click at [630, 191] on span "In order to issue user keys for users, the Privy API must verify the user’s acc…" at bounding box center [479, 179] width 365 height 28
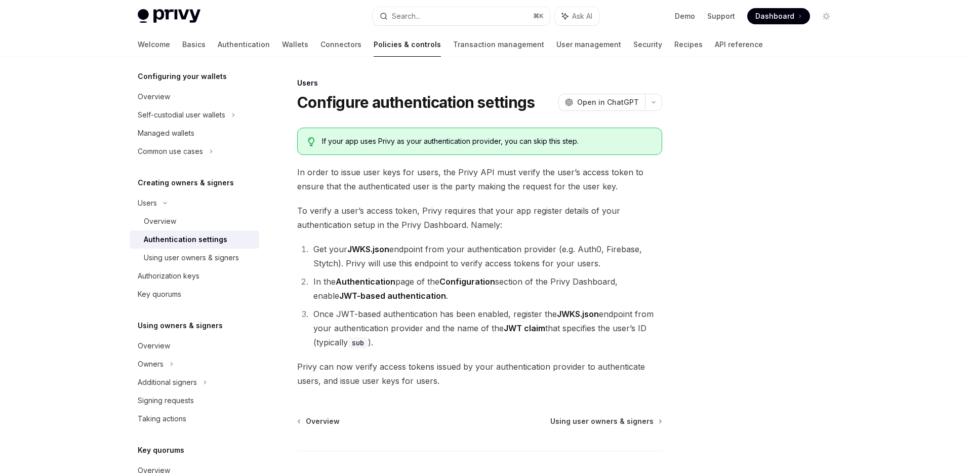
click at [644, 208] on span "To verify a user’s access token, Privy requires that your app register details …" at bounding box center [479, 218] width 365 height 28
click at [439, 176] on span "In order to issue user keys for users, the Privy API must verify the user’s acc…" at bounding box center [479, 179] width 365 height 28
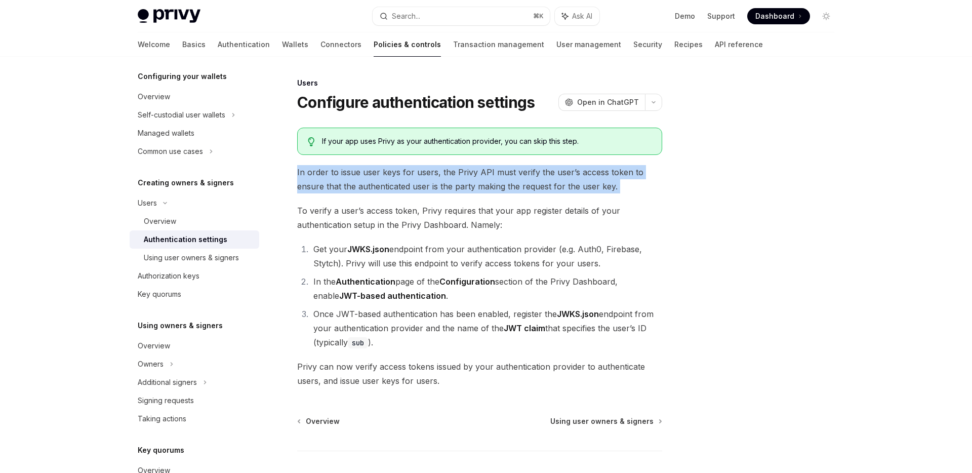
click at [439, 176] on span "In order to issue user keys for users, the Privy API must verify the user’s acc…" at bounding box center [479, 179] width 365 height 28
click at [447, 188] on span "button" at bounding box center [447, 188] width 0 height 0
click at [487, 167] on span "In order to issue user keys for users, the Privy API must verify the user’s acc…" at bounding box center [479, 179] width 365 height 28
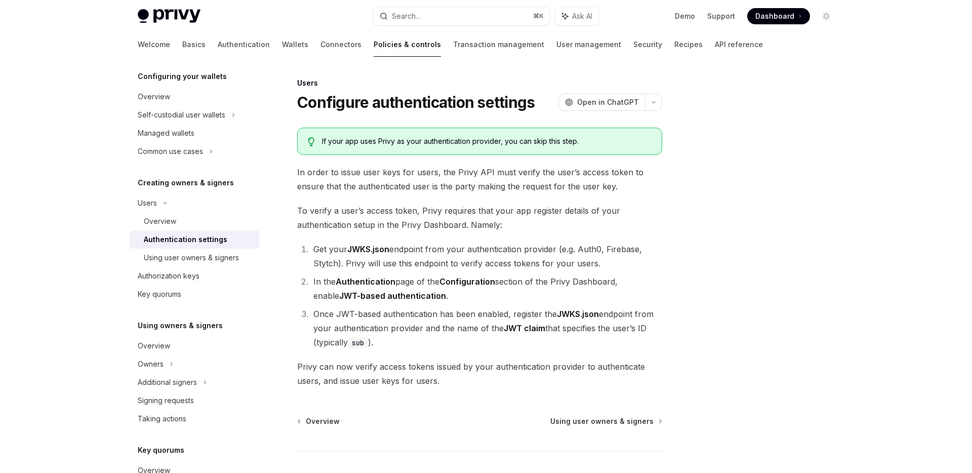
click at [427, 213] on span "To verify a user’s access token, Privy requires that your app register details …" at bounding box center [479, 218] width 365 height 28
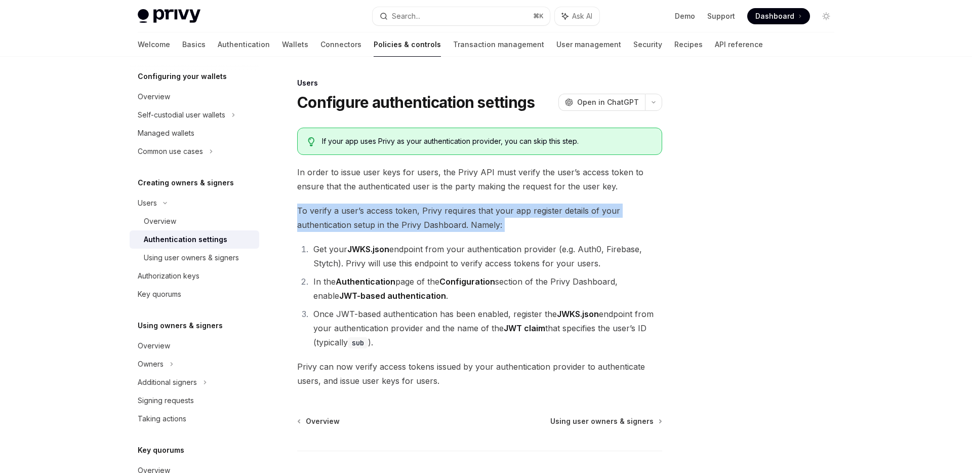
click at [427, 213] on span "To verify a user’s access token, Privy requires that your app register details …" at bounding box center [479, 218] width 365 height 28
click at [434, 225] on span "button" at bounding box center [434, 225] width 0 height 0
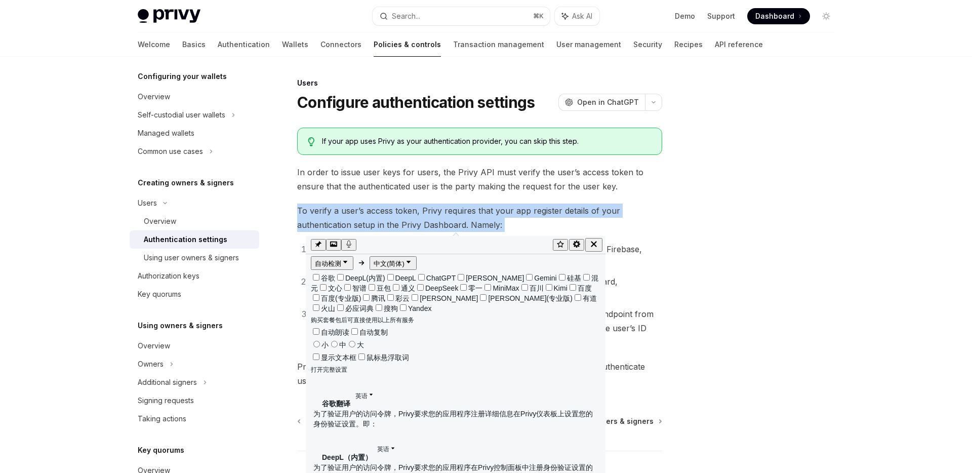
click at [533, 235] on div "If your app uses Privy as your authentication provider, you can skip this step.…" at bounding box center [479, 258] width 365 height 260
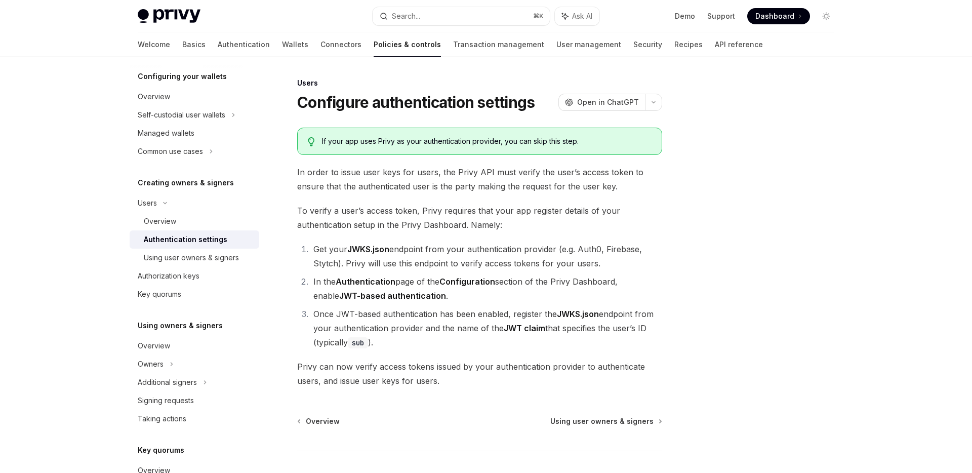
click at [481, 248] on li "Get your JWKS.json endpoint from your authentication provider (e.g. Auth0, Fire…" at bounding box center [486, 256] width 352 height 28
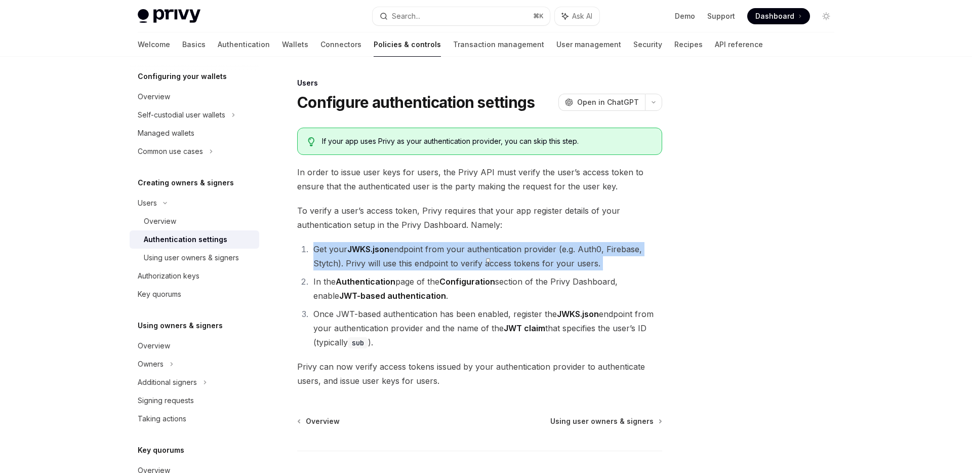
click at [481, 248] on li "Get your JWKS.json endpoint from your authentication provider (e.g. Auth0, Fire…" at bounding box center [486, 256] width 352 height 28
click at [488, 260] on span "button" at bounding box center [488, 260] width 0 height 0
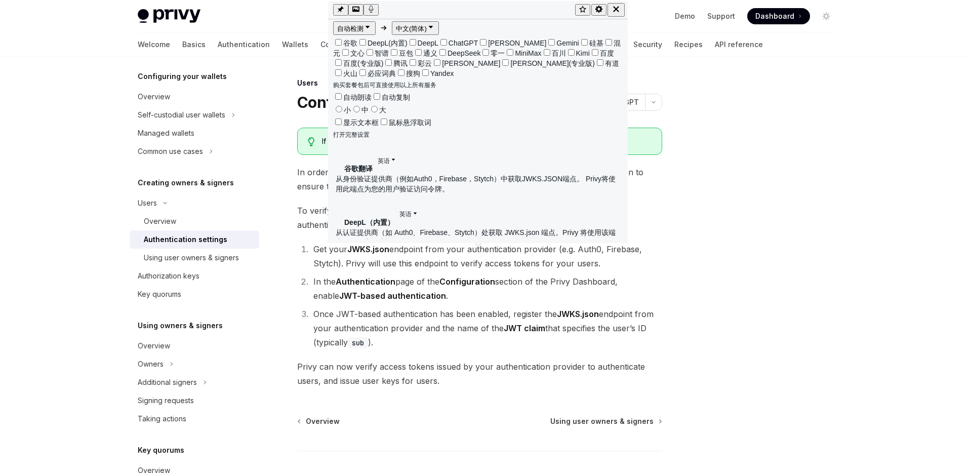
click at [484, 279] on strong "Configuration" at bounding box center [467, 281] width 56 height 10
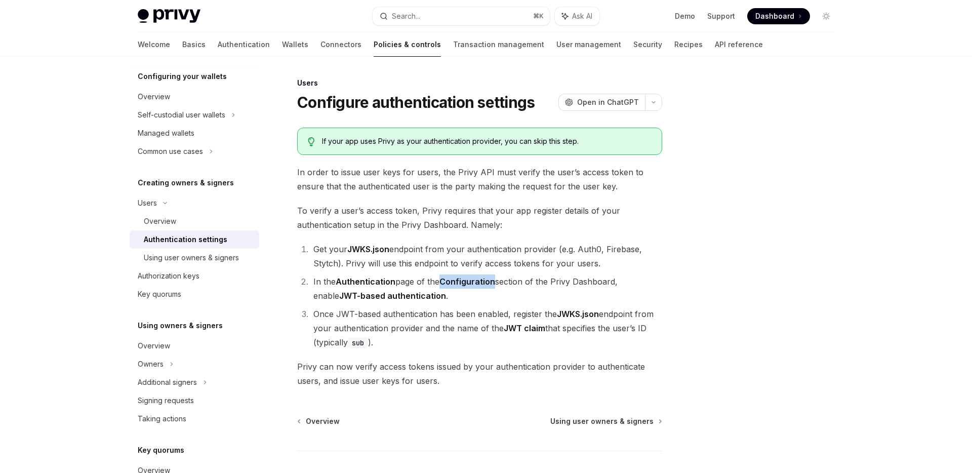
click at [484, 279] on strong "Configuration" at bounding box center [467, 281] width 56 height 10
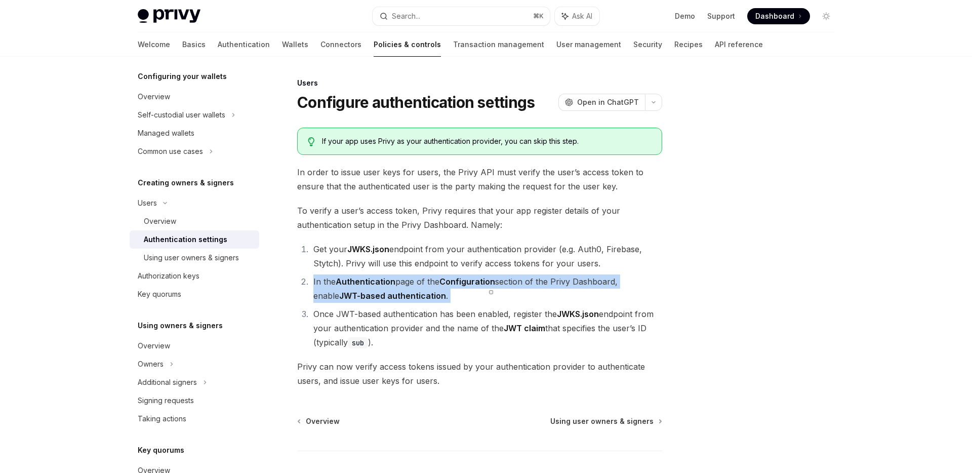
click at [484, 279] on strong "Configuration" at bounding box center [467, 281] width 56 height 10
click at [491, 292] on span "button" at bounding box center [491, 292] width 0 height 0
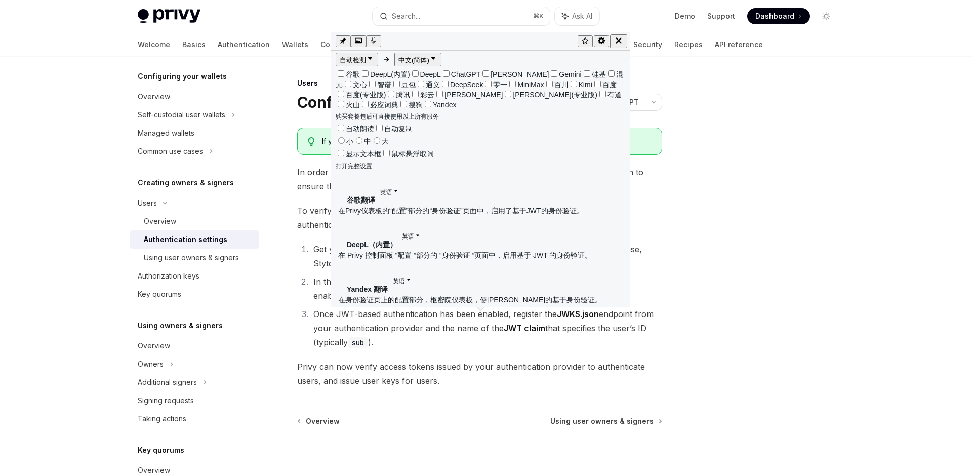
click at [616, 43] on div at bounding box center [602, 41] width 50 height 14
click at [619, 41] on icon "button" at bounding box center [618, 40] width 9 height 9
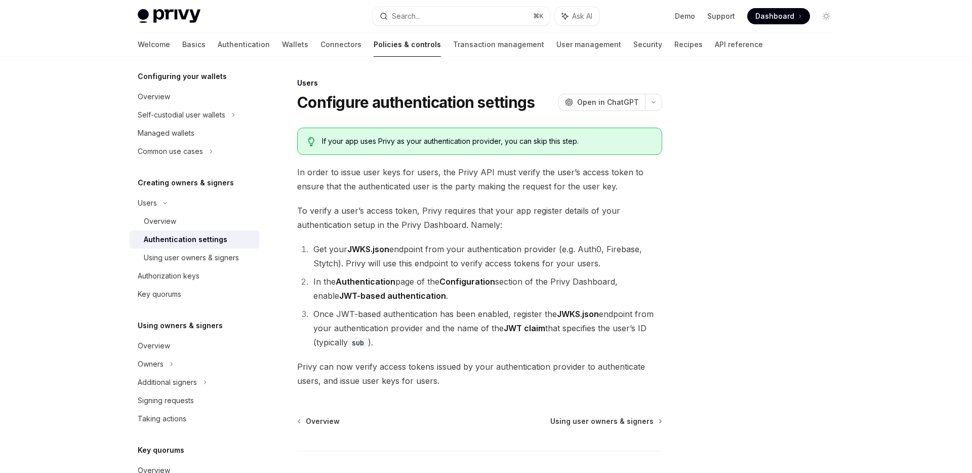
click at [416, 260] on li "Get your JWKS.json endpoint from your authentication provider (e.g. Auth0, Fire…" at bounding box center [486, 256] width 352 height 28
click at [451, 286] on strong "Configuration" at bounding box center [467, 281] width 56 height 10
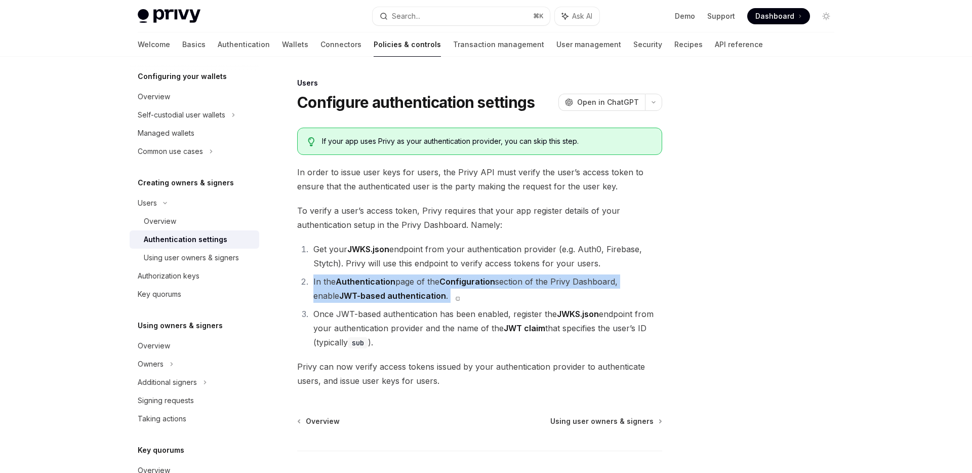
click at [451, 286] on strong "Configuration" at bounding box center [467, 281] width 56 height 10
click at [458, 299] on span "button" at bounding box center [458, 299] width 0 height 0
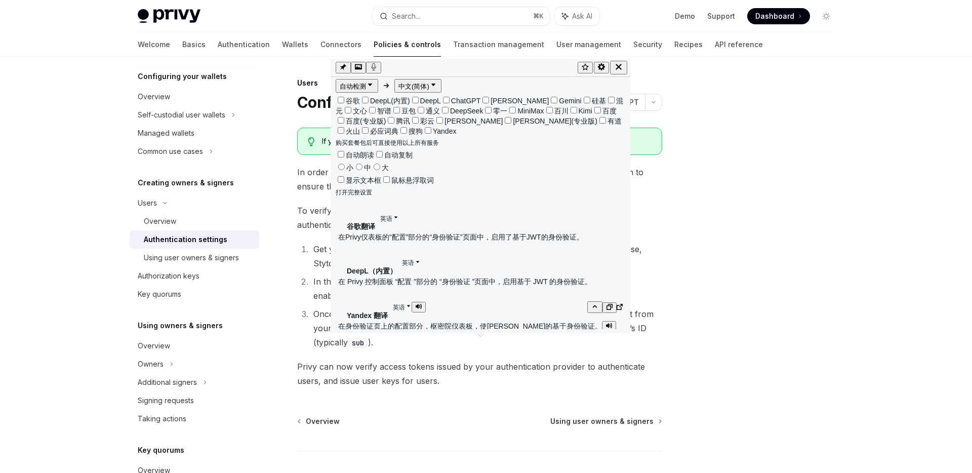
click at [450, 321] on p "在身份验证页上的配置部分，枢密院仪表板，使智威汤逊的基于身份验证。" at bounding box center [480, 326] width 285 height 11
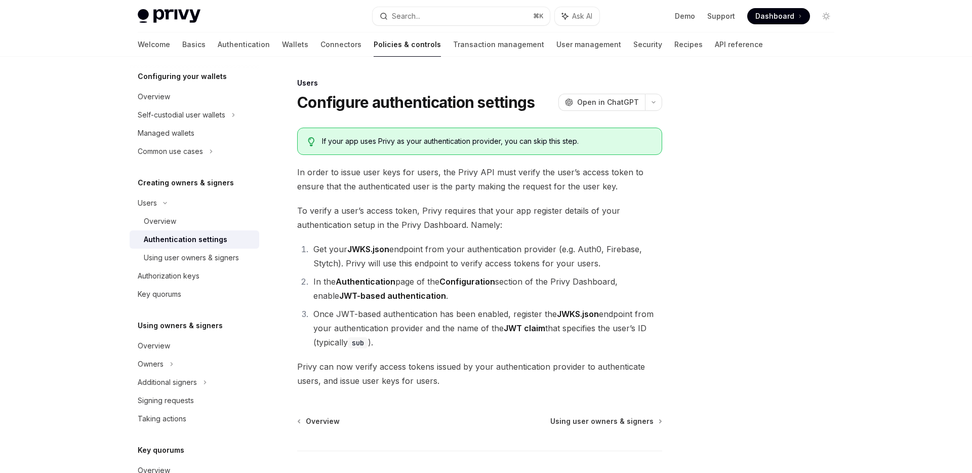
click at [403, 319] on li "Once JWT-based authentication has been enabled, register the JWKS.json endpoint…" at bounding box center [486, 328] width 352 height 43
click at [400, 318] on li "Once JWT-based authentication has been enabled, register the JWKS.json endpoint…" at bounding box center [486, 328] width 352 height 43
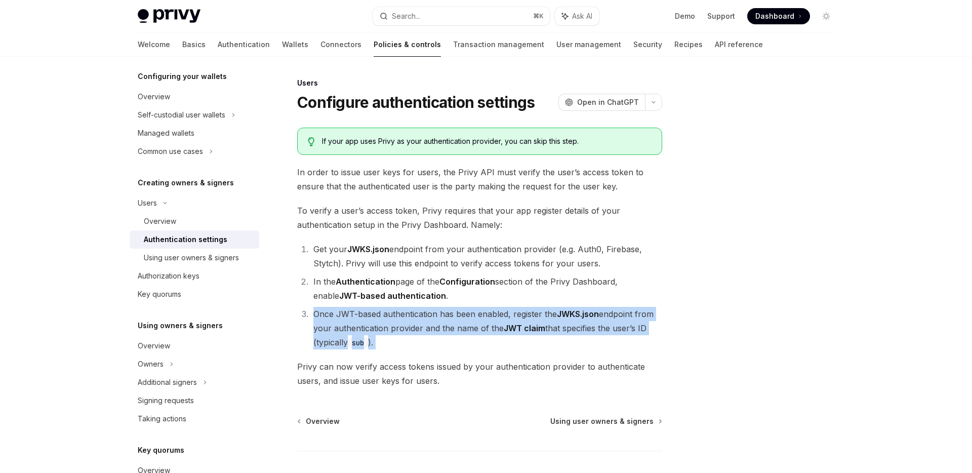
click at [400, 318] on li "Once JWT-based authentication has been enabled, register the JWKS.json endpoint…" at bounding box center [486, 328] width 352 height 43
click at [408, 331] on span "button" at bounding box center [408, 331] width 0 height 0
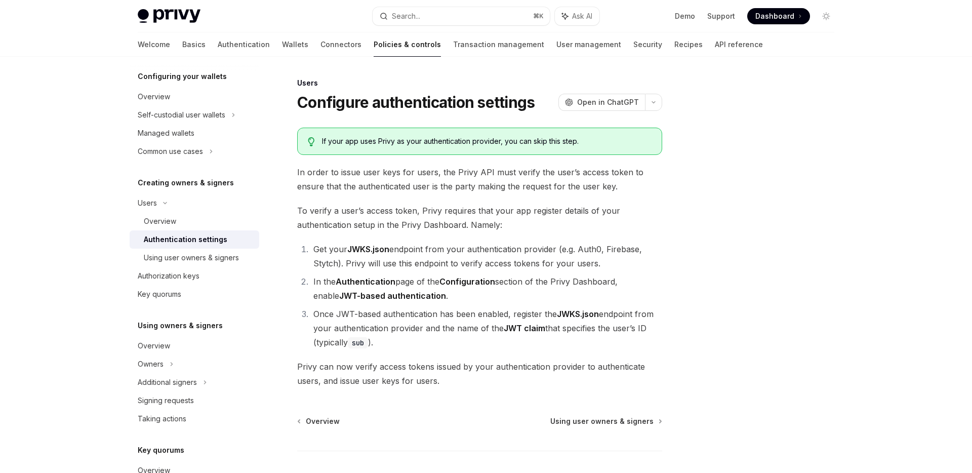
click at [692, 209] on div at bounding box center [766, 275] width 154 height 396
click at [466, 231] on span "To verify a user’s access token, Privy requires that your app register details …" at bounding box center [479, 218] width 365 height 28
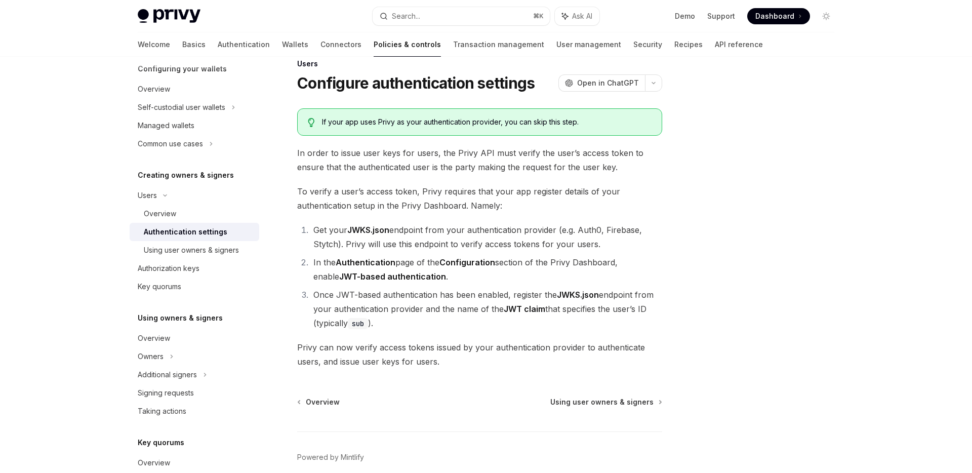
scroll to position [116, 0]
click at [174, 335] on div "Overview" at bounding box center [195, 336] width 115 height 12
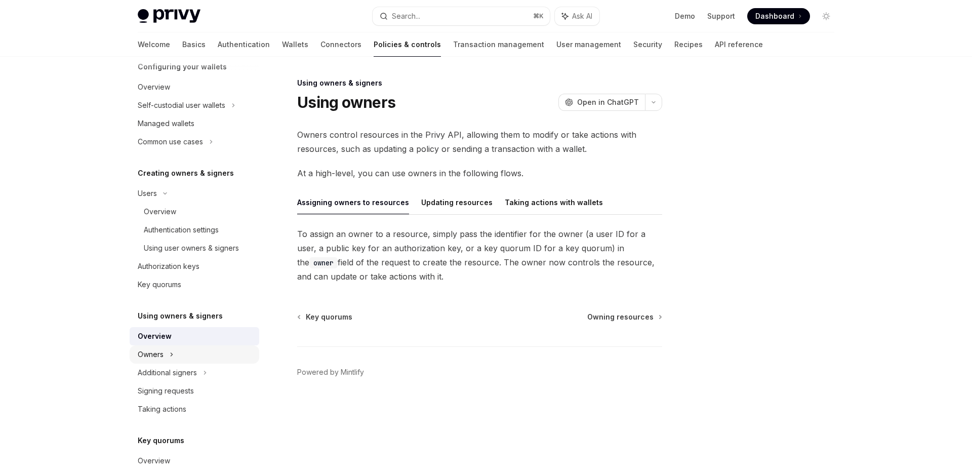
click at [231, 111] on icon at bounding box center [233, 105] width 4 height 12
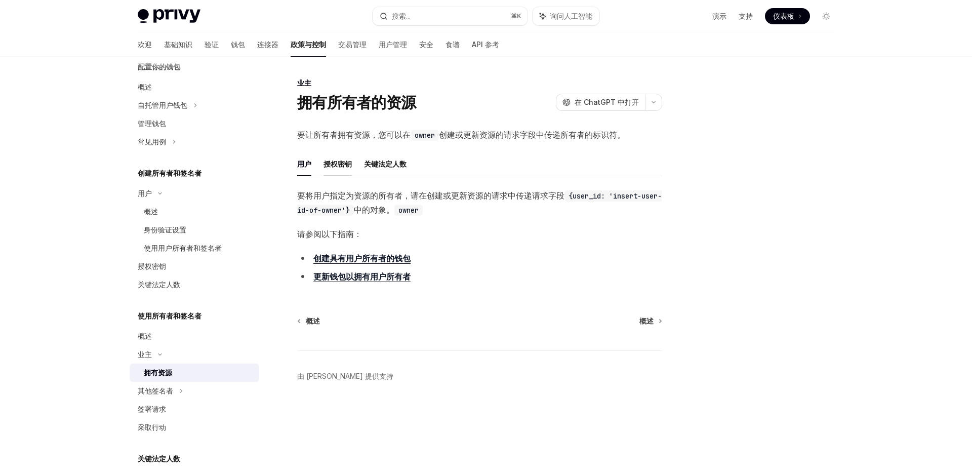
click at [337, 163] on font "授权密钥" at bounding box center [338, 163] width 28 height 9
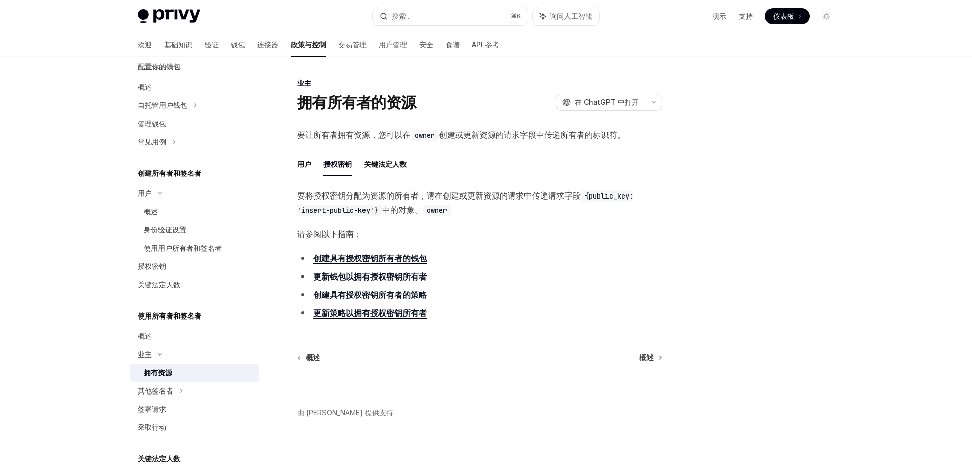
click at [366, 296] on font "创建具有授权密钥所有者的策略" at bounding box center [369, 295] width 113 height 10
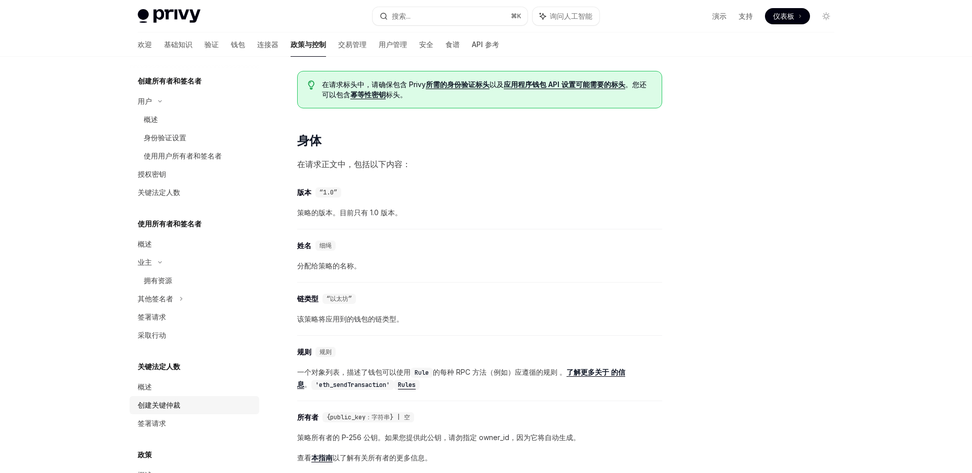
scroll to position [202, 0]
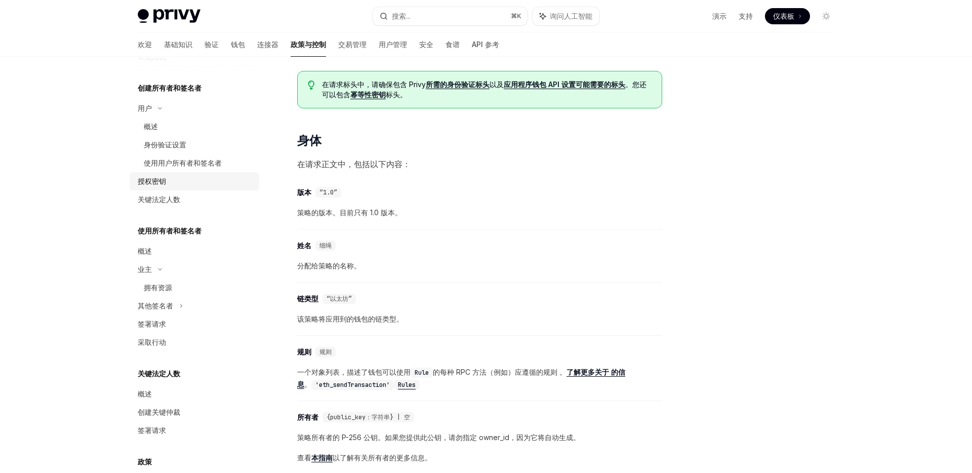
click at [154, 173] on link "授权密钥" at bounding box center [195, 181] width 130 height 18
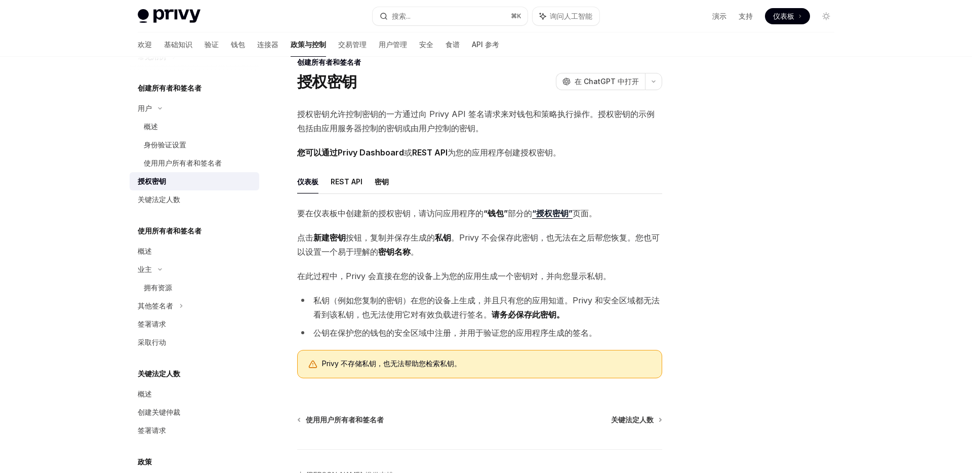
scroll to position [24, 0]
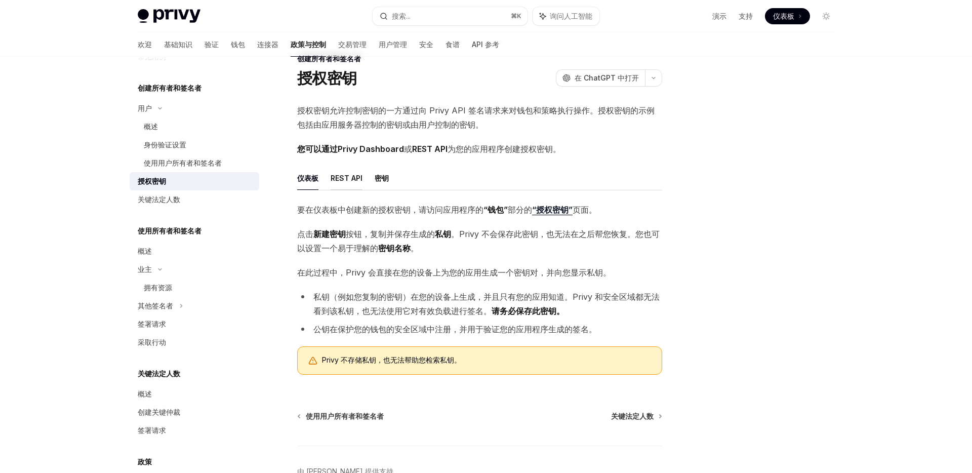
click at [346, 185] on button "REST API" at bounding box center [347, 178] width 32 height 24
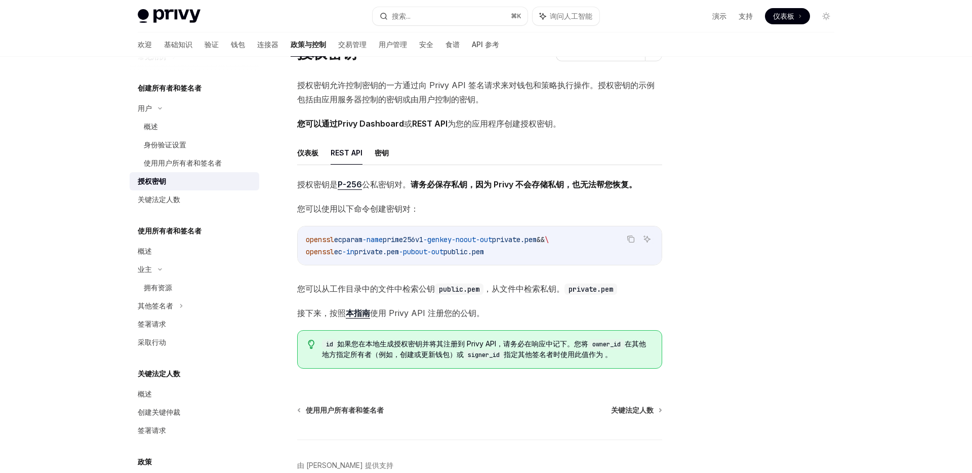
scroll to position [56, 0]
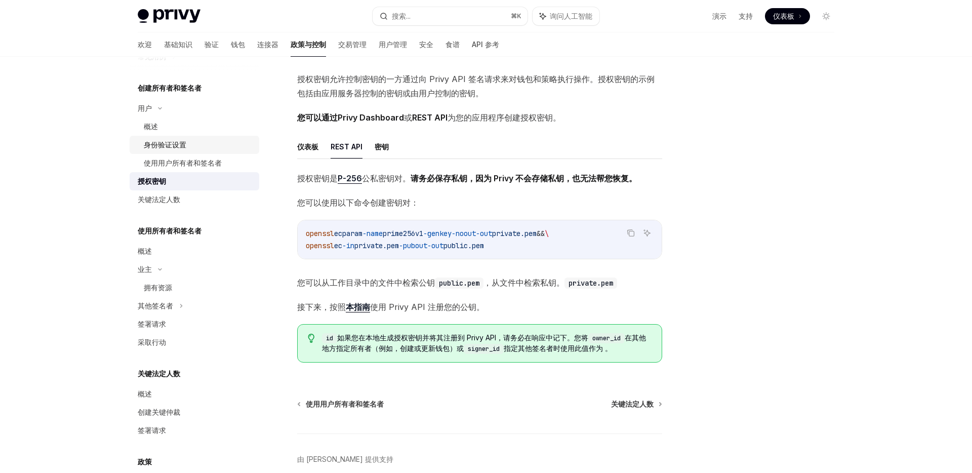
click at [189, 145] on div "身份验证设置" at bounding box center [198, 145] width 109 height 12
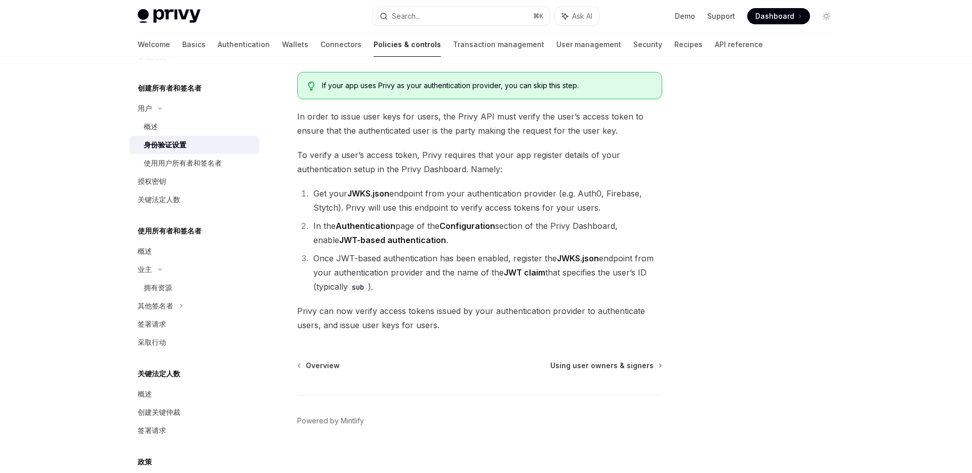
scroll to position [23, 0]
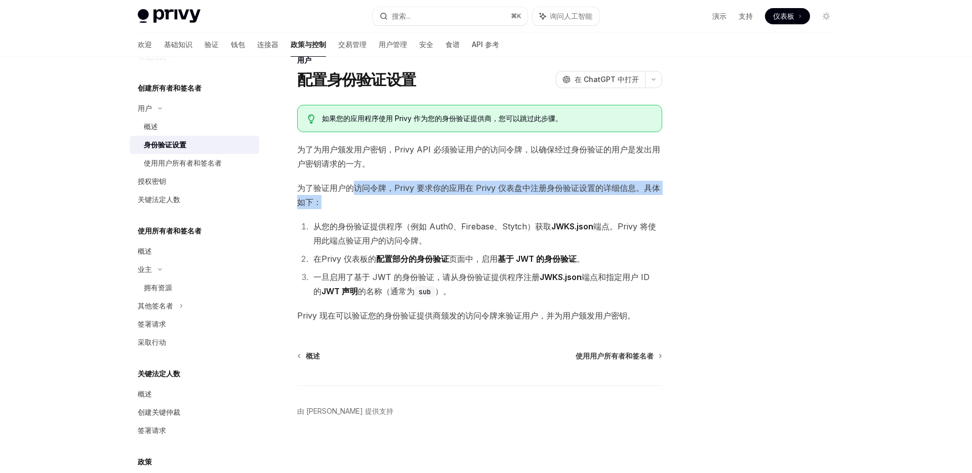
drag, startPoint x: 358, startPoint y: 192, endPoint x: 641, endPoint y: 204, distance: 283.3
click at [642, 207] on span "为了验证用户的访问令牌，Privy 要求你的应用在 Privy 仪表盘中注册身份验证设置的详细信息。具体如下：" at bounding box center [479, 195] width 365 height 28
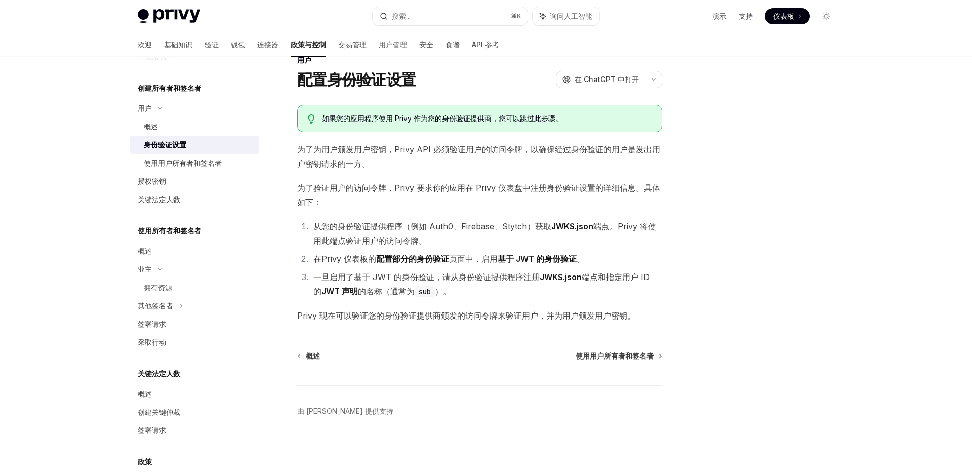
click at [498, 243] on li "从您的身份验证提供程序（例如 Auth0、Firebase、Stytch）获取 JWKS.json 端点。Privy 将使用此端点验证用户的访问令牌。" at bounding box center [486, 233] width 352 height 28
click at [483, 257] on font "页面中，启用" at bounding box center [473, 259] width 49 height 10
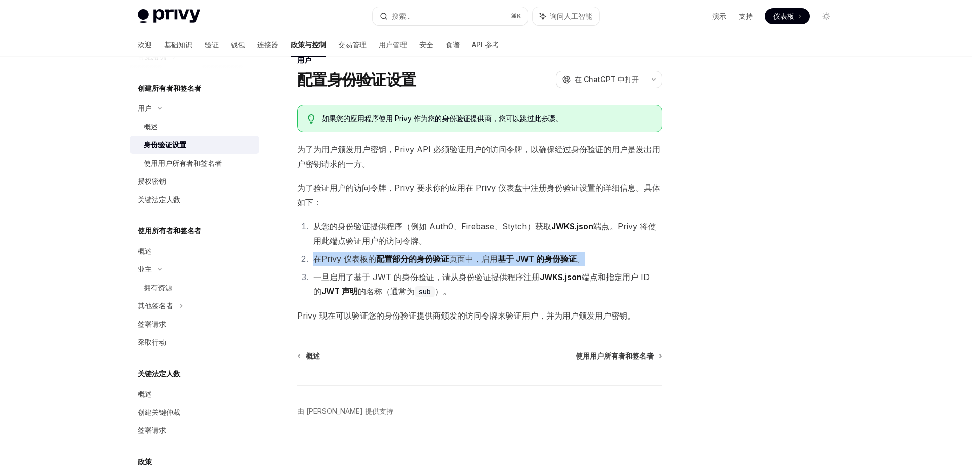
click at [483, 257] on font "页面中，启用" at bounding box center [473, 259] width 49 height 10
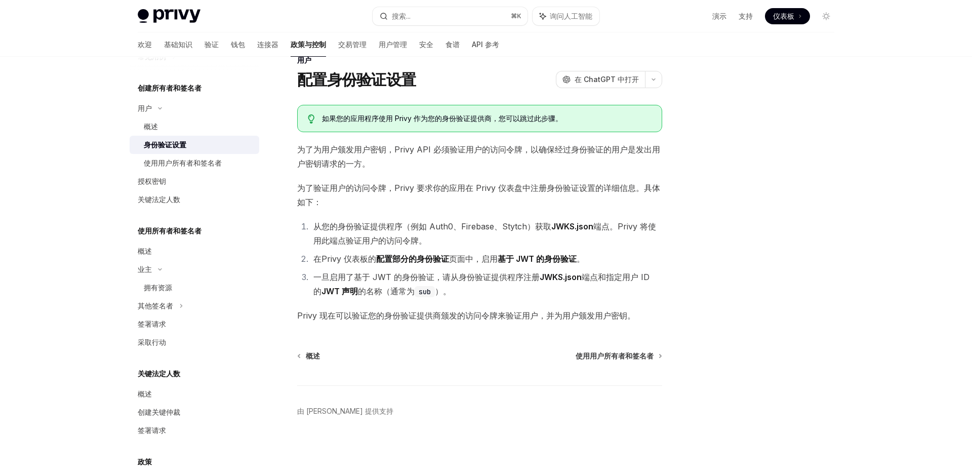
click at [454, 273] on font "一旦启用了基于 JWT 的身份验证，请从身份验证提供程序注册" at bounding box center [426, 277] width 226 height 10
click at [422, 286] on code "sub" at bounding box center [425, 291] width 20 height 11
click at [154, 202] on font "关键法定人数" at bounding box center [159, 199] width 43 height 9
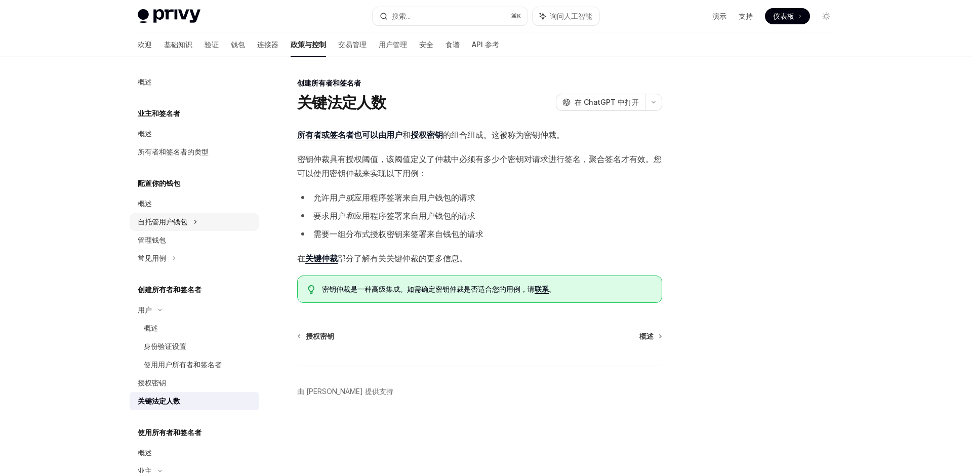
click at [179, 219] on font "自托管用户钱包" at bounding box center [163, 221] width 50 height 9
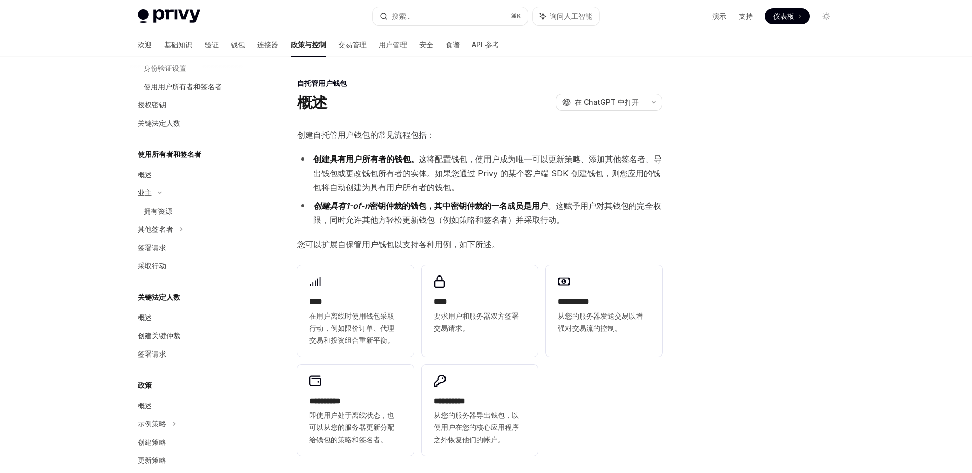
scroll to position [422, 0]
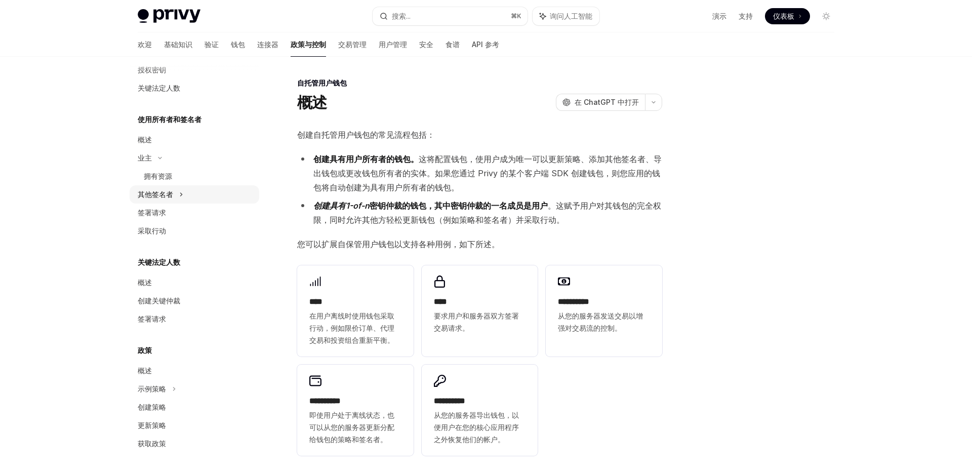
click at [164, 198] on div "其他签名者" at bounding box center [155, 194] width 35 height 12
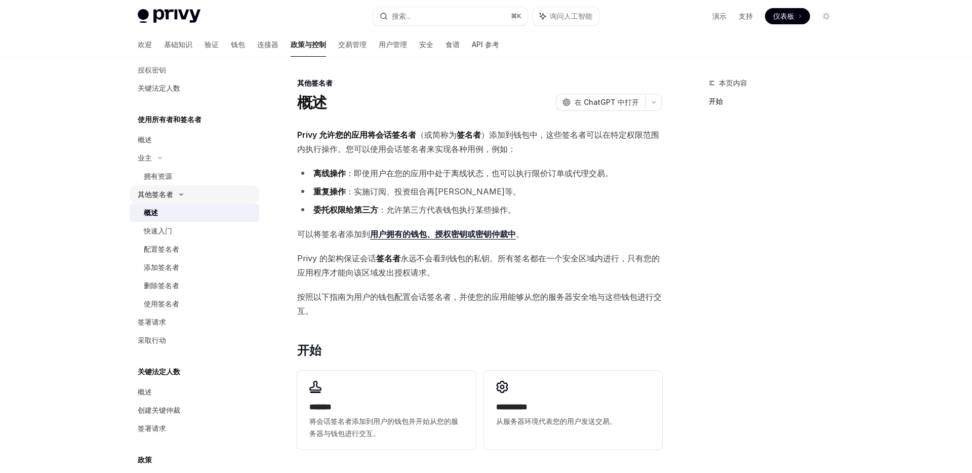
click at [167, 187] on div "其他签名者" at bounding box center [195, 194] width 130 height 18
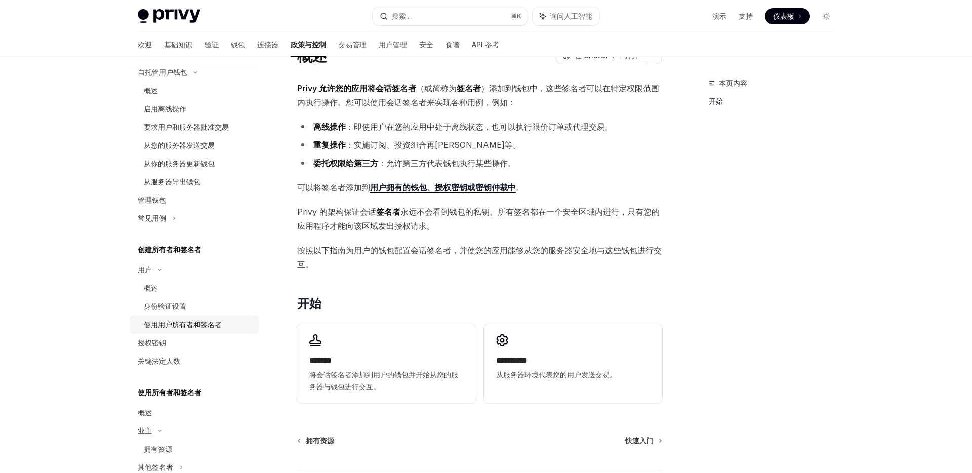
scroll to position [99, 0]
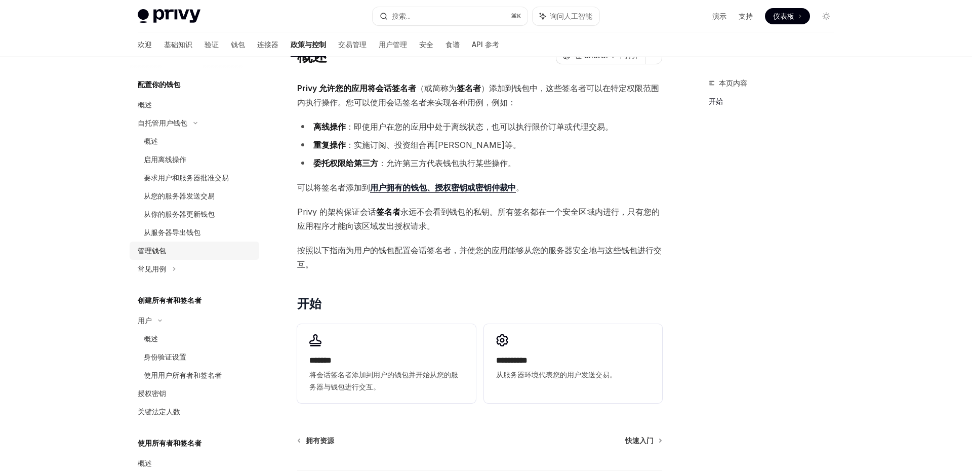
click at [163, 241] on link "管理钱包" at bounding box center [195, 250] width 130 height 18
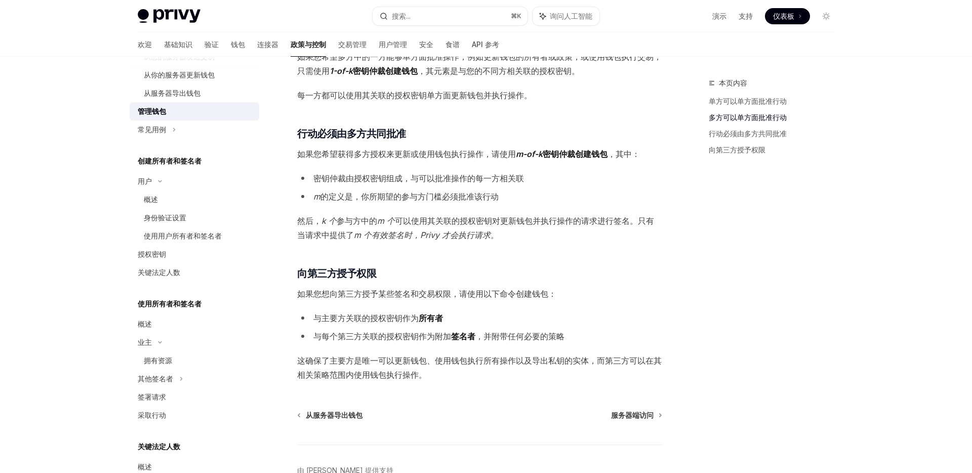
scroll to position [293, 0]
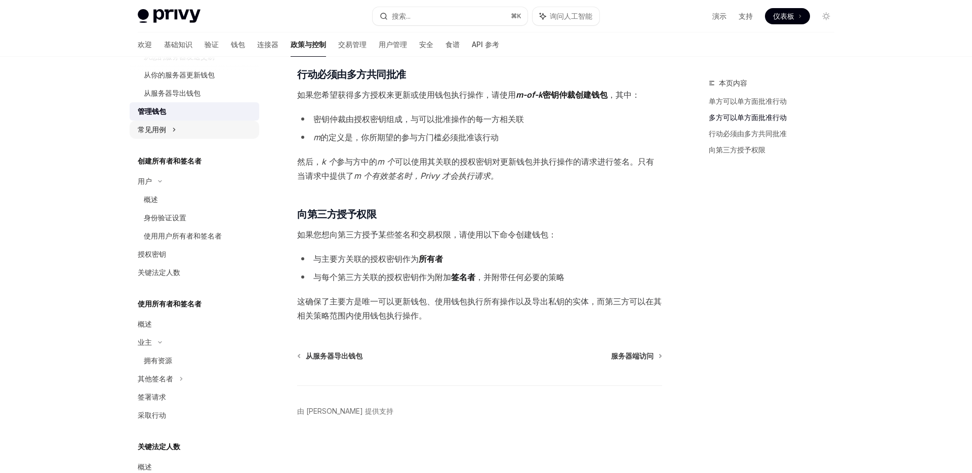
click at [158, 132] on font "常见用例" at bounding box center [152, 129] width 28 height 9
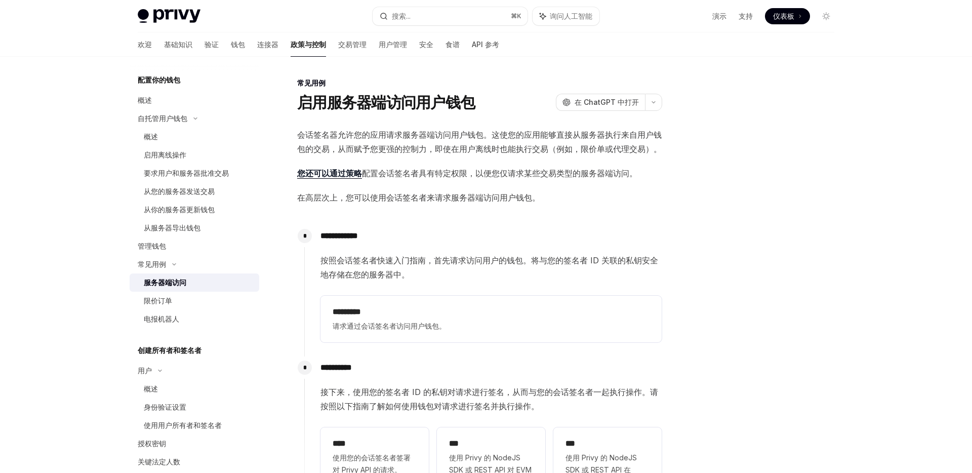
scroll to position [110, 0]
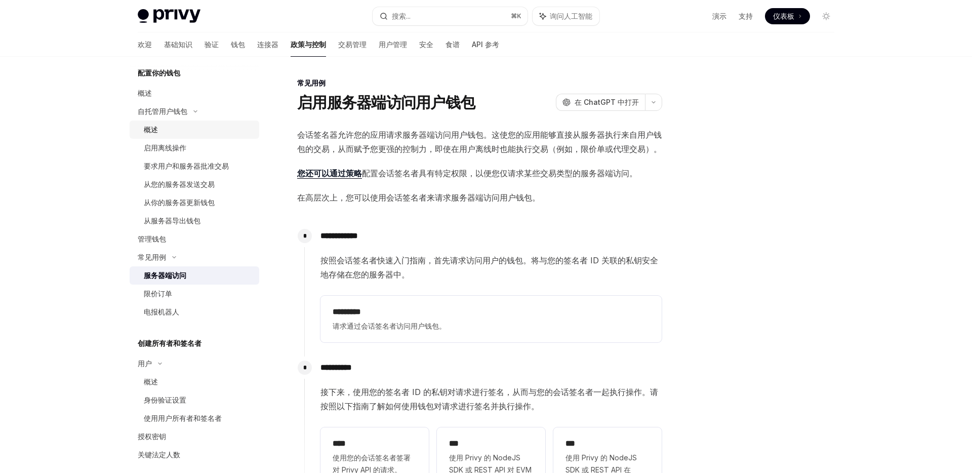
click at [169, 127] on div "概述" at bounding box center [198, 130] width 109 height 12
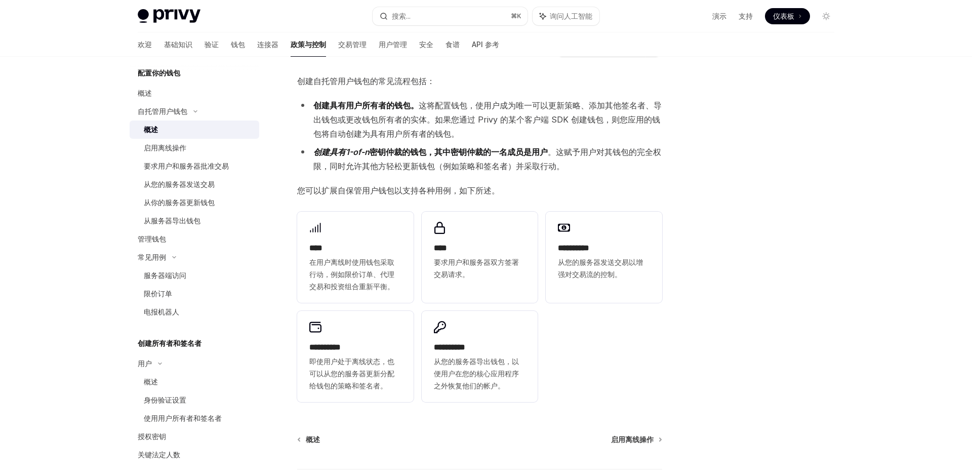
scroll to position [60, 0]
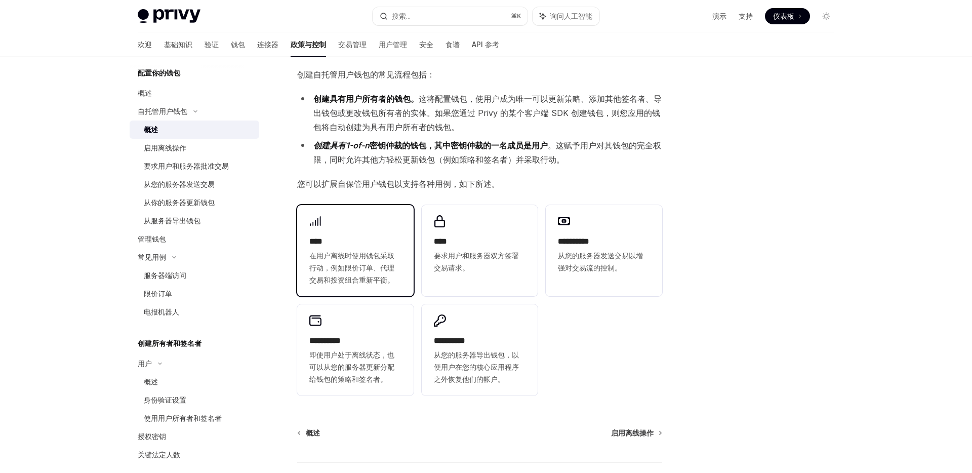
click at [406, 281] on div "**** 在用户离线时使用钱包采取行动，例如限价订单、代理交易和投资组合重新平衡。" at bounding box center [355, 250] width 116 height 91
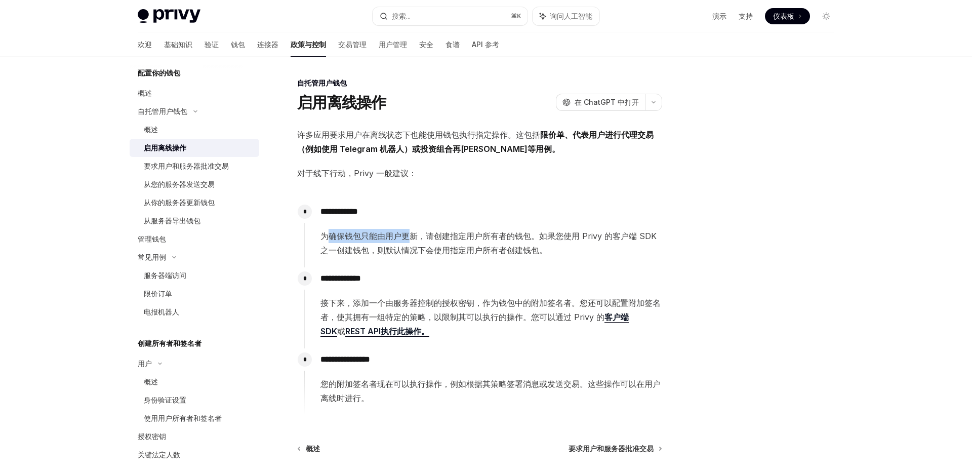
drag, startPoint x: 328, startPoint y: 230, endPoint x: 415, endPoint y: 230, distance: 87.1
click at [415, 230] on span "为确保钱包只能由用户更新，请创建指定用户所有者的钱包。如果您使用 Privy 的客户端 SDK 之一创建钱包，则默认情况下会使用指定用户所有者创建钱包。" at bounding box center [490, 243] width 341 height 28
click at [365, 233] on font "为确保钱包只能由用户更新，请创建指定用户所有者的钱包。如果您使用 Privy 的客户端 SDK 之一创建钱包，则默认情况下会使用指定用户所有者创建钱包。" at bounding box center [488, 243] width 336 height 24
click at [429, 236] on font "为确保钱包只能由用户更新，请创建指定用户所有者的钱包。如果您使用 Privy 的客户端 SDK 之一创建钱包，则默认情况下会使用指定用户所有者创建钱包。" at bounding box center [488, 243] width 336 height 24
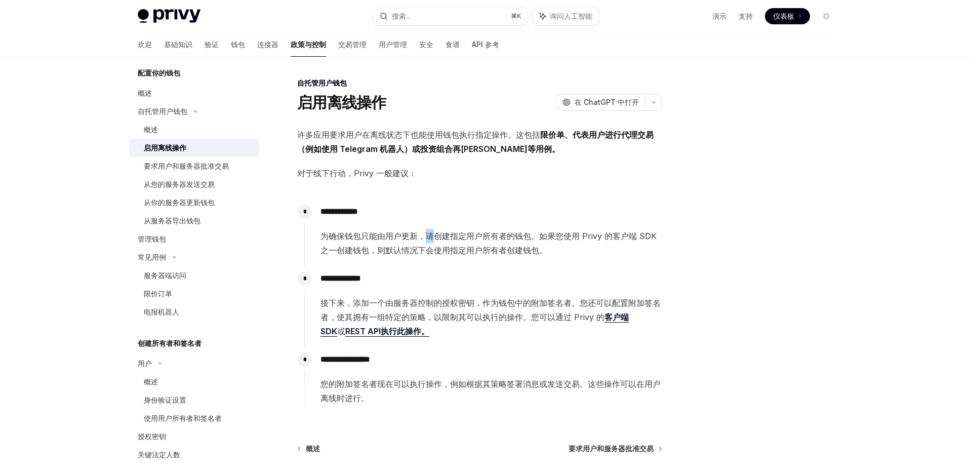
click at [429, 236] on font "为确保钱包只能由用户更新，请创建指定用户所有者的钱包。如果您使用 Privy 的客户端 SDK 之一创建钱包，则默认情况下会使用指定用户所有者创建钱包。" at bounding box center [488, 243] width 336 height 24
click at [470, 233] on font "为确保钱包只能由用户更新，请创建指定用户所有者的钱包。如果您使用 Privy 的客户端 SDK 之一创建钱包，则默认情况下会使用指定用户所有者创建钱包。" at bounding box center [488, 243] width 336 height 24
click at [554, 233] on font "为确保钱包只能由用户更新，请创建指定用户所有者的钱包。如果您使用 Privy 的客户端 SDK 之一创建钱包，则默认情况下会使用指定用户所有者创建钱包。" at bounding box center [488, 243] width 336 height 24
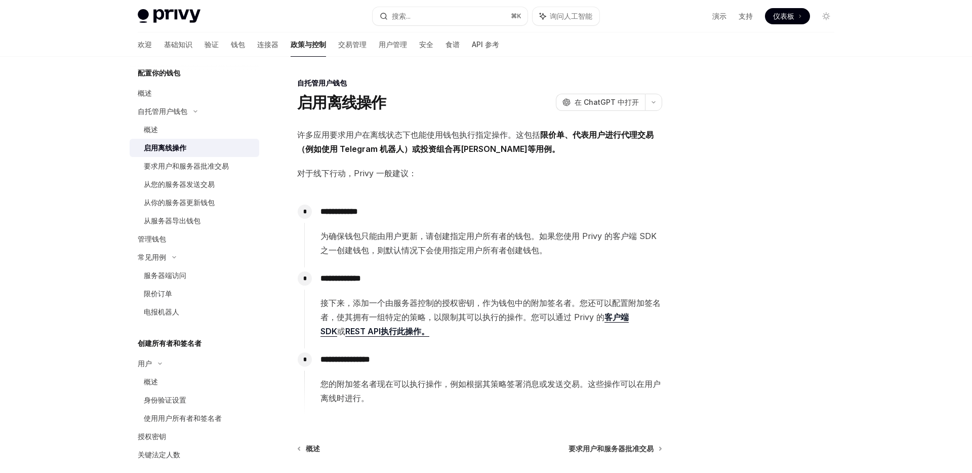
click at [617, 243] on span "为确保钱包只能由用户更新，请创建指定用户所有者的钱包。如果您使用 Privy 的客户端 SDK 之一创建钱包，则默认情况下会使用指定用户所有者创建钱包。" at bounding box center [490, 243] width 341 height 28
click at [625, 234] on font "为确保钱包只能由用户更新，请创建指定用户所有者的钱包。如果您使用 Privy 的客户端 SDK 之一创建钱包，则默认情况下会使用指定用户所有者创建钱包。" at bounding box center [488, 243] width 336 height 24
click at [325, 249] on font "为确保钱包只能由用户更新，请创建指定用户所有者的钱包。如果您使用 Privy 的客户端 SDK 之一创建钱包，则默认情况下会使用指定用户所有者创建钱包。" at bounding box center [488, 243] width 336 height 24
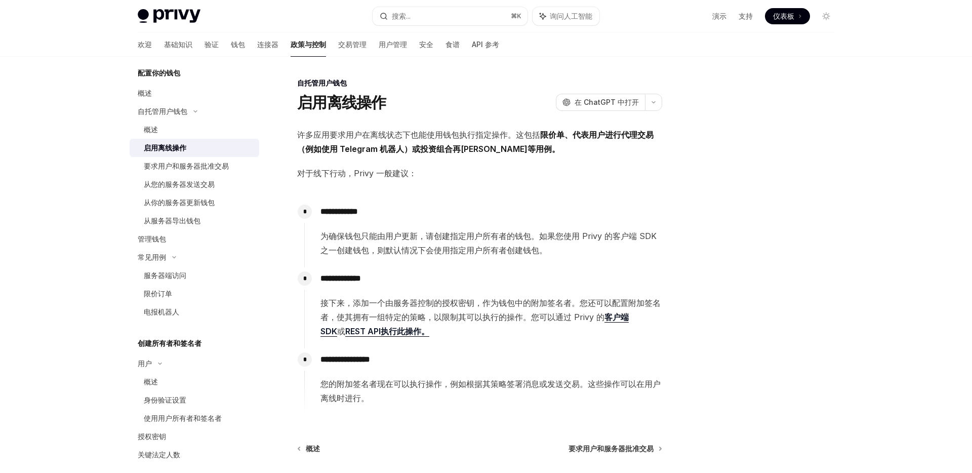
click at [376, 249] on font "为确保钱包只能由用户更新，请创建指定用户所有者的钱包。如果您使用 Privy 的客户端 SDK 之一创建钱包，则默认情况下会使用指定用户所有者创建钱包。" at bounding box center [488, 243] width 336 height 24
click at [412, 247] on font "为确保钱包只能由用户更新，请创建指定用户所有者的钱包。如果您使用 Privy 的客户端 SDK 之一创建钱包，则默认情况下会使用指定用户所有者创建钱包。" at bounding box center [488, 243] width 336 height 24
click at [459, 255] on font "为确保钱包只能由用户更新，请创建指定用户所有者的钱包。如果您使用 Privy 的客户端 SDK 之一创建钱包，则默认情况下会使用指定用户所有者创建钱包。" at bounding box center [488, 243] width 336 height 24
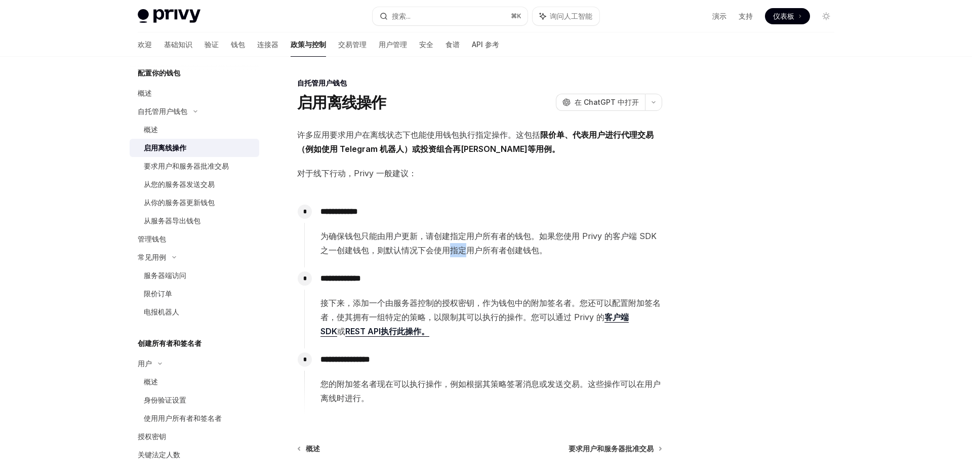
click at [459, 255] on font "为确保钱包只能由用户更新，请创建指定用户所有者的钱包。如果您使用 Privy 的客户端 SDK 之一创建钱包，则默认情况下会使用指定用户所有者创建钱包。" at bounding box center [488, 243] width 336 height 24
click at [482, 250] on font "为确保钱包只能由用户更新，请创建指定用户所有者的钱包。如果您使用 Privy 的客户端 SDK 之一创建钱包，则默认情况下会使用指定用户所有者创建钱包。" at bounding box center [488, 243] width 336 height 24
click at [393, 284] on p "**********" at bounding box center [490, 278] width 341 height 14
click at [352, 279] on font "**********" at bounding box center [340, 278] width 41 height 8
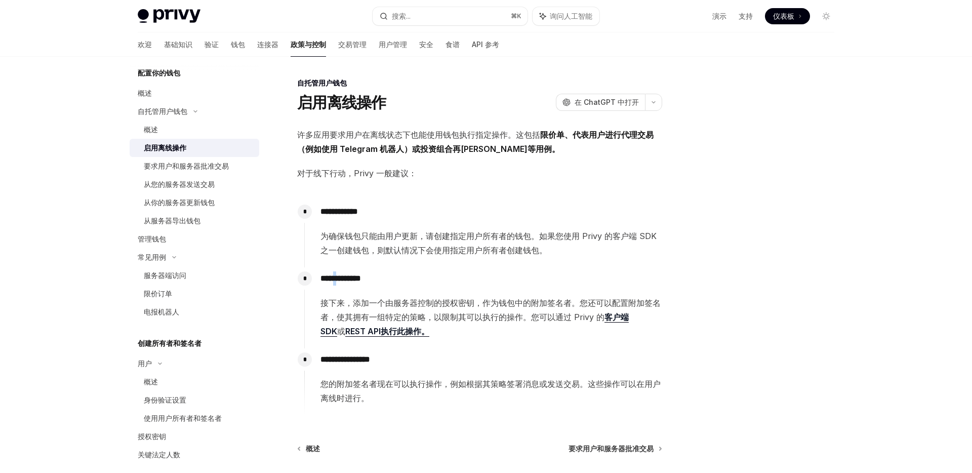
click at [352, 279] on font "**********" at bounding box center [340, 278] width 41 height 8
click at [361, 278] on font "**********" at bounding box center [340, 278] width 41 height 8
click at [343, 305] on font "接下来，添加一个由服务器控制的授权密钥，作为钱包中的附加签名者。您还可以配置附加签名者，使其拥有一组特定的策略，以限制其可以执行的操作。您可以通过 Privy…" at bounding box center [490, 310] width 340 height 24
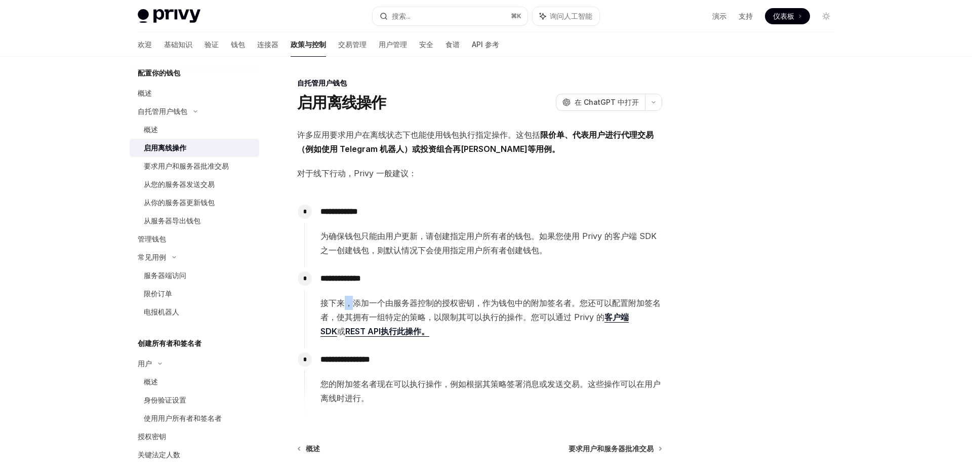
click at [343, 305] on font "接下来，添加一个由服务器控制的授权密钥，作为钱包中的附加签名者。您还可以配置附加签名者，使其拥有一组特定的策略，以限制其可以执行的操作。您可以通过 Privy…" at bounding box center [490, 310] width 340 height 24
click at [337, 307] on font "接下来，添加一个由服务器控制的授权密钥，作为钱包中的附加签名者。您还可以配置附加签名者，使其拥有一组特定的策略，以限制其可以执行的操作。您可以通过 Privy…" at bounding box center [490, 310] width 340 height 24
click at [335, 299] on font "接下来，添加一个由服务器控制的授权密钥，作为钱包中的附加签名者。您还可以配置附加签名者，使其拥有一组特定的策略，以限制其可以执行的操作。您可以通过 Privy…" at bounding box center [490, 310] width 340 height 24
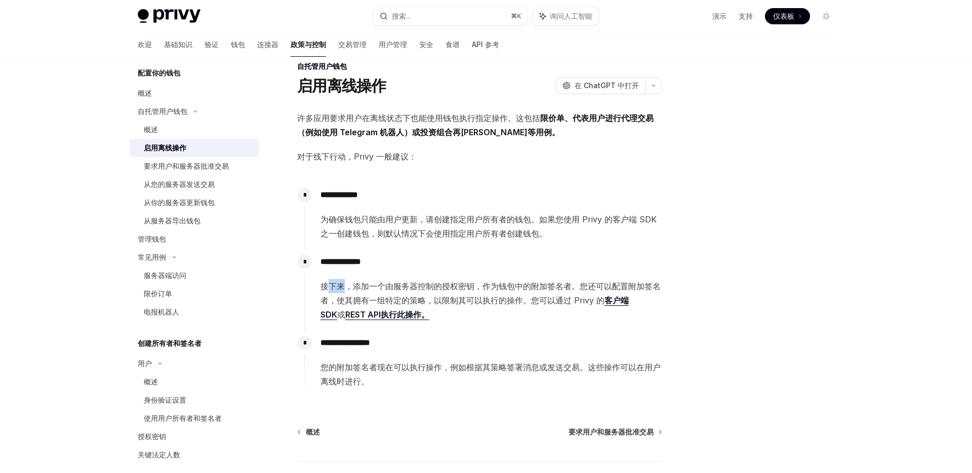
scroll to position [24, 0]
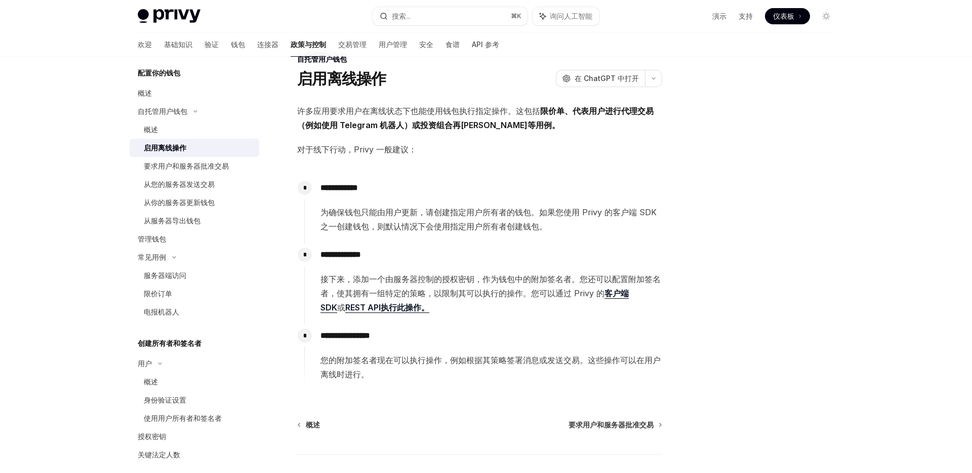
click at [421, 223] on font "为确保钱包只能由用户更新，请创建指定用户所有者的钱包。如果您使用 Privy 的客户端 SDK 之一创建钱包，则默认情况下会使用指定用户所有者创建钱包。" at bounding box center [488, 219] width 336 height 24
click at [169, 301] on link "限价订单" at bounding box center [195, 294] width 130 height 18
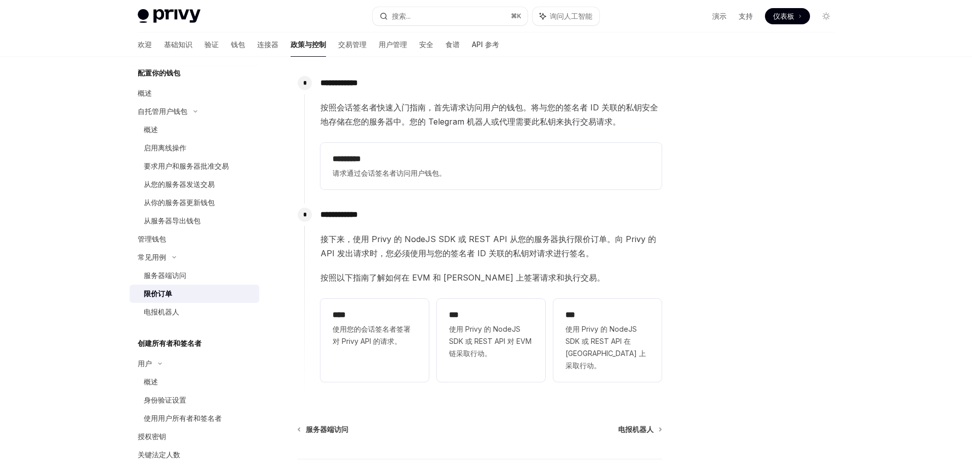
scroll to position [134, 0]
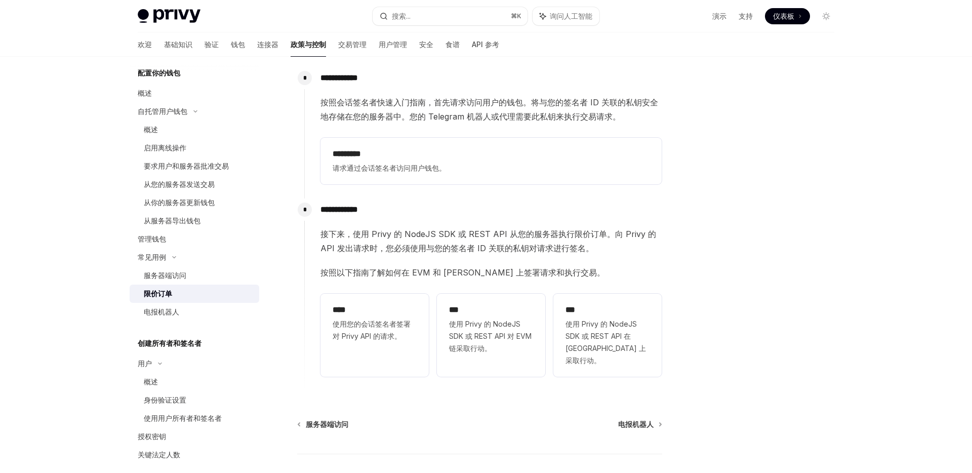
click at [359, 99] on font "按照会话签名​​者快速入门指南，首先请求访问用户的钱包。将与您的签名者 ID 关联的私钥安全地存储在您的服务器中。您的 Telegram 机器人或代理需要此私…" at bounding box center [489, 109] width 338 height 24
click at [486, 307] on h2 "***" at bounding box center [491, 310] width 84 height 12
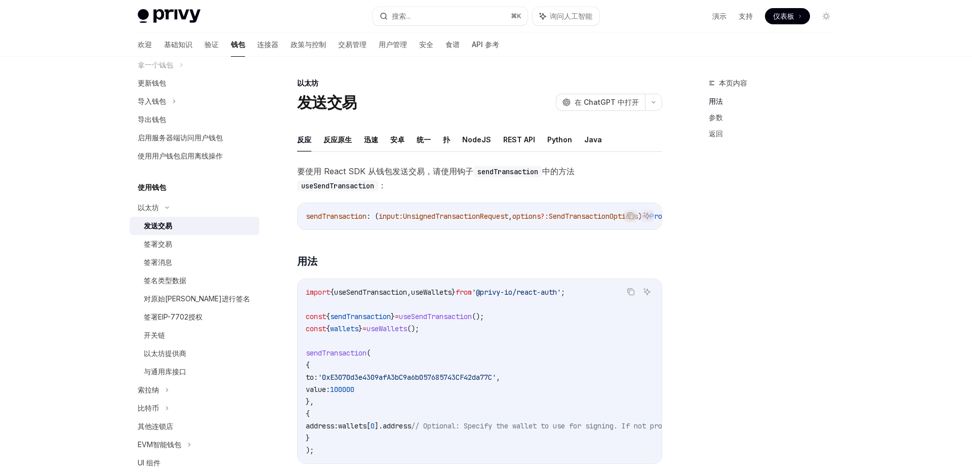
type textarea "*"
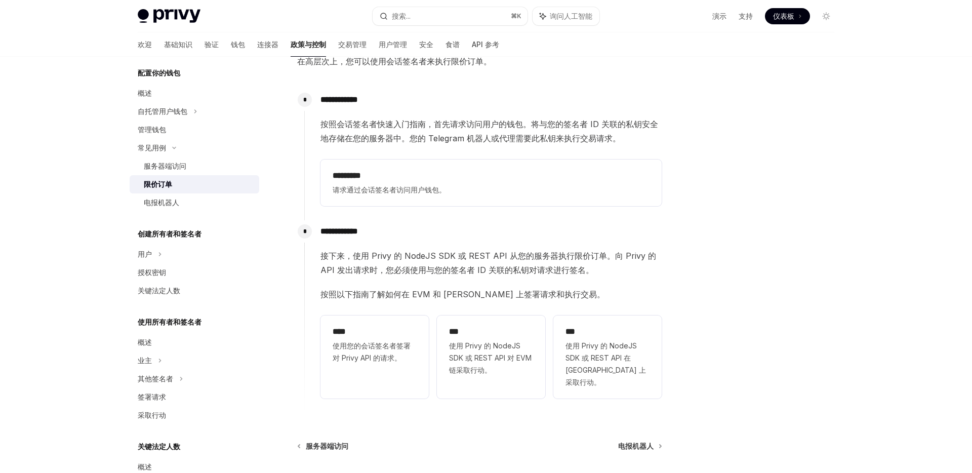
scroll to position [107, 0]
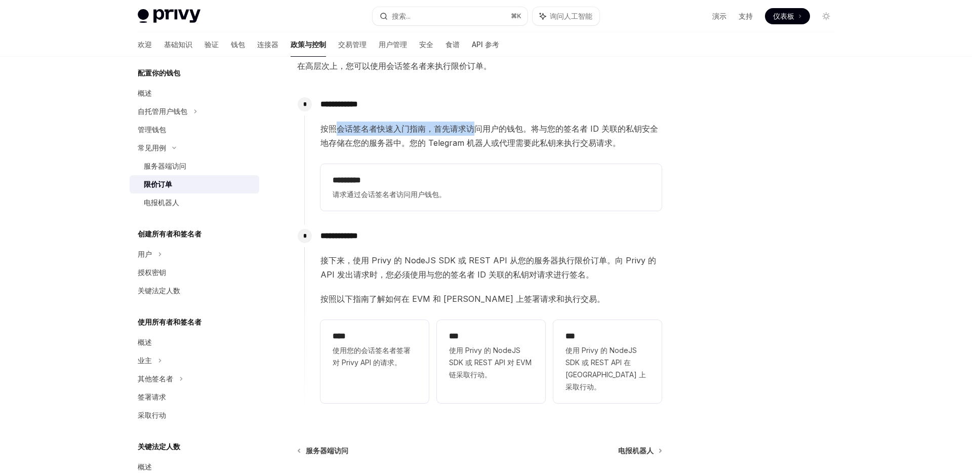
drag, startPoint x: 335, startPoint y: 128, endPoint x: 476, endPoint y: 130, distance: 141.3
click at [476, 130] on font "按照会话签名​​者快速入门指南，首先请求访问用户的钱包。将与您的签名者 ID 关联的私钥安全地存储在您的服务器中。您的 Telegram 机器人或代理需要此私…" at bounding box center [489, 136] width 338 height 24
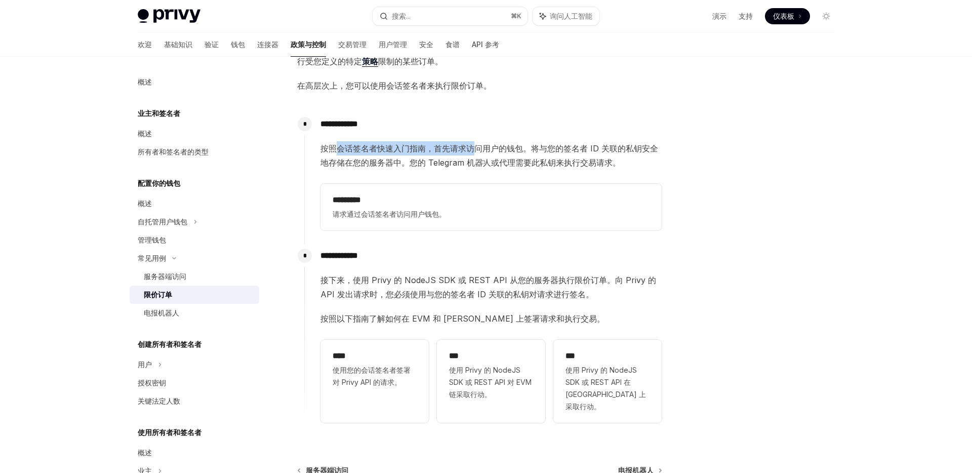
scroll to position [85, 0]
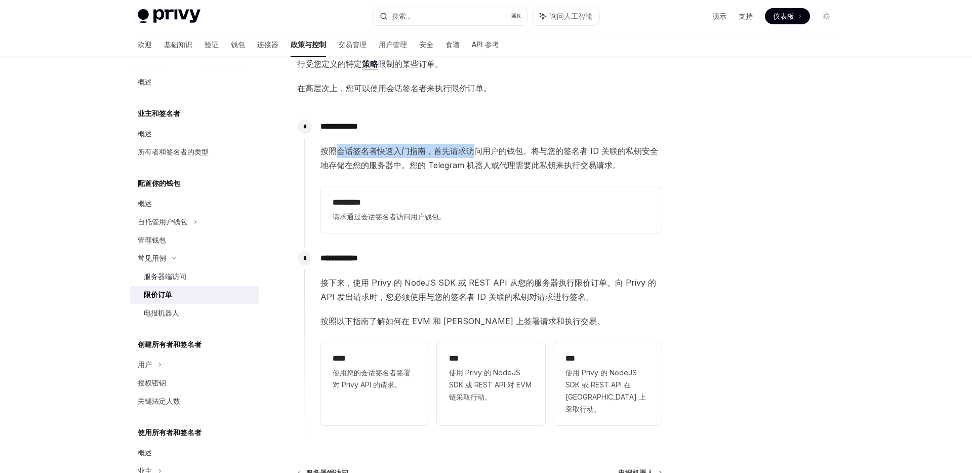
click at [430, 151] on font "按照会话签名​​者快速入门指南，首先请求访问用户的钱包。将与您的签名者 ID 关联的私钥安全地存储在您的服务器中。您的 Telegram 机器人或代理需要此私…" at bounding box center [489, 158] width 338 height 24
click at [405, 151] on font "按照会话签名​​者快速入门指南，首先请求访问用户的钱包。将与您的签名者 ID 关联的私钥安全地存储在您的服务器中。您的 Telegram 机器人或代理需要此私…" at bounding box center [489, 158] width 338 height 24
click at [358, 130] on font "**********" at bounding box center [338, 127] width 37 height 8
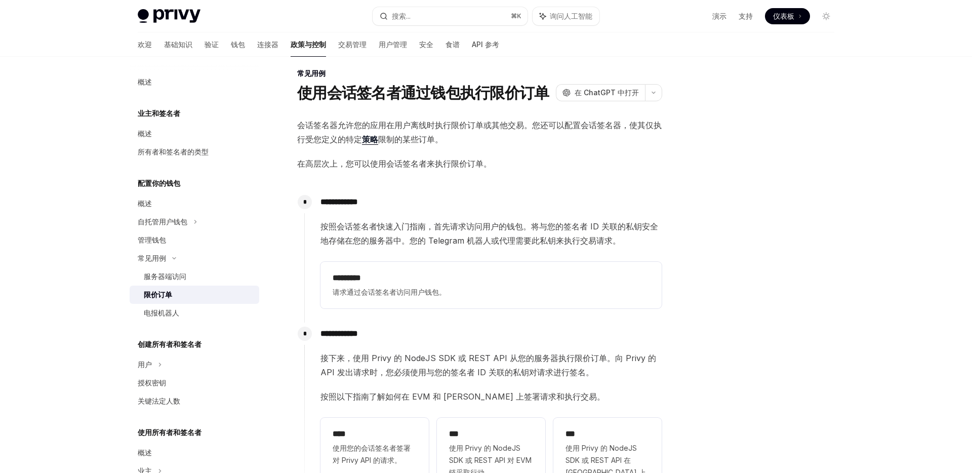
scroll to position [9, 0]
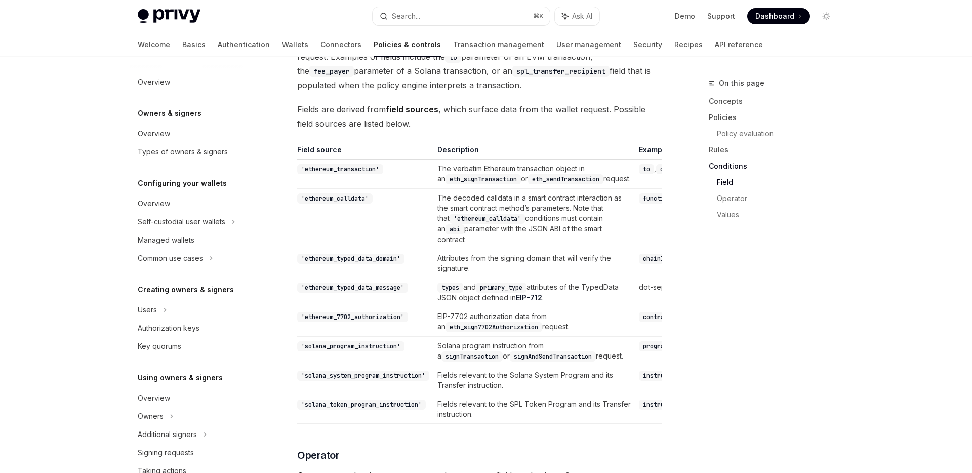
scroll to position [2352, 0]
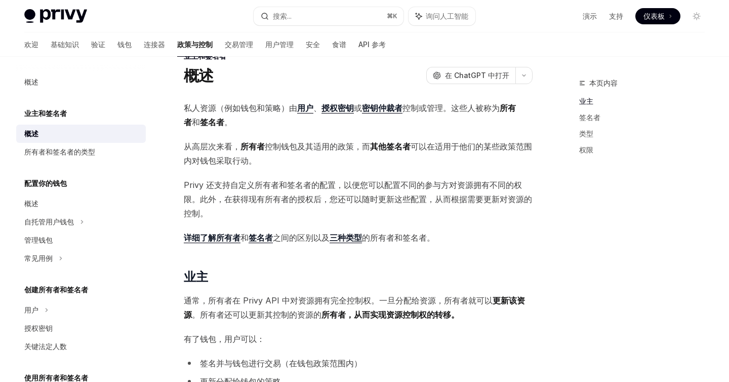
scroll to position [35, 0]
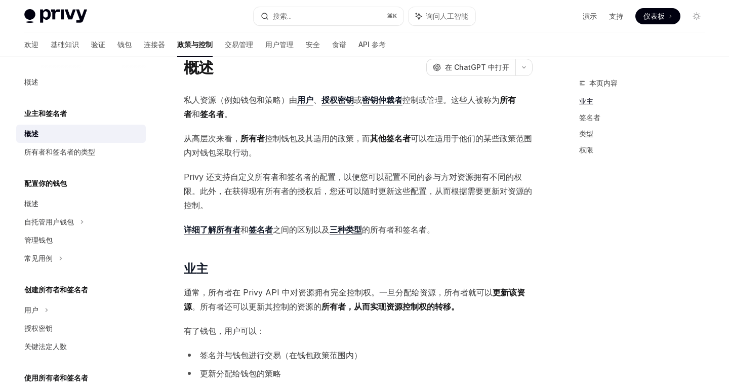
click at [412, 175] on font "Privy 还支持自定义所有者和签名者的配置，以便您可以配置不同的参与方对资源拥有不同的权限。此外，在获得现有所有者的授权后，您还可以随时更新这些配置，从而根…" at bounding box center [358, 191] width 348 height 38
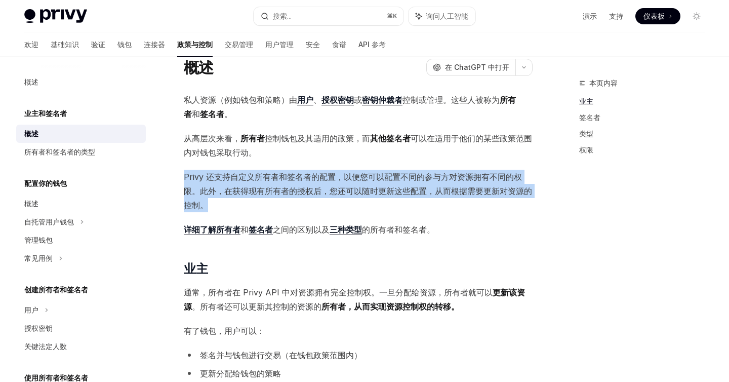
click at [412, 175] on font "Privy 还支持自定义所有者和签名者的配置，以便您可以配置不同的参与方对资源拥有不同的权限。此外，在获得现有所有者的授权后，您还可以随时更新这些配置，从而根…" at bounding box center [358, 191] width 348 height 38
click at [419, 187] on span "button" at bounding box center [419, 187] width 0 height 0
click at [400, 196] on span "Privy 还支持自定义所有者和签名者的配置，以便您可以配置不同的参与方对资源拥有不同的权限。此外，在获得现有所有者的授权后，您还可以随时更新这些配置，从而根…" at bounding box center [358, 191] width 349 height 43
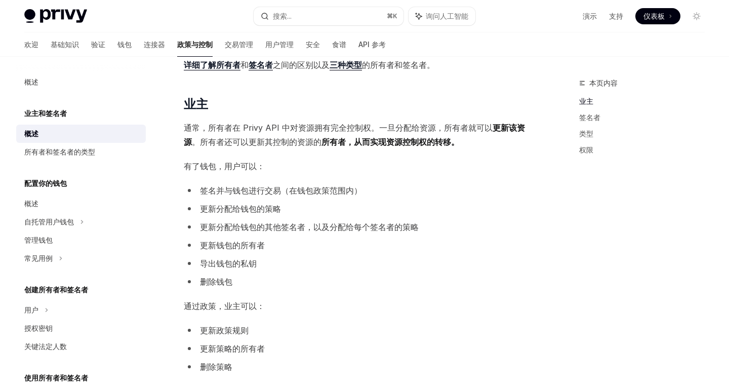
scroll to position [197, 0]
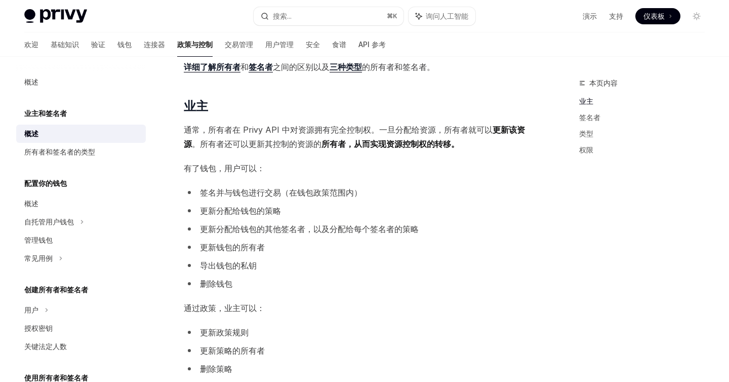
click at [293, 137] on span "通常，所有者在 Privy API 中对资源拥有完全控制权。一旦分配给资源，所有者就可以 更新该资源 。所有者还可以更新 其控制的资源的 所有者，从而实现资源…" at bounding box center [358, 137] width 349 height 28
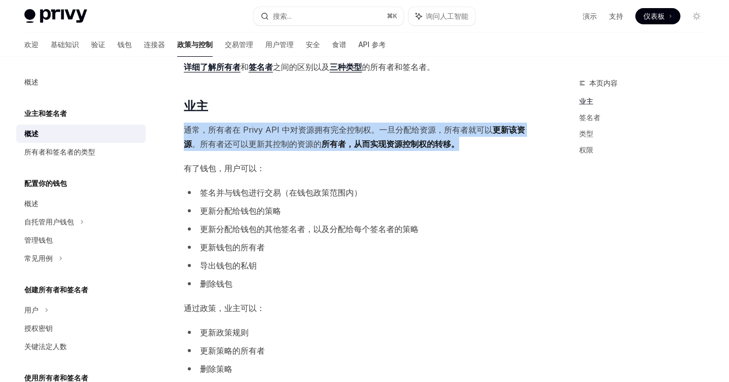
click at [293, 137] on span "通常，所有者在 Privy API 中对资源拥有完全控制权。一旦分配给资源，所有者就可以 更新该资源 。所有者还可以更新 其控制的资源的 所有者，从而实现资源…" at bounding box center [358, 137] width 349 height 28
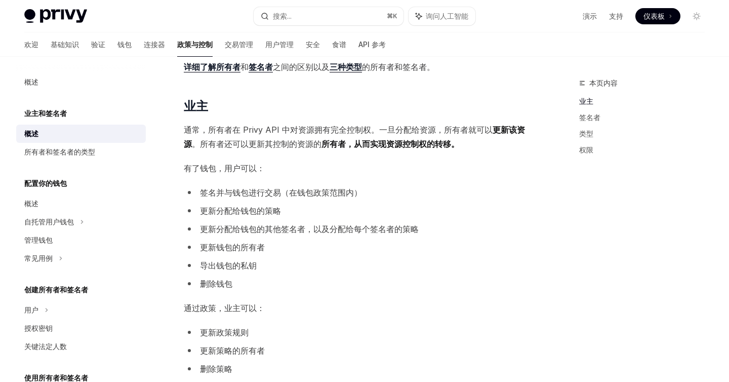
click at [297, 184] on div "私人资源（例如钱包和策略）由 用户 、 授权密钥 或 密钥仲裁者 控制或管理。这些人被称为 所有者 和 签名者 。 从高层次来看， 所有者 控制钱包及其适用的…" at bounding box center [358, 381] width 349 height 903
click at [222, 195] on font "签名并与钱包进行交易（在钱包政策范围内）" at bounding box center [281, 192] width 162 height 10
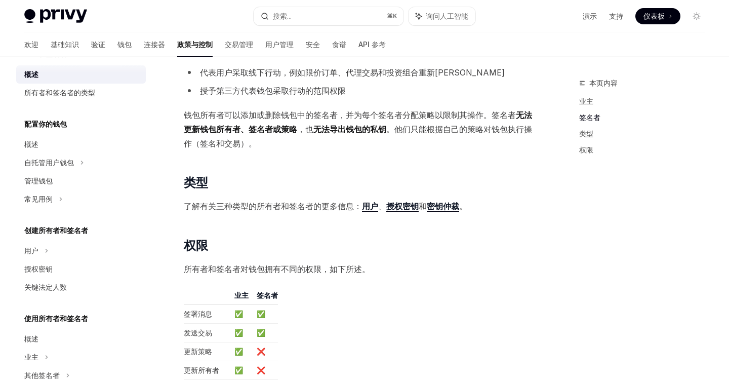
scroll to position [78, 0]
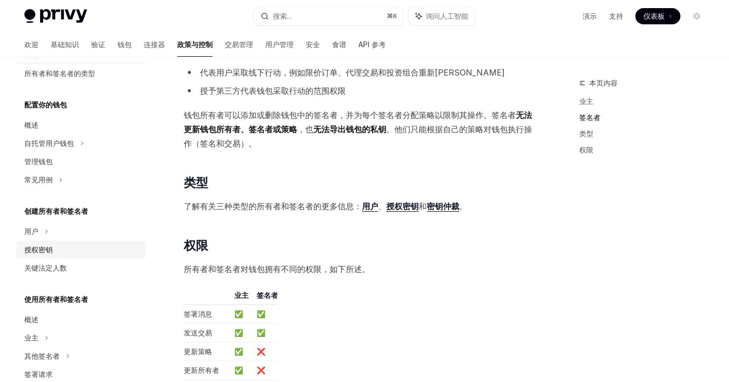
click at [48, 255] on link "授权密钥" at bounding box center [81, 249] width 130 height 18
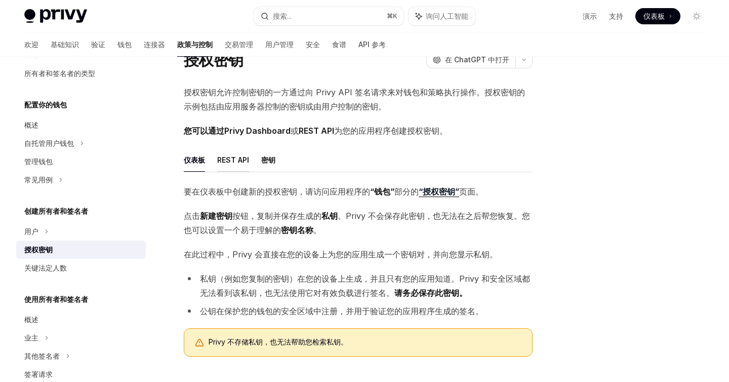
scroll to position [45, 0]
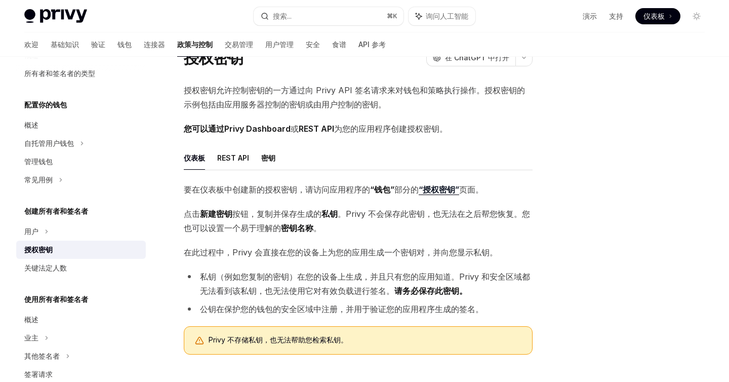
click at [443, 190] on font "“授权密钥”" at bounding box center [439, 189] width 41 height 10
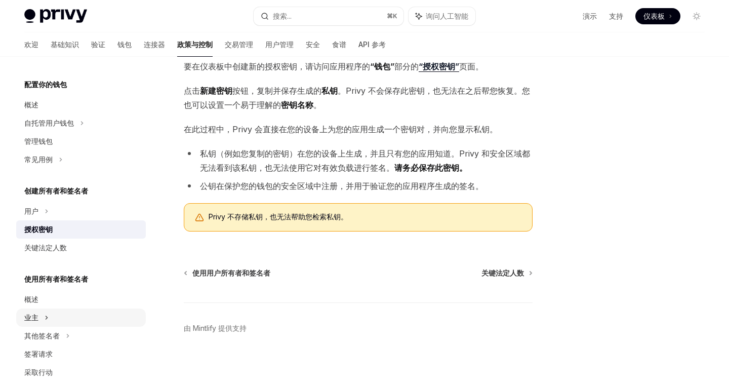
scroll to position [119, 0]
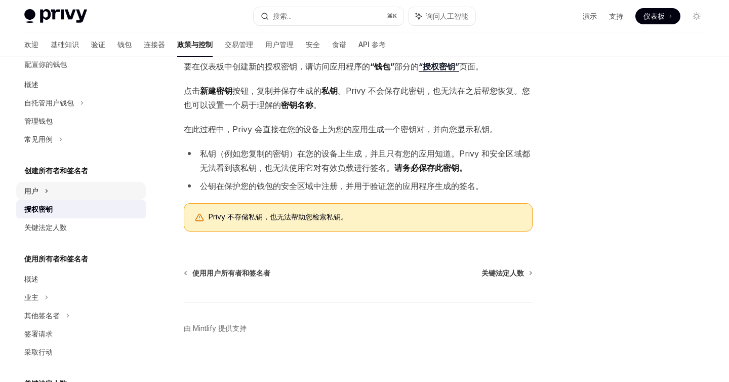
click at [38, 192] on div "用户" at bounding box center [81, 191] width 130 height 18
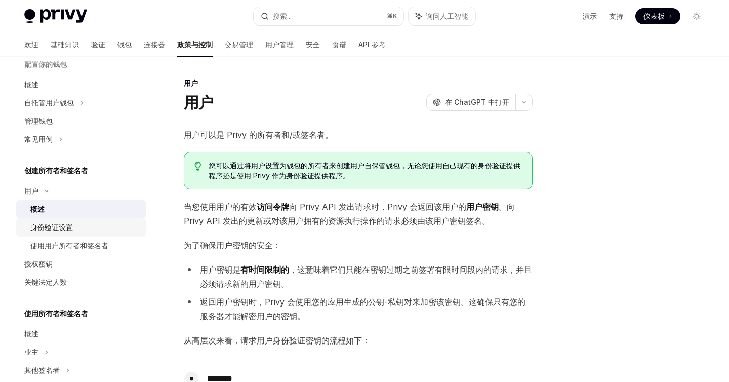
click at [69, 231] on font "身份验证设置" at bounding box center [51, 227] width 43 height 9
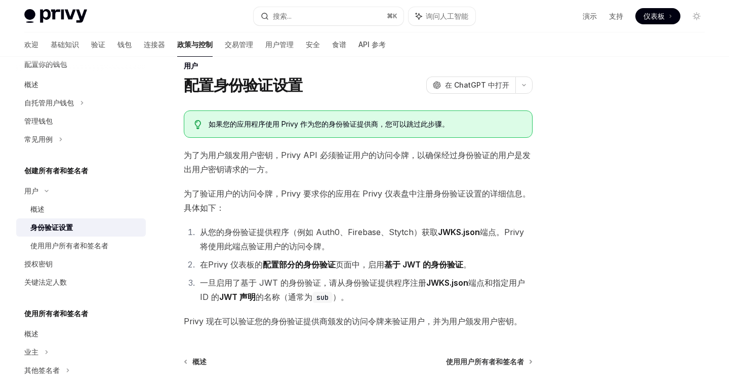
scroll to position [19, 0]
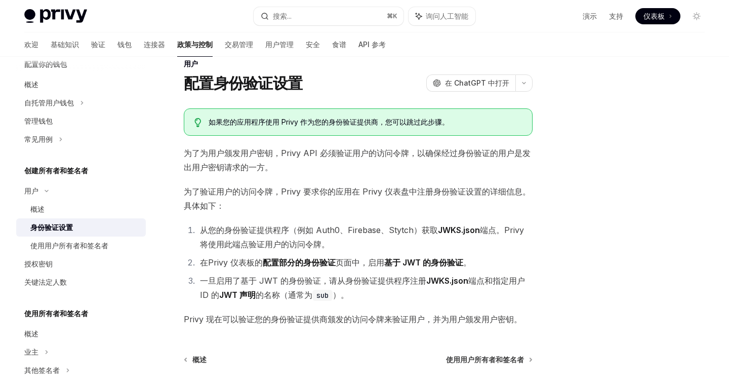
click at [391, 252] on ol "从您的身份验证提供程序（例如 Auth0、Firebase、Stytch）获取 JWKS.json 端点。Privy 将使用此端点验证用户的访问令牌。 在 P…" at bounding box center [358, 262] width 349 height 79
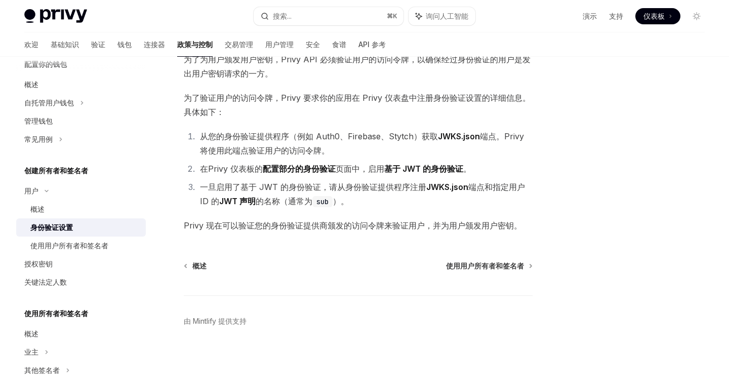
scroll to position [114, 0]
click at [66, 236] on link "身份验证设置" at bounding box center [81, 227] width 130 height 18
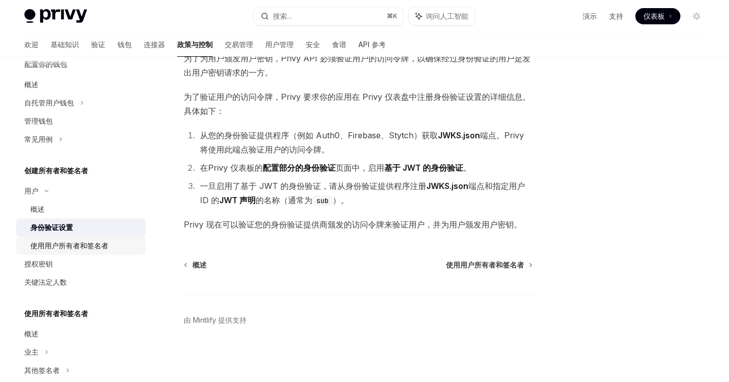
type textarea "*"
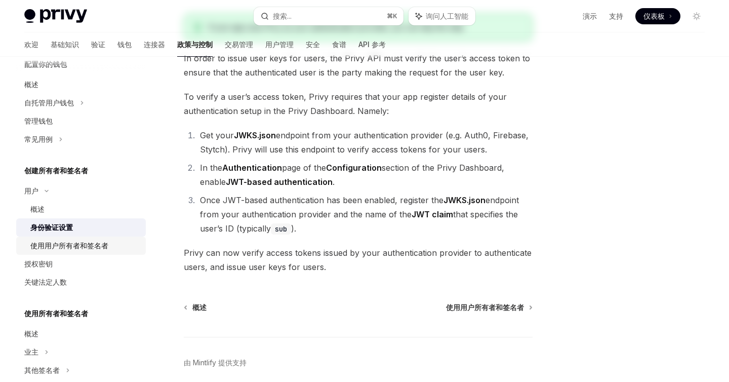
scroll to position [0, 0]
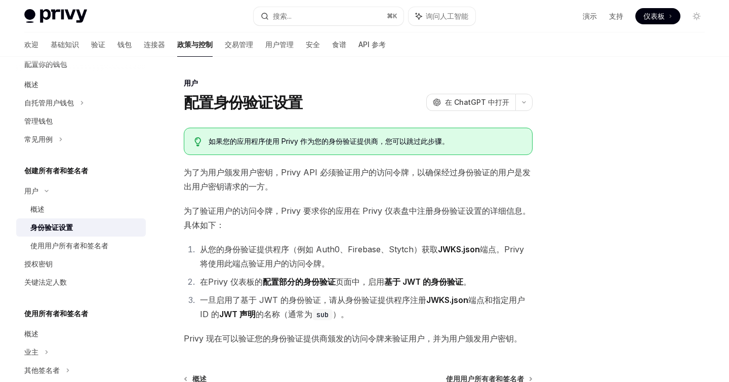
click at [348, 246] on font "从您的身份验证提供程序（例如 Auth0、Firebase、Stytch）获取" at bounding box center [319, 249] width 238 height 10
